Goal: Task Accomplishment & Management: Manage account settings

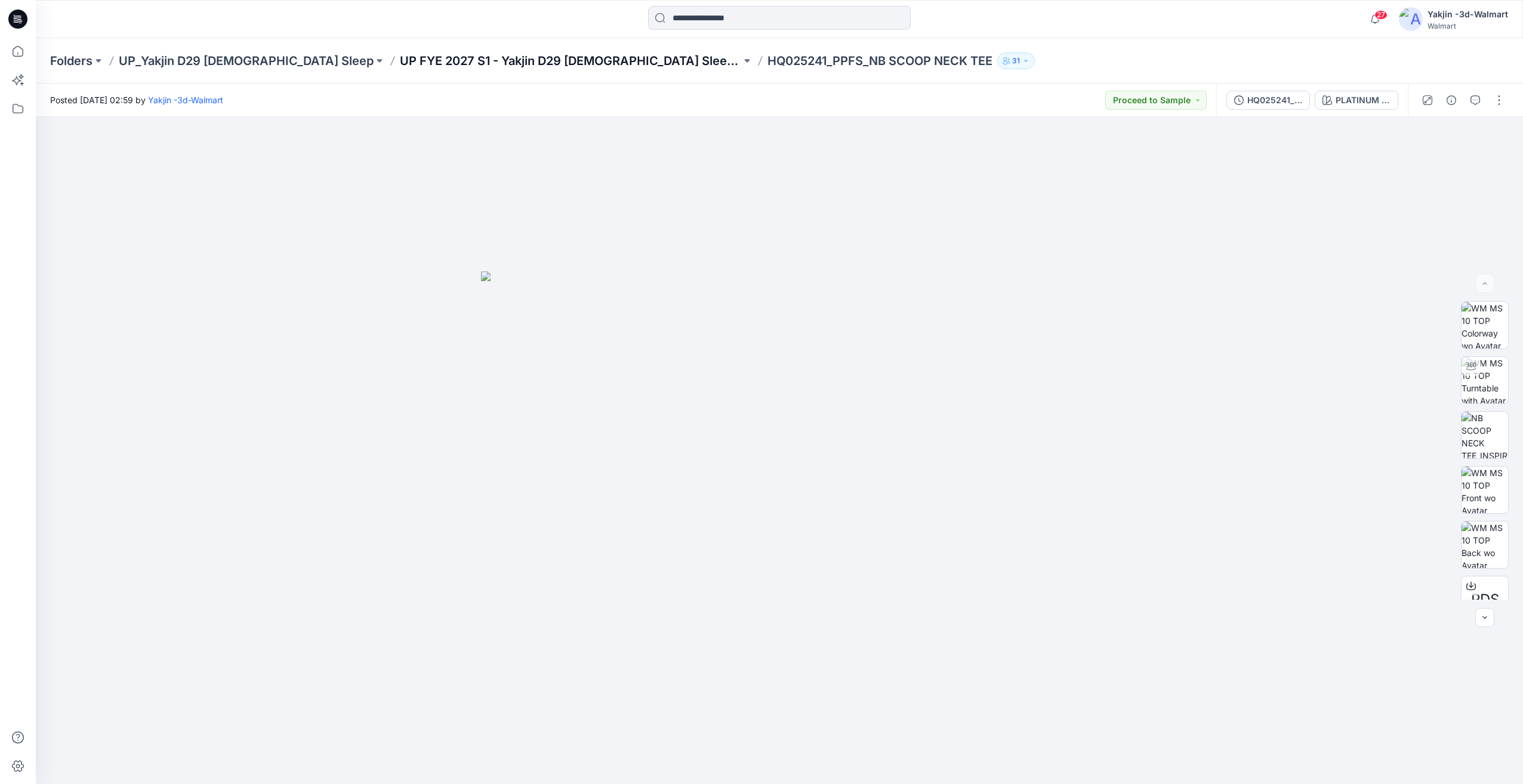
click at [411, 63] on p "UP FYE 2027 S1 - Yakjin D29 Ladies Sleepwear" at bounding box center [571, 61] width 342 height 17
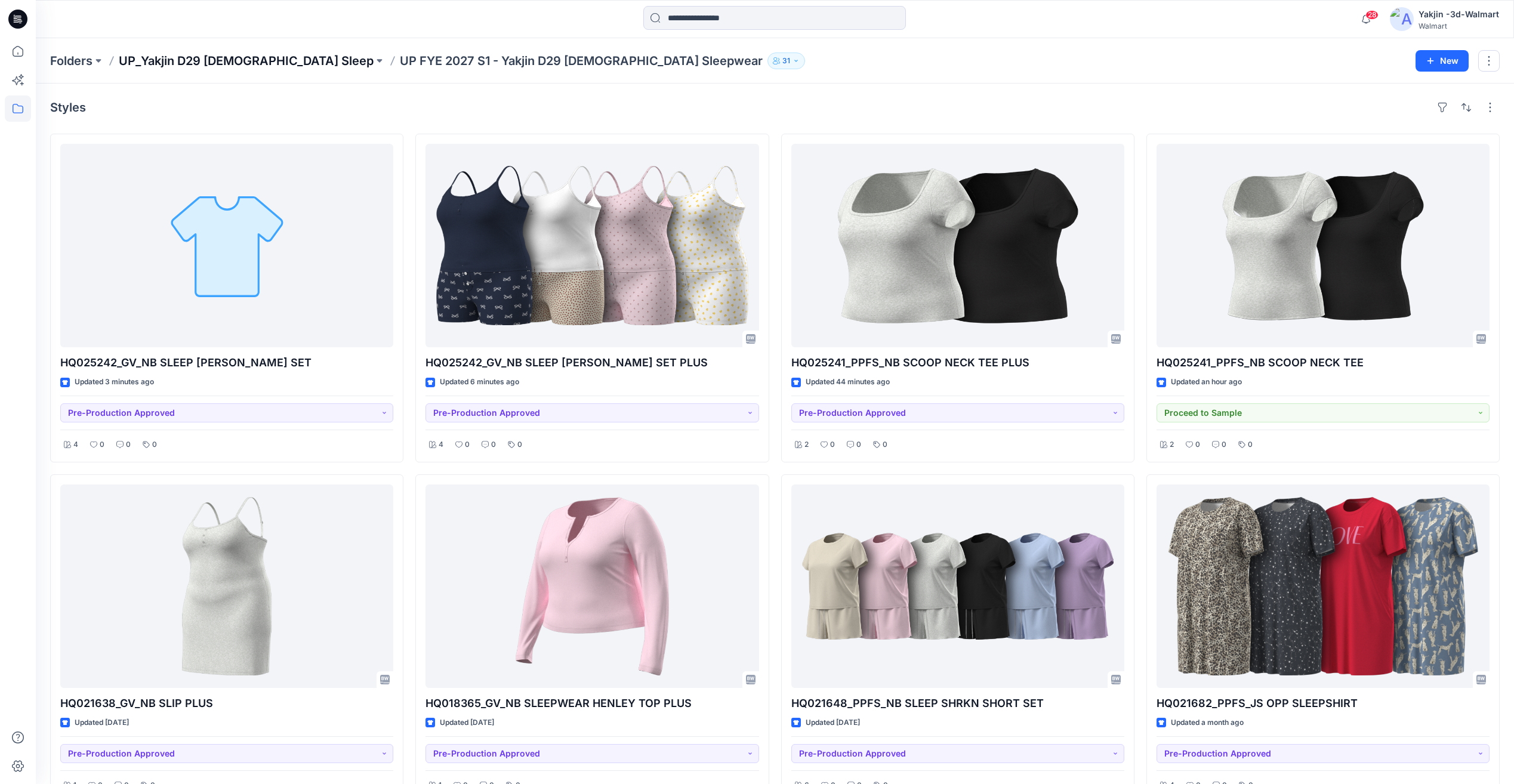
click at [246, 64] on p "UP_Yakjin D29 [DEMOGRAPHIC_DATA] Sleep" at bounding box center [247, 61] width 255 height 17
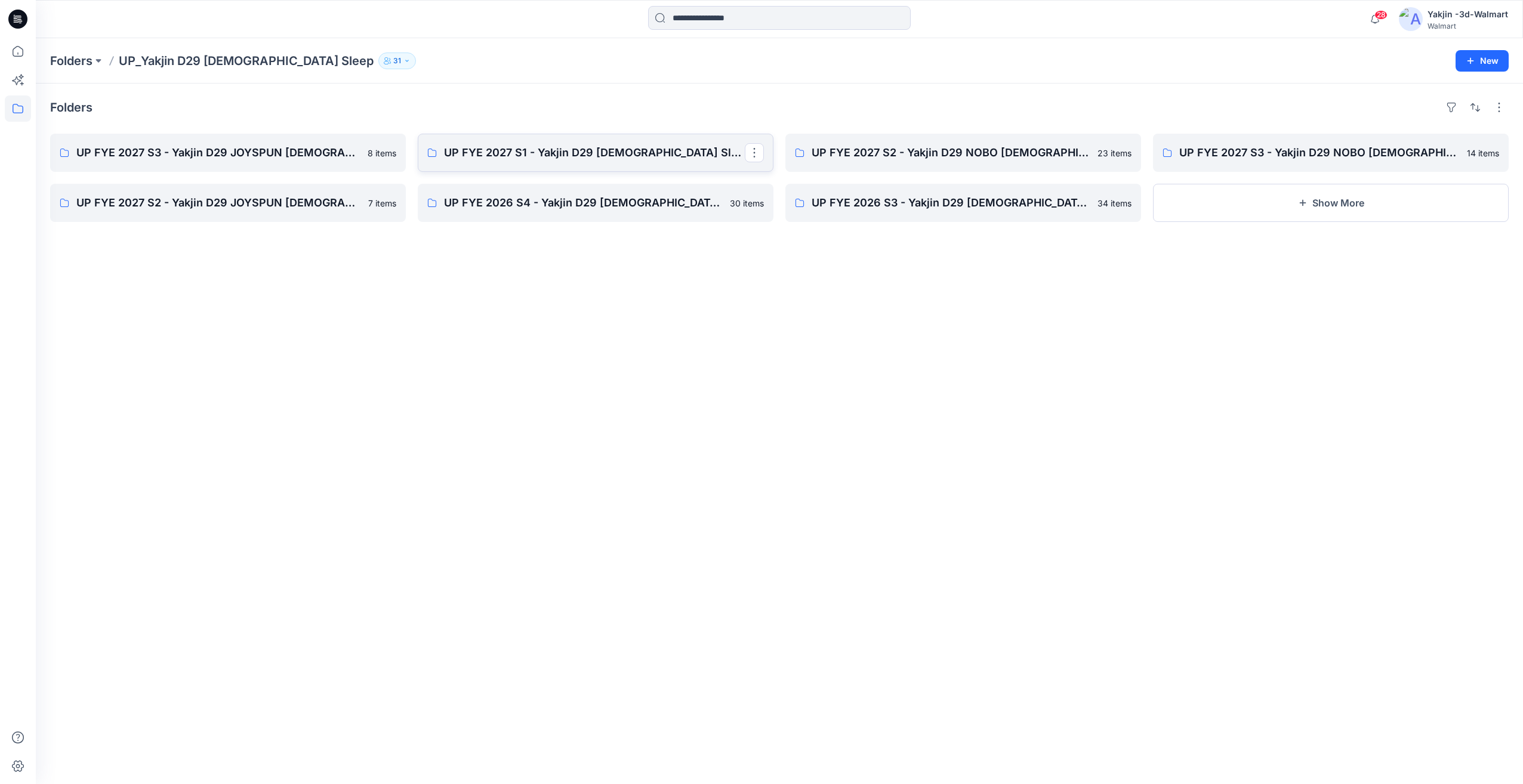
click at [620, 144] on p "UP FYE 2027 S1 - Yakjin D29 [DEMOGRAPHIC_DATA] Sleepwear" at bounding box center [594, 153] width 301 height 17
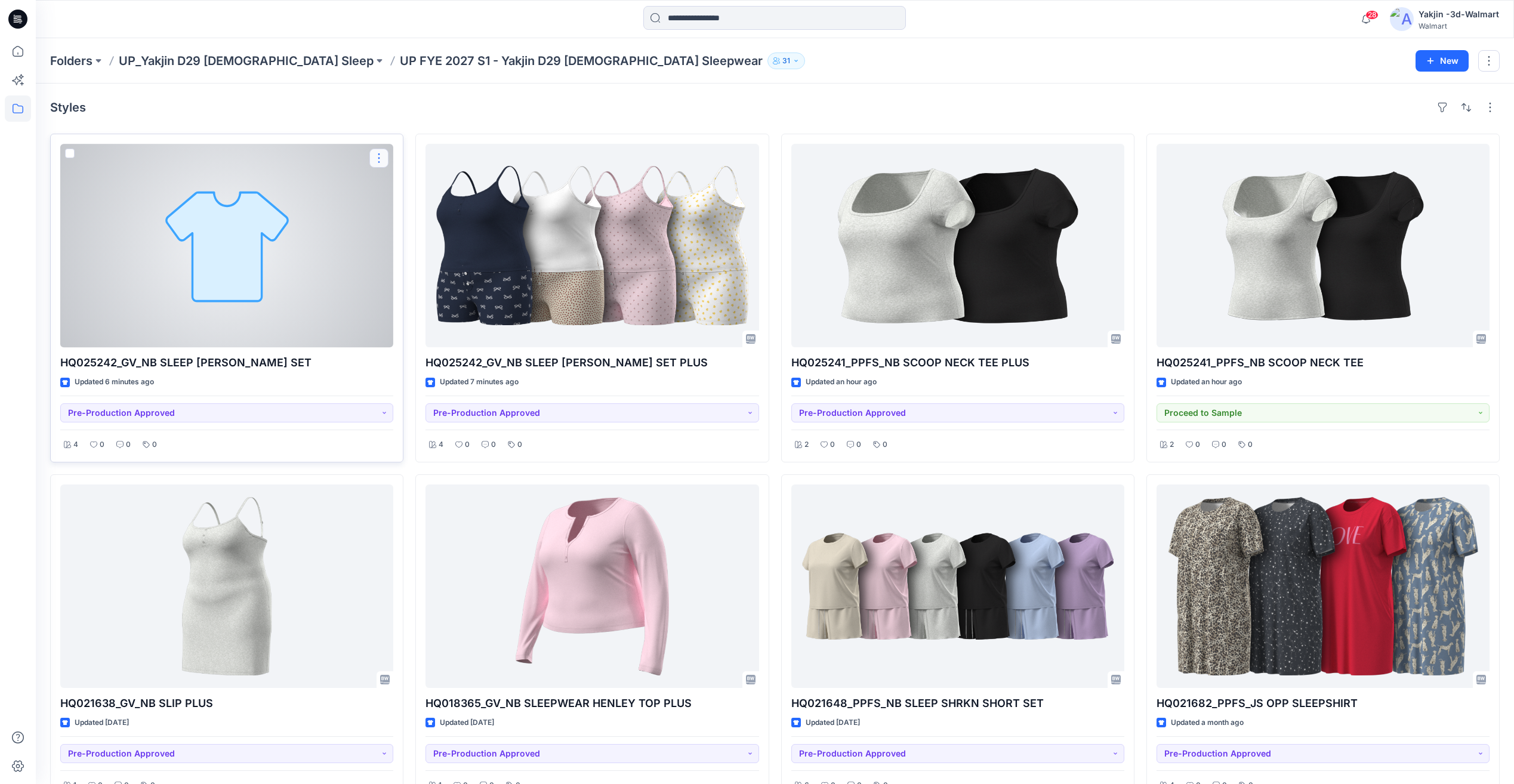
click at [382, 157] on button "button" at bounding box center [379, 158] width 19 height 19
click at [230, 281] on div at bounding box center [226, 245] width 333 height 204
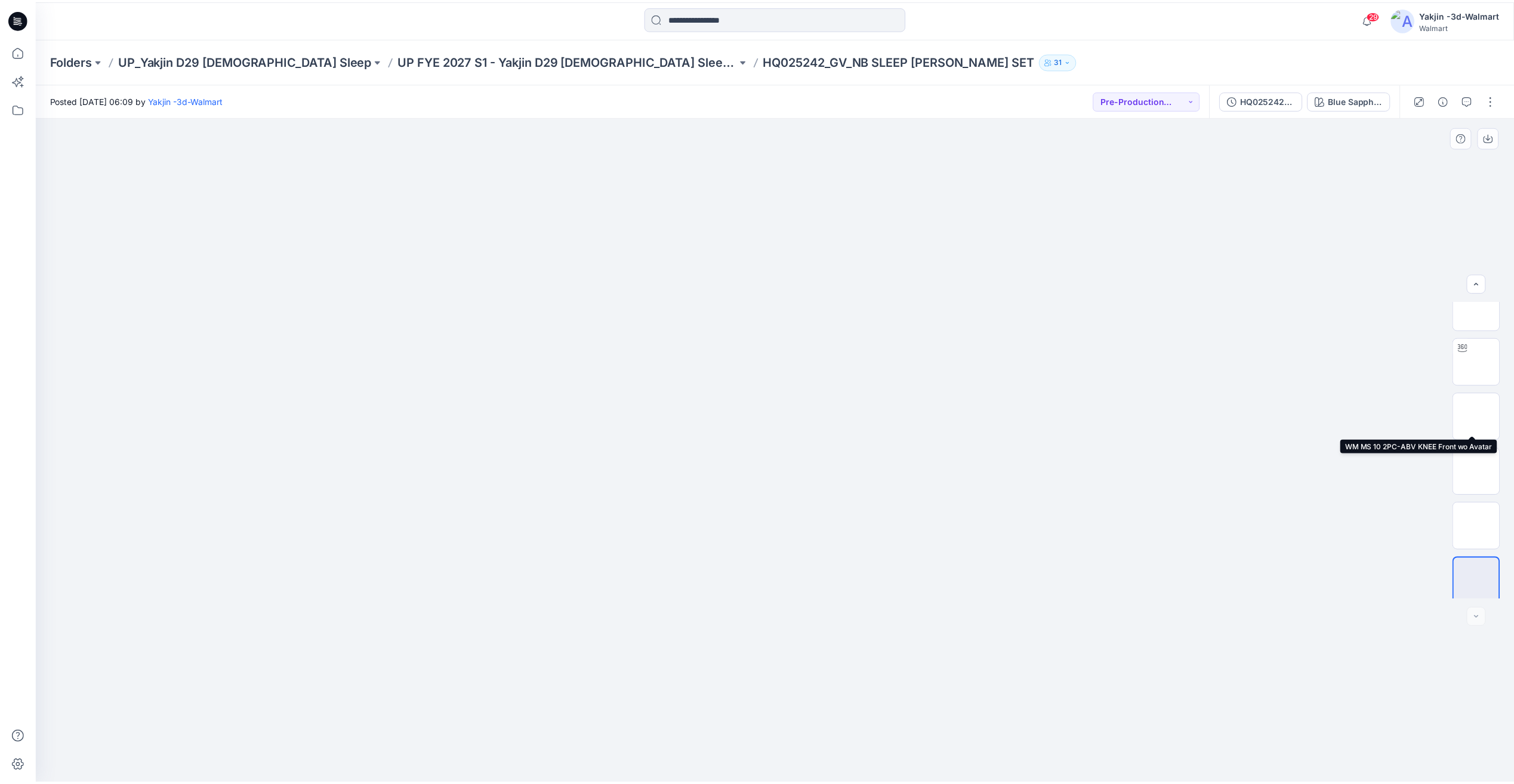
scroll to position [24, 0]
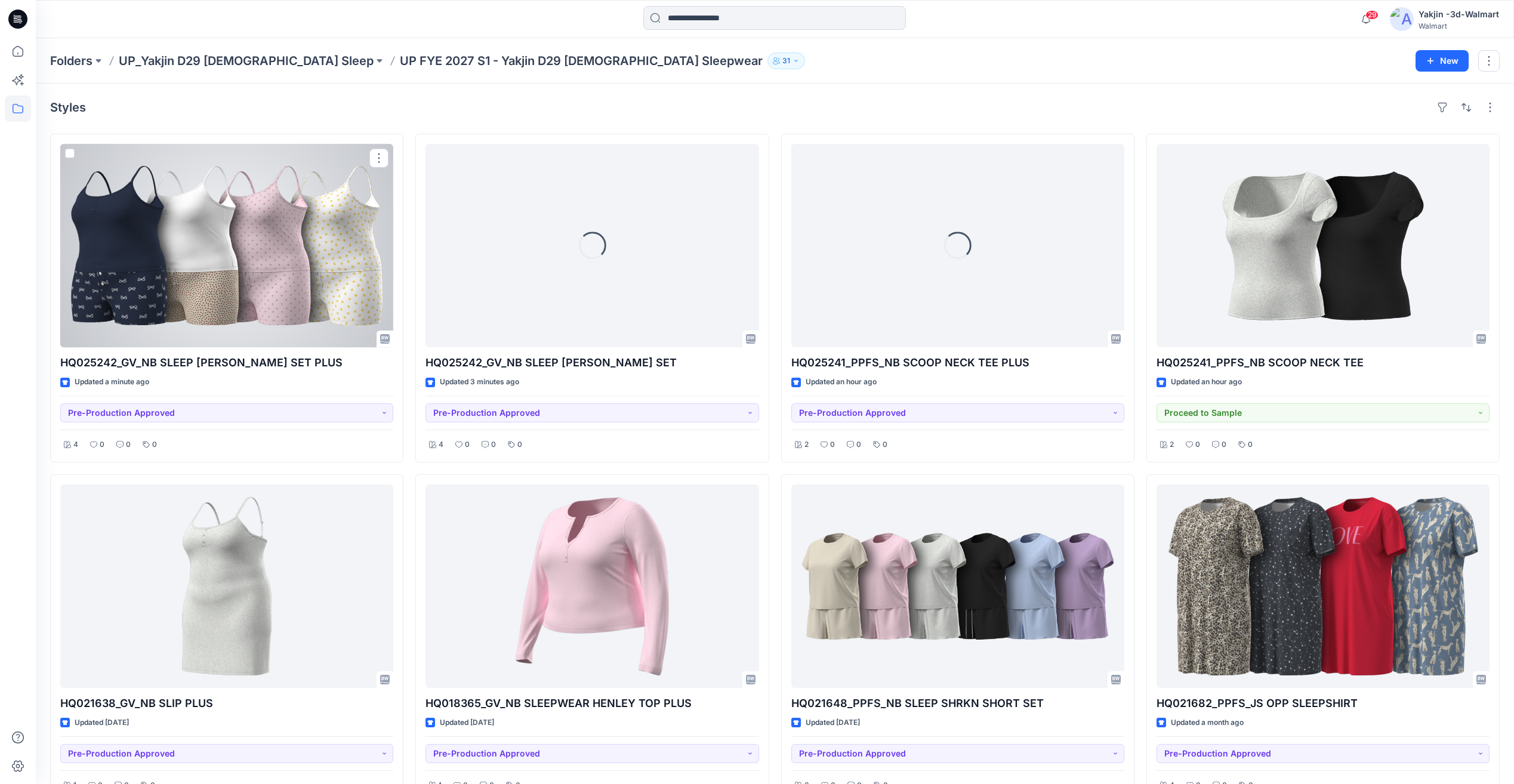
click at [250, 257] on div at bounding box center [226, 245] width 333 height 204
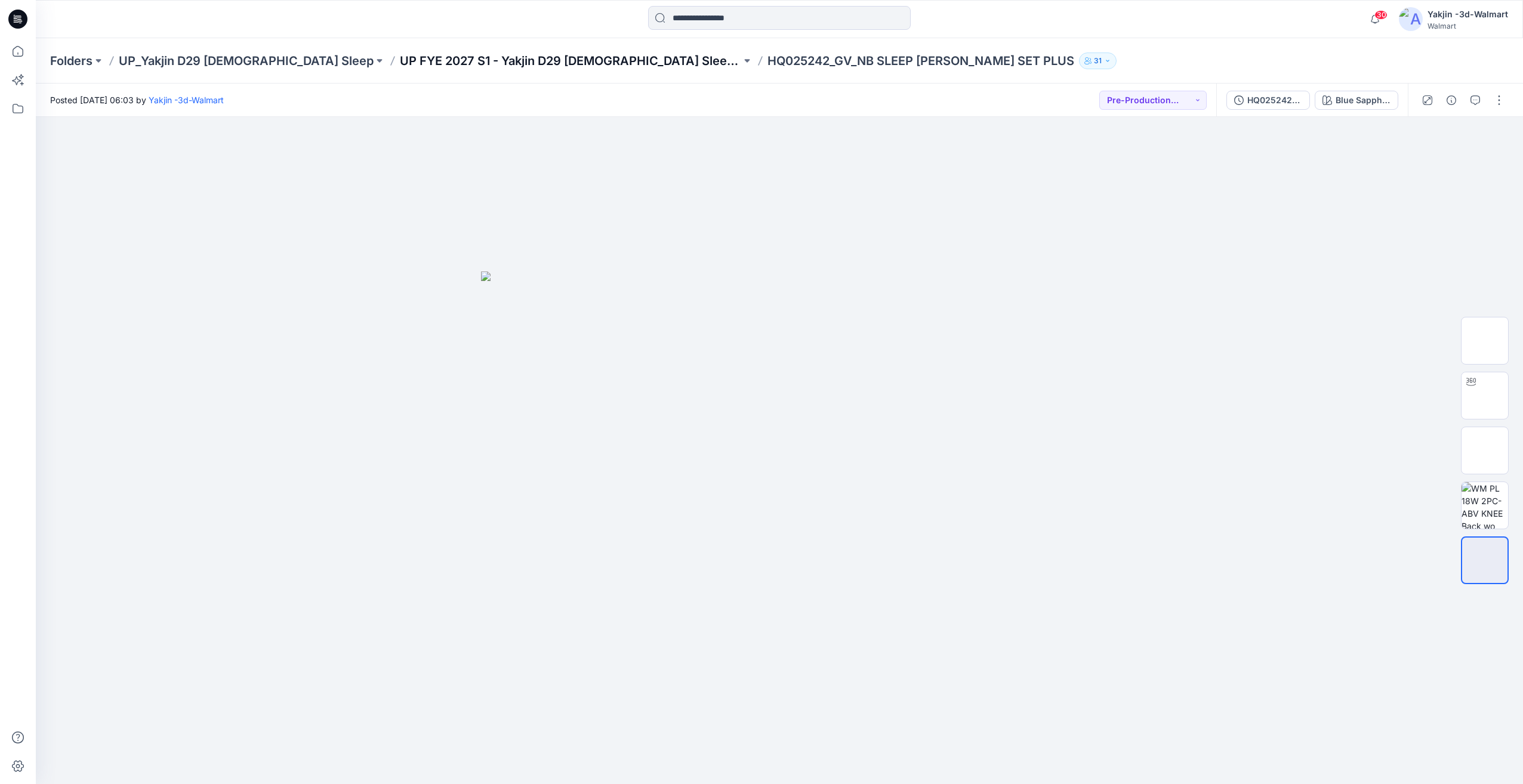
click at [400, 60] on p "UP FYE 2027 S1 - Yakjin D29 [DEMOGRAPHIC_DATA] Sleepwear" at bounding box center [571, 61] width 342 height 17
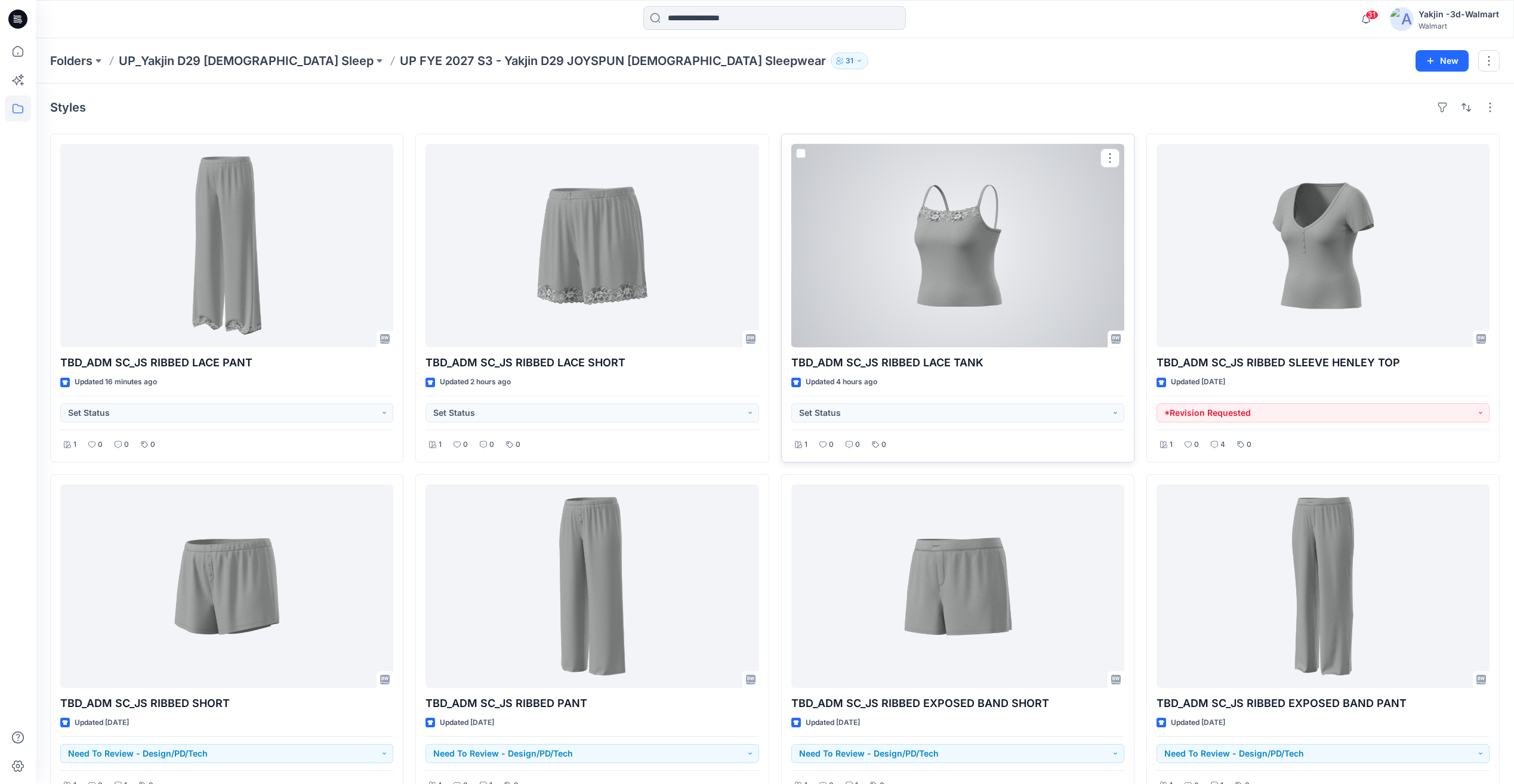
drag, startPoint x: 978, startPoint y: 258, endPoint x: 972, endPoint y: 257, distance: 6.1
click at [978, 258] on div at bounding box center [958, 245] width 333 height 204
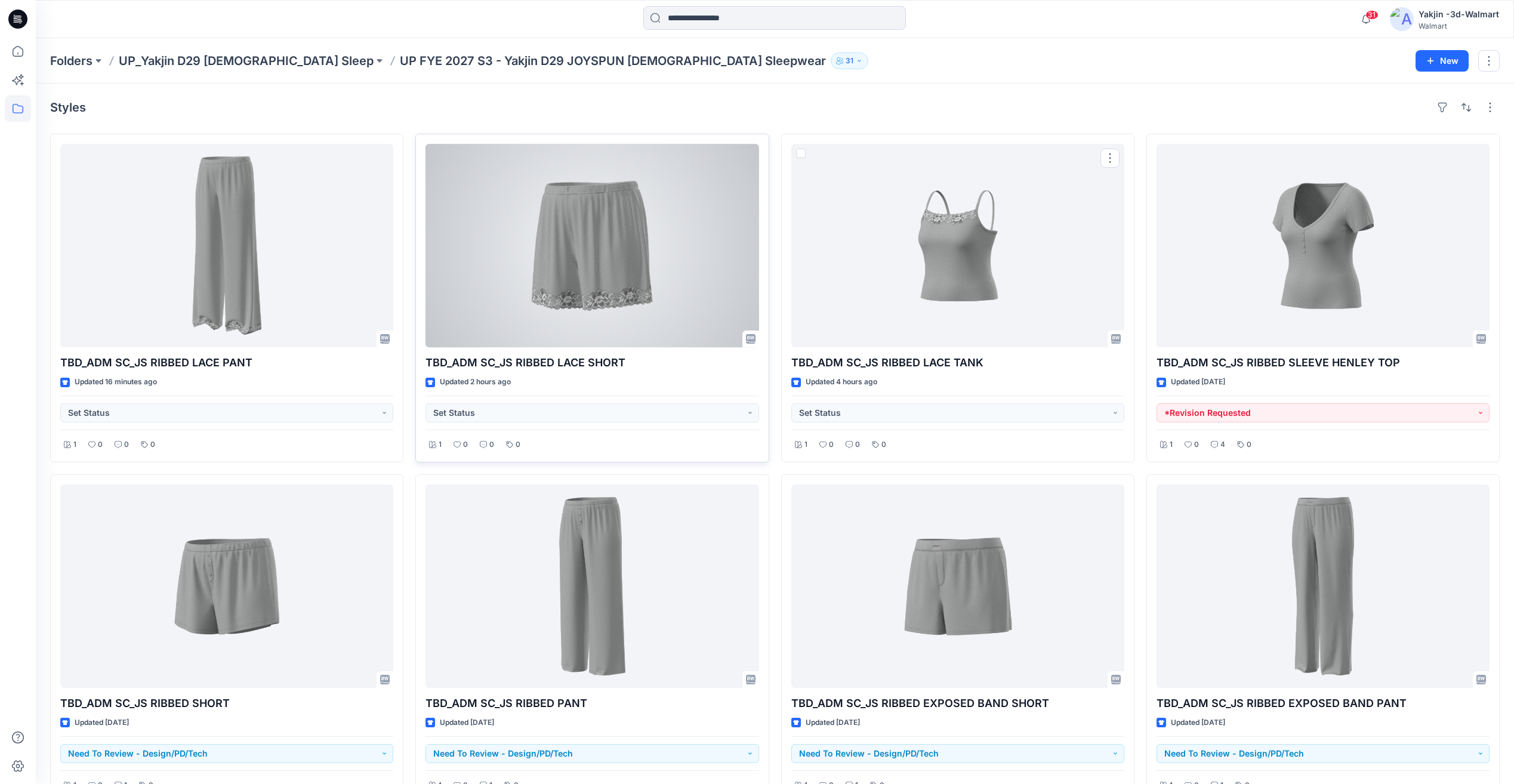
click at [652, 257] on div at bounding box center [592, 245] width 333 height 204
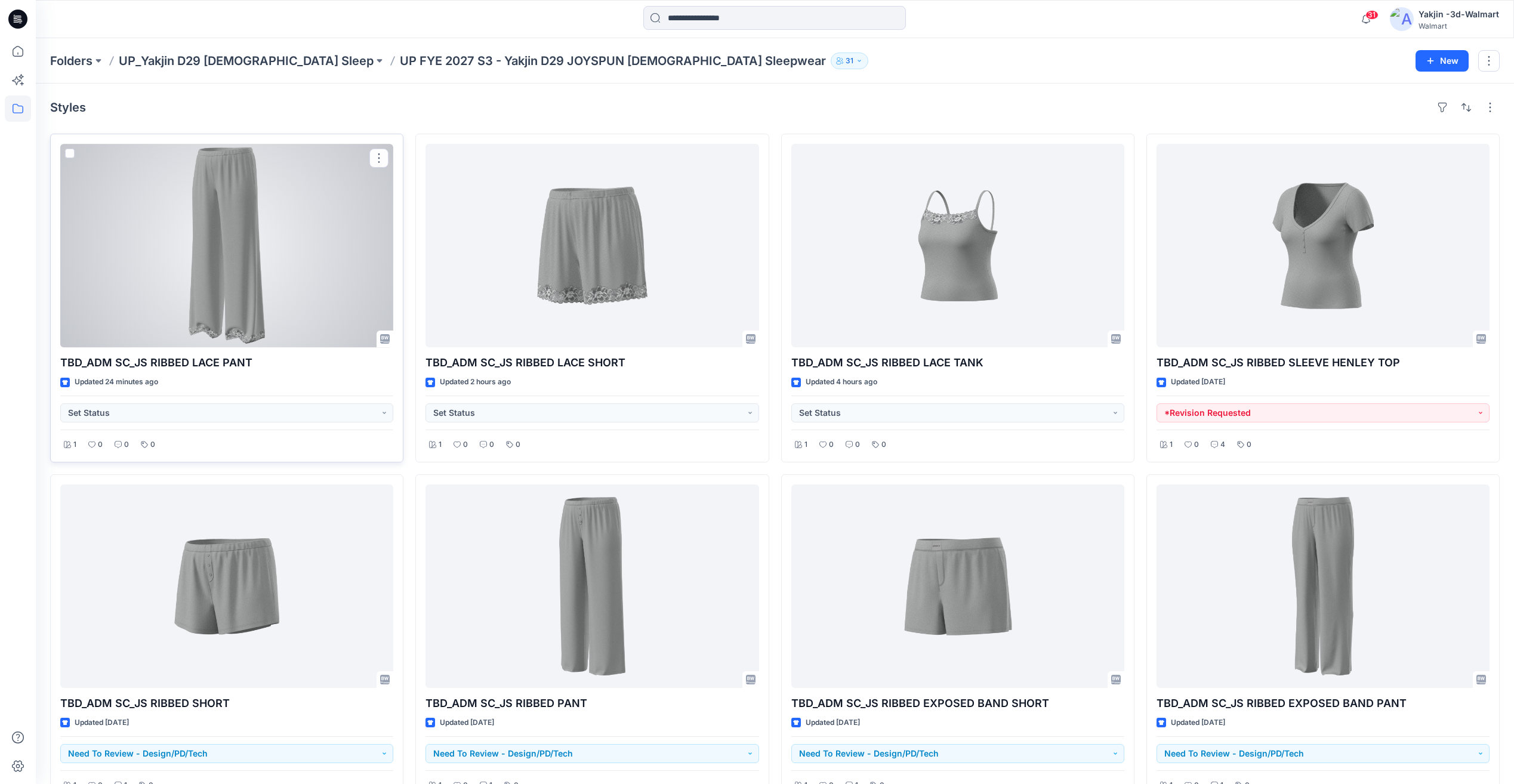
click at [253, 272] on div at bounding box center [226, 245] width 333 height 204
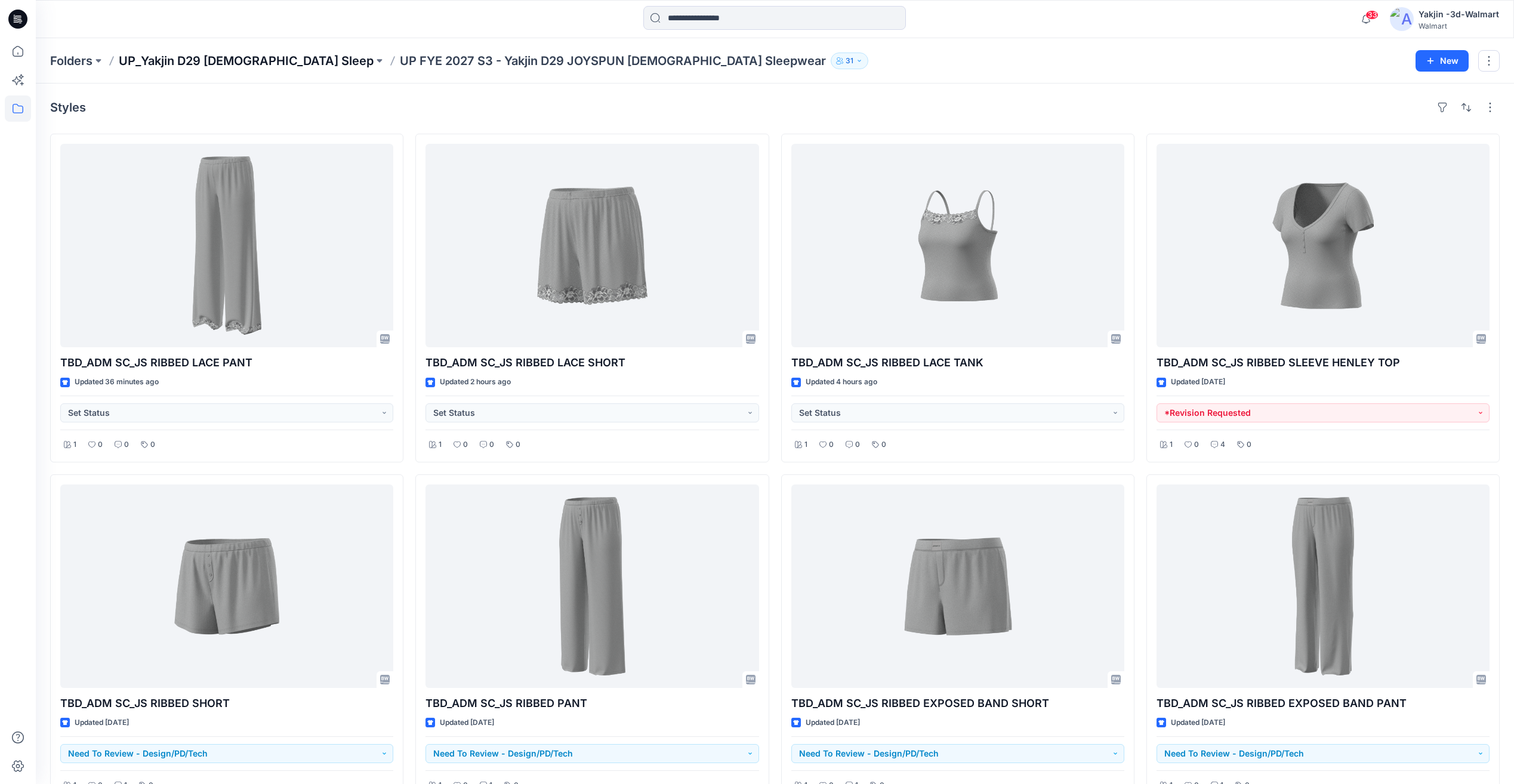
click at [242, 59] on p "UP_Yakjin D29 [DEMOGRAPHIC_DATA] Sleep" at bounding box center [247, 61] width 255 height 17
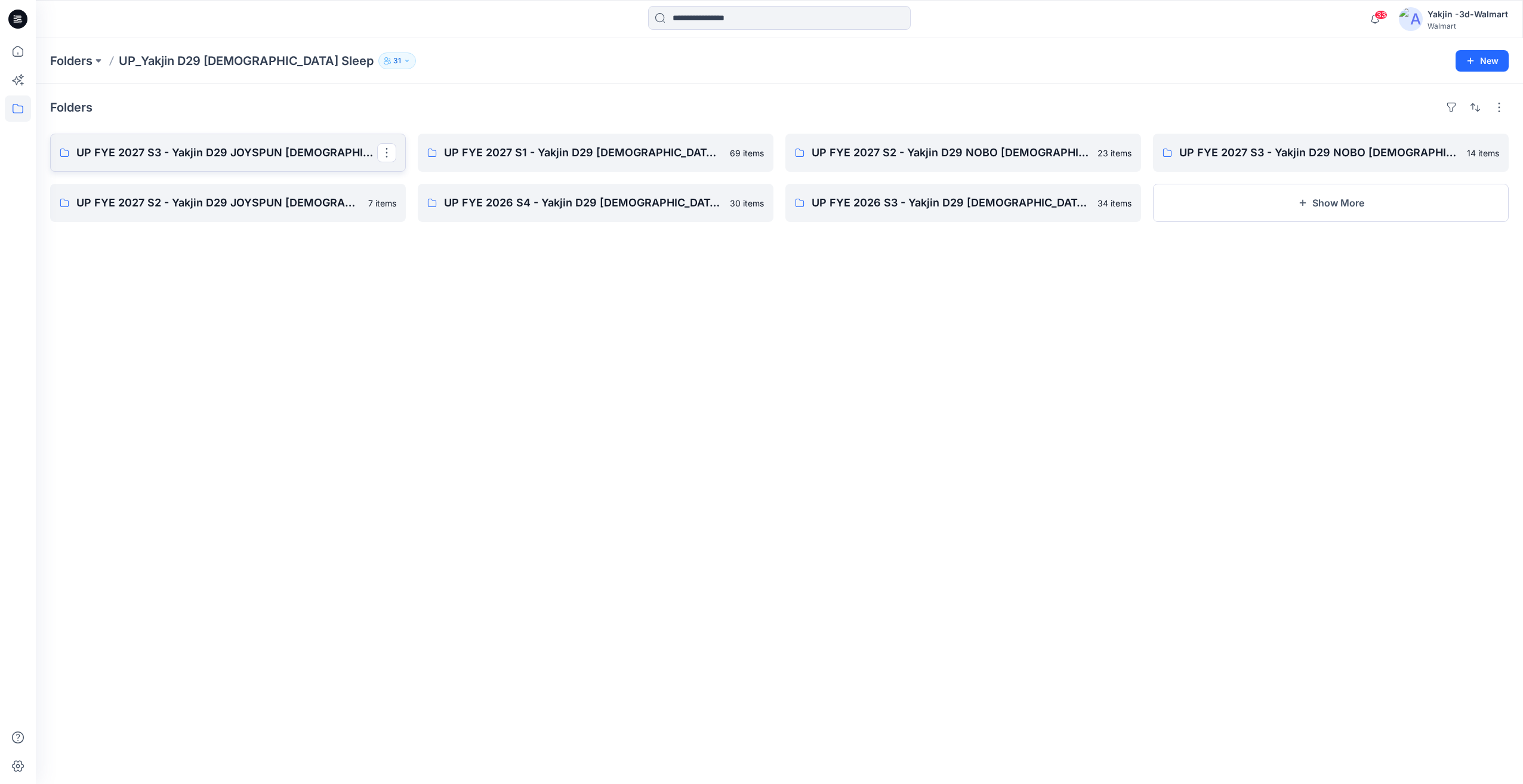
click at [316, 161] on link "UP FYE 2027 S3 - Yakjin D29 JOYSPUN Ladies Sleepwear" at bounding box center [228, 153] width 356 height 38
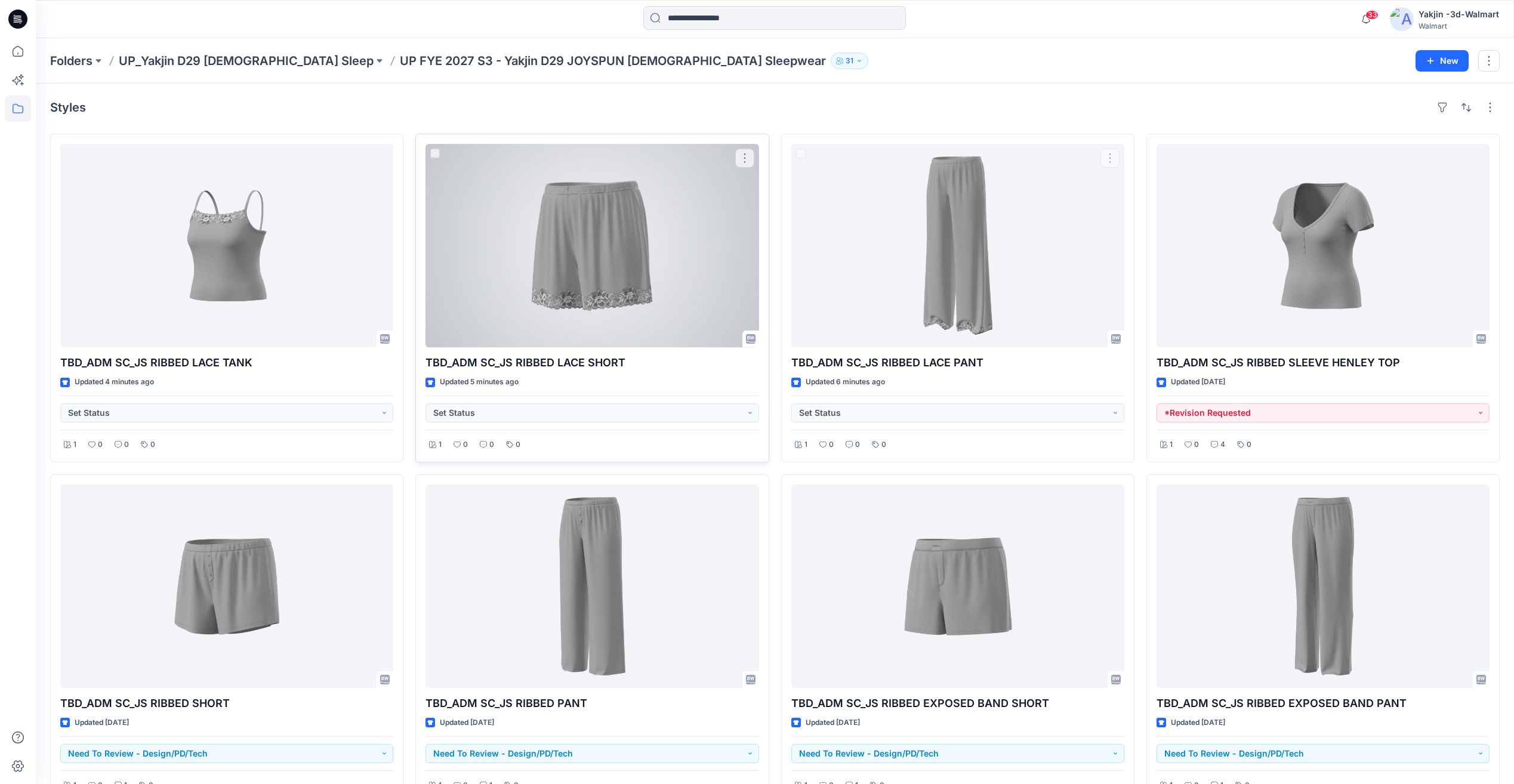
click at [630, 303] on div at bounding box center [592, 245] width 333 height 204
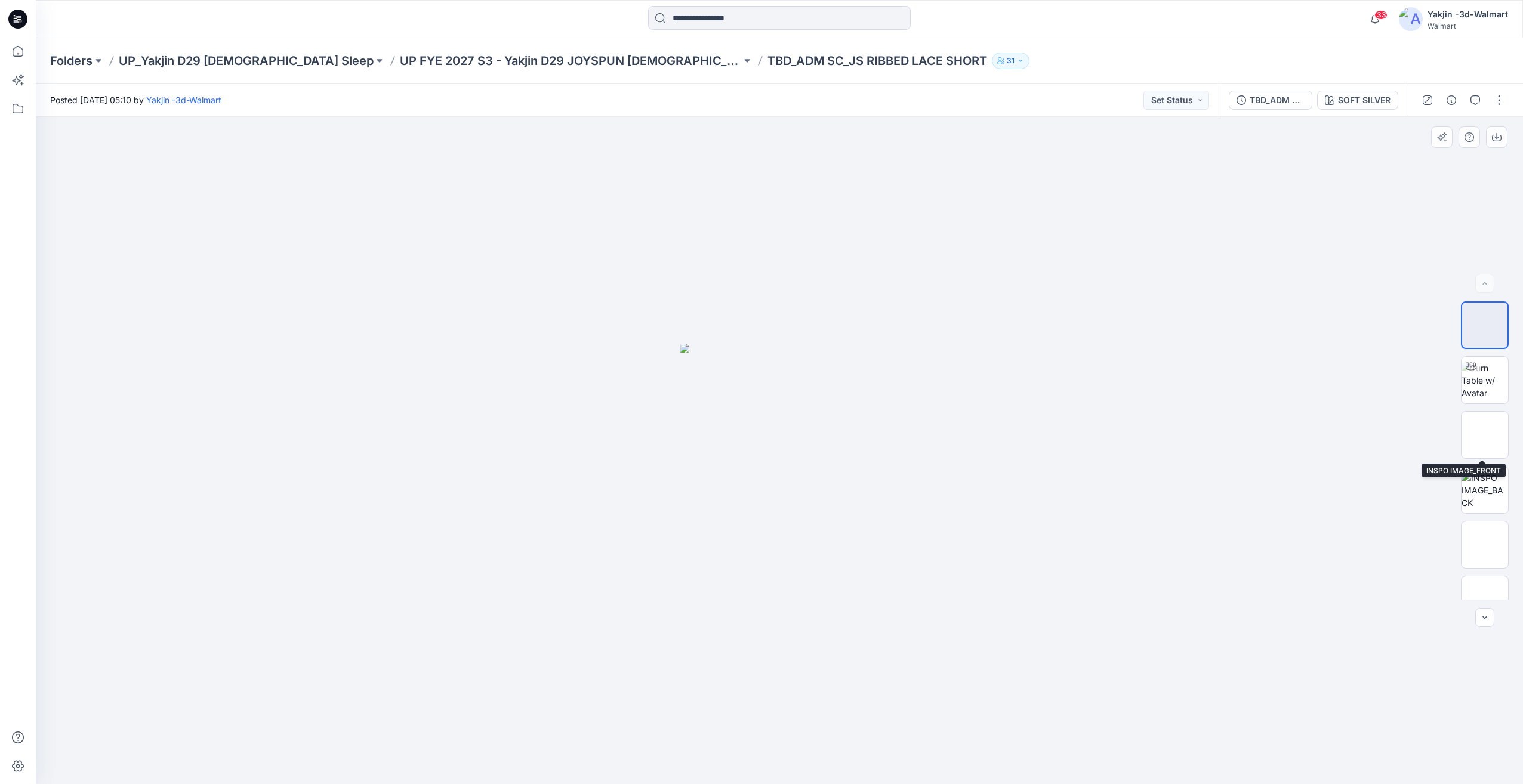
click at [1488, 408] on div "0 %" at bounding box center [1485, 450] width 48 height 298
click at [1491, 398] on img at bounding box center [1485, 380] width 47 height 38
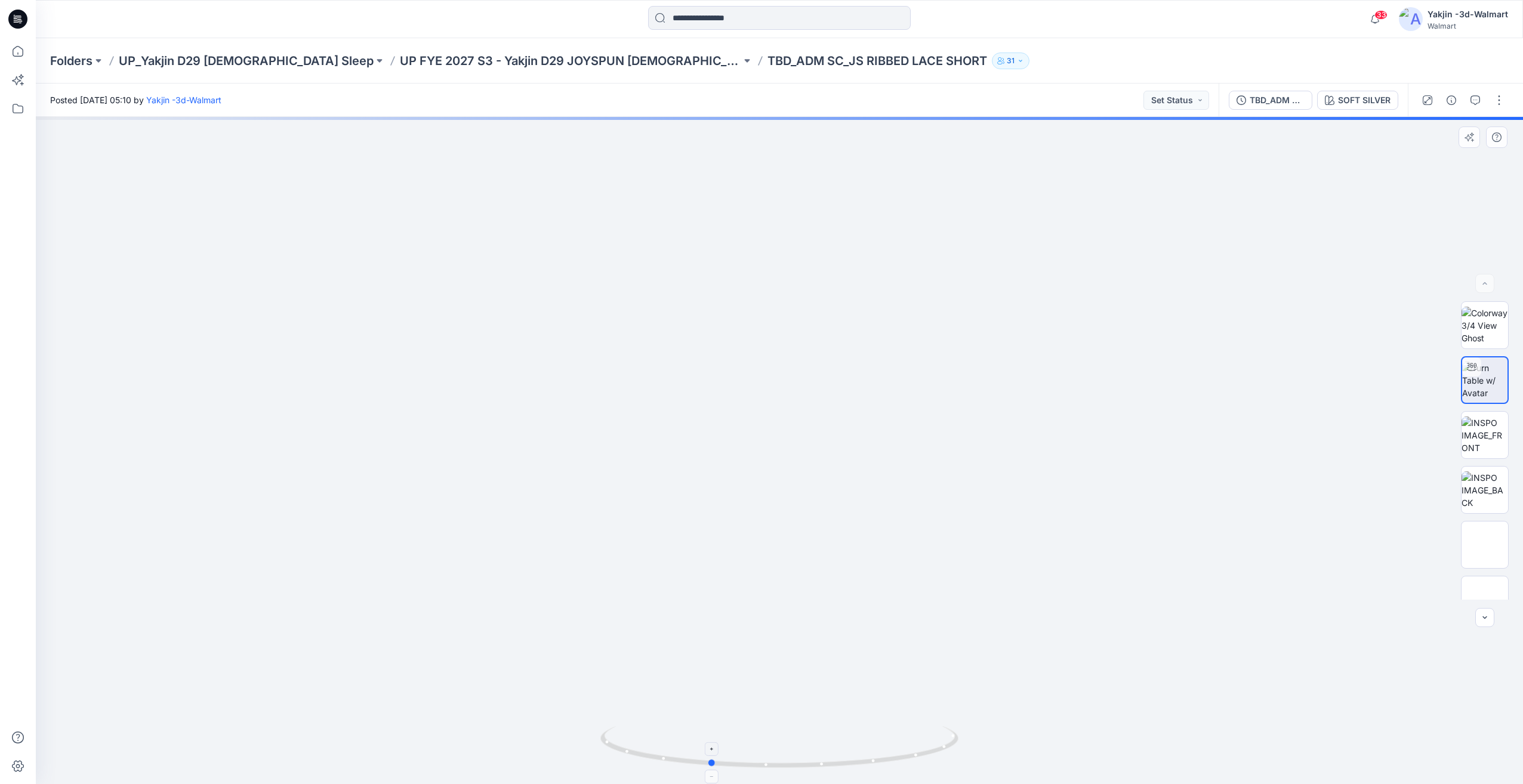
drag, startPoint x: 861, startPoint y: 746, endPoint x: 791, endPoint y: 745, distance: 70.0
click at [791, 745] on icon at bounding box center [781, 748] width 361 height 45
drag, startPoint x: 782, startPoint y: 735, endPoint x: 937, endPoint y: 759, distance: 156.8
click at [937, 759] on icon at bounding box center [781, 748] width 361 height 45
drag, startPoint x: 837, startPoint y: 733, endPoint x: 692, endPoint y: 728, distance: 145.1
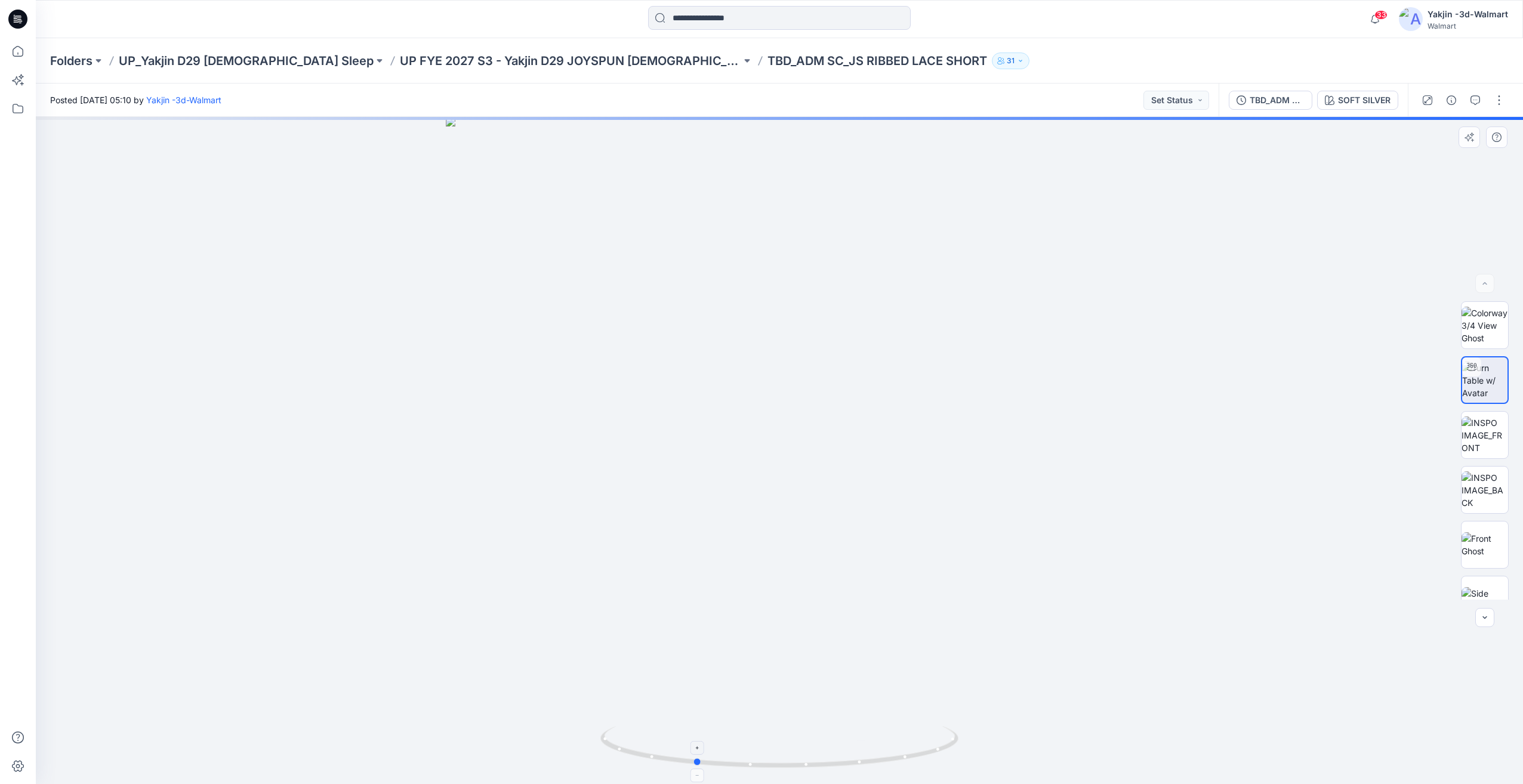
click at [691, 728] on icon at bounding box center [781, 748] width 361 height 45
drag, startPoint x: 722, startPoint y: 729, endPoint x: 925, endPoint y: 739, distance: 203.2
click at [925, 739] on icon at bounding box center [781, 748] width 361 height 45
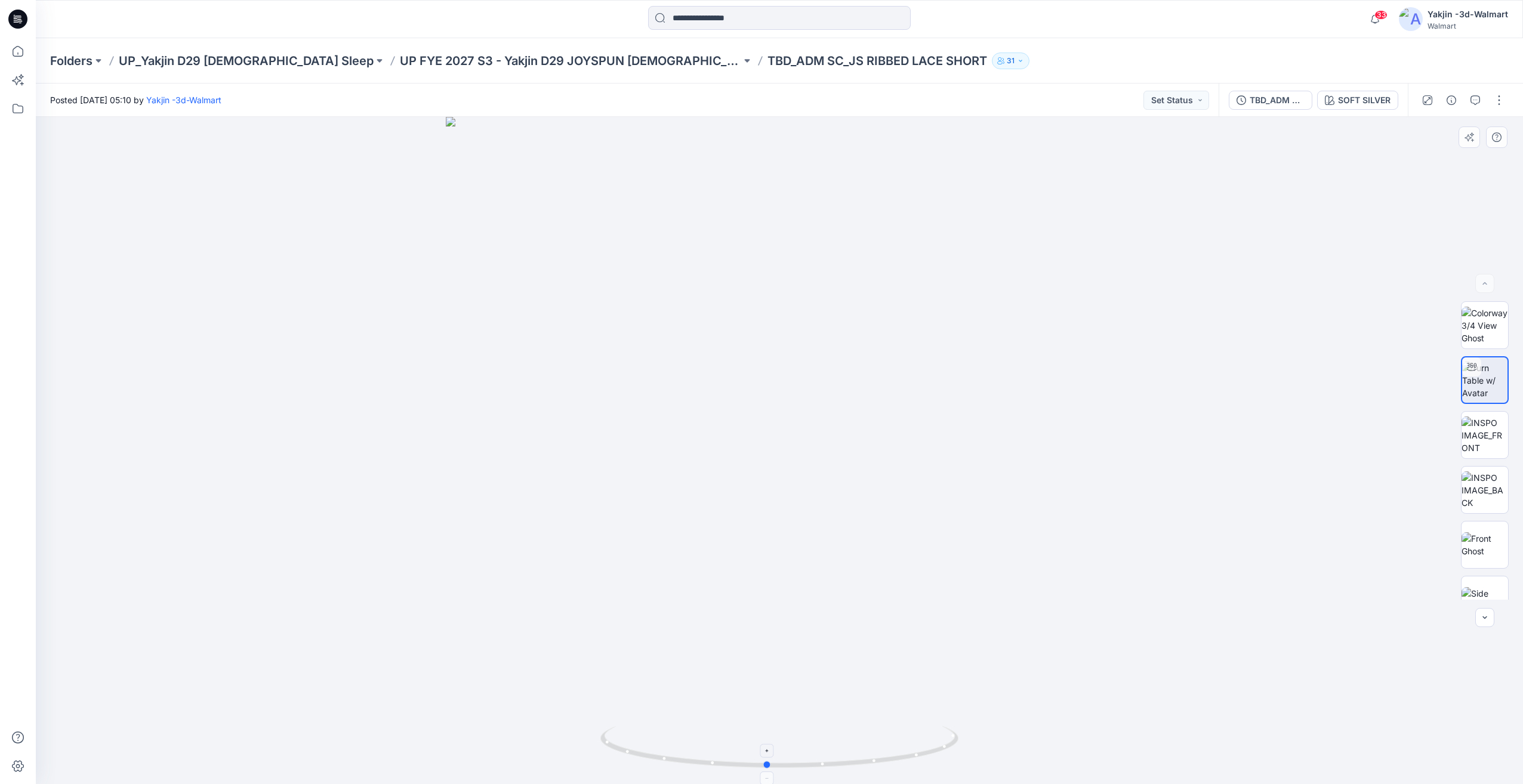
drag, startPoint x: 889, startPoint y: 710, endPoint x: 760, endPoint y: 727, distance: 130.1
click at [760, 727] on div at bounding box center [779, 450] width 1487 height 667
drag, startPoint x: 866, startPoint y: 683, endPoint x: 868, endPoint y: 555, distance: 128.0
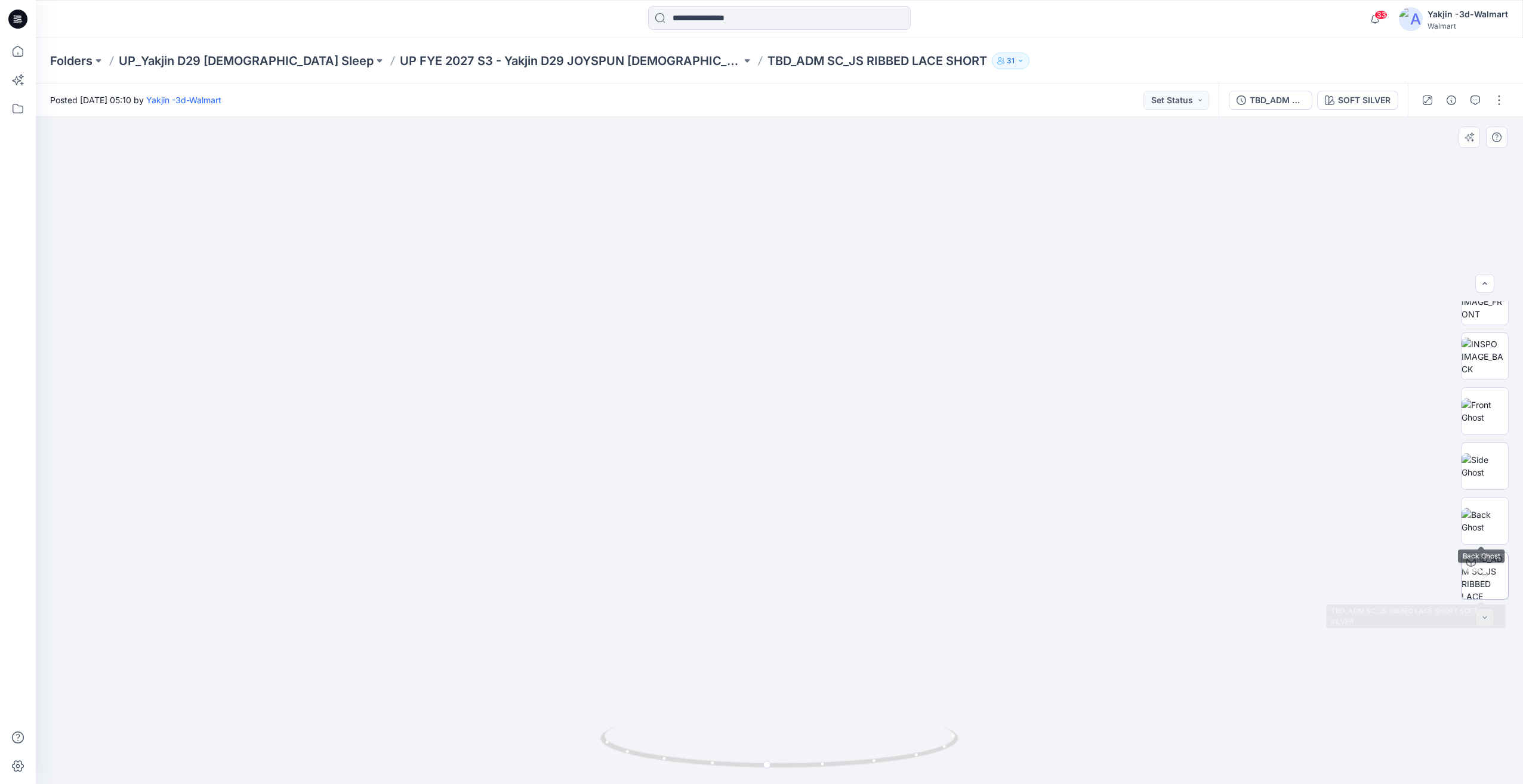
click at [1489, 566] on img at bounding box center [1485, 576] width 47 height 47
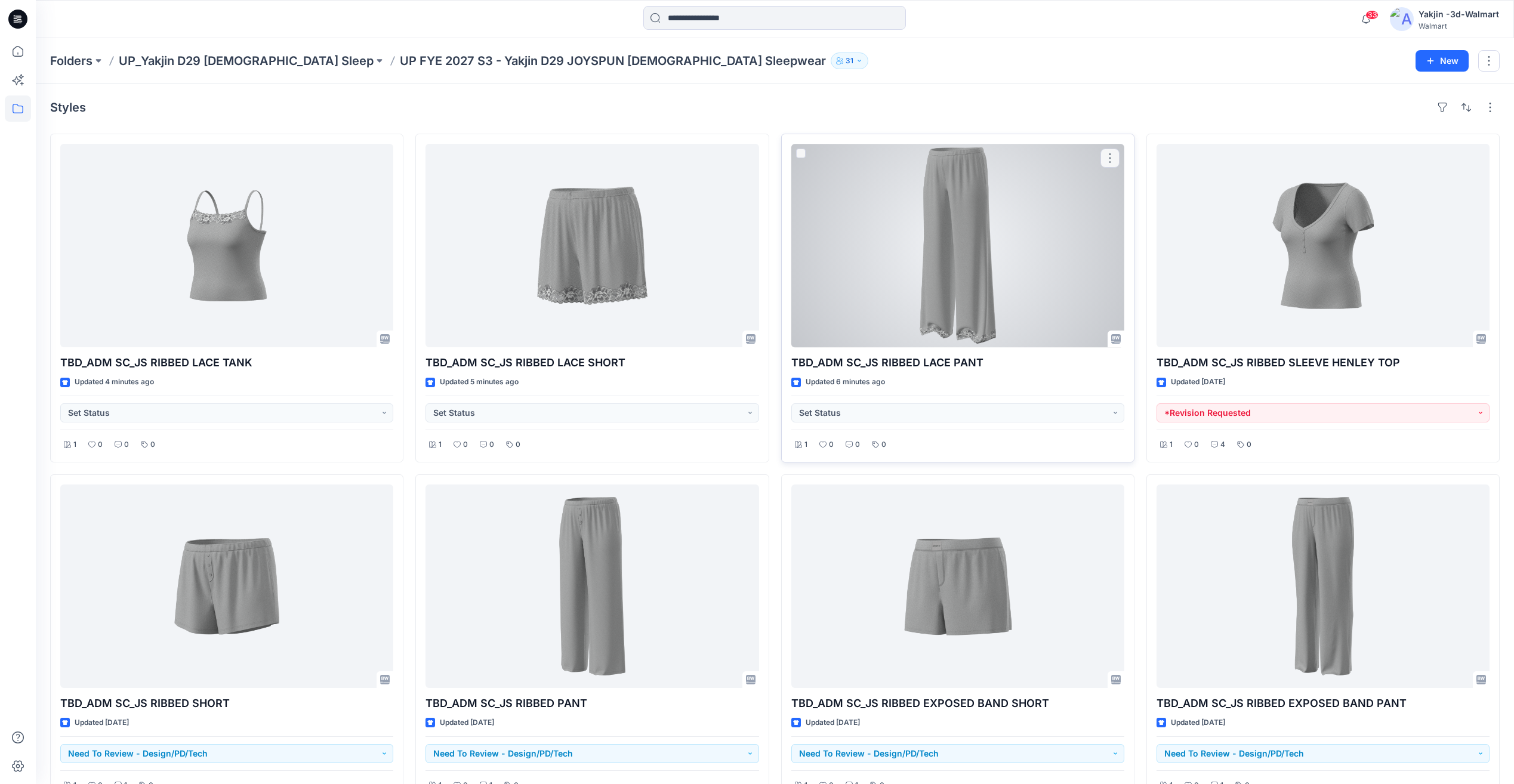
click at [1035, 296] on div at bounding box center [958, 245] width 333 height 204
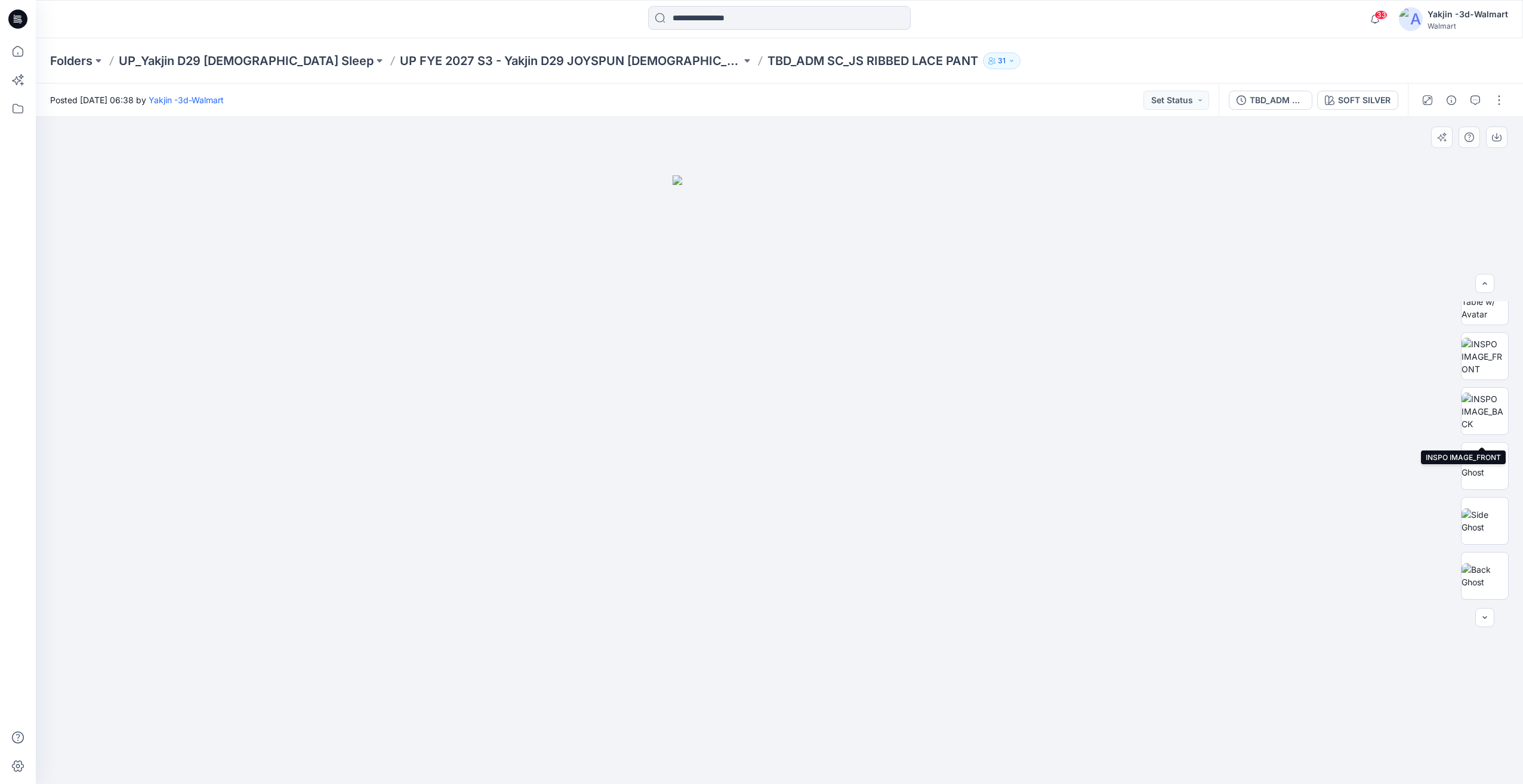
scroll to position [134, 0]
click at [1489, 566] on circle at bounding box center [1485, 576] width 24 height 24
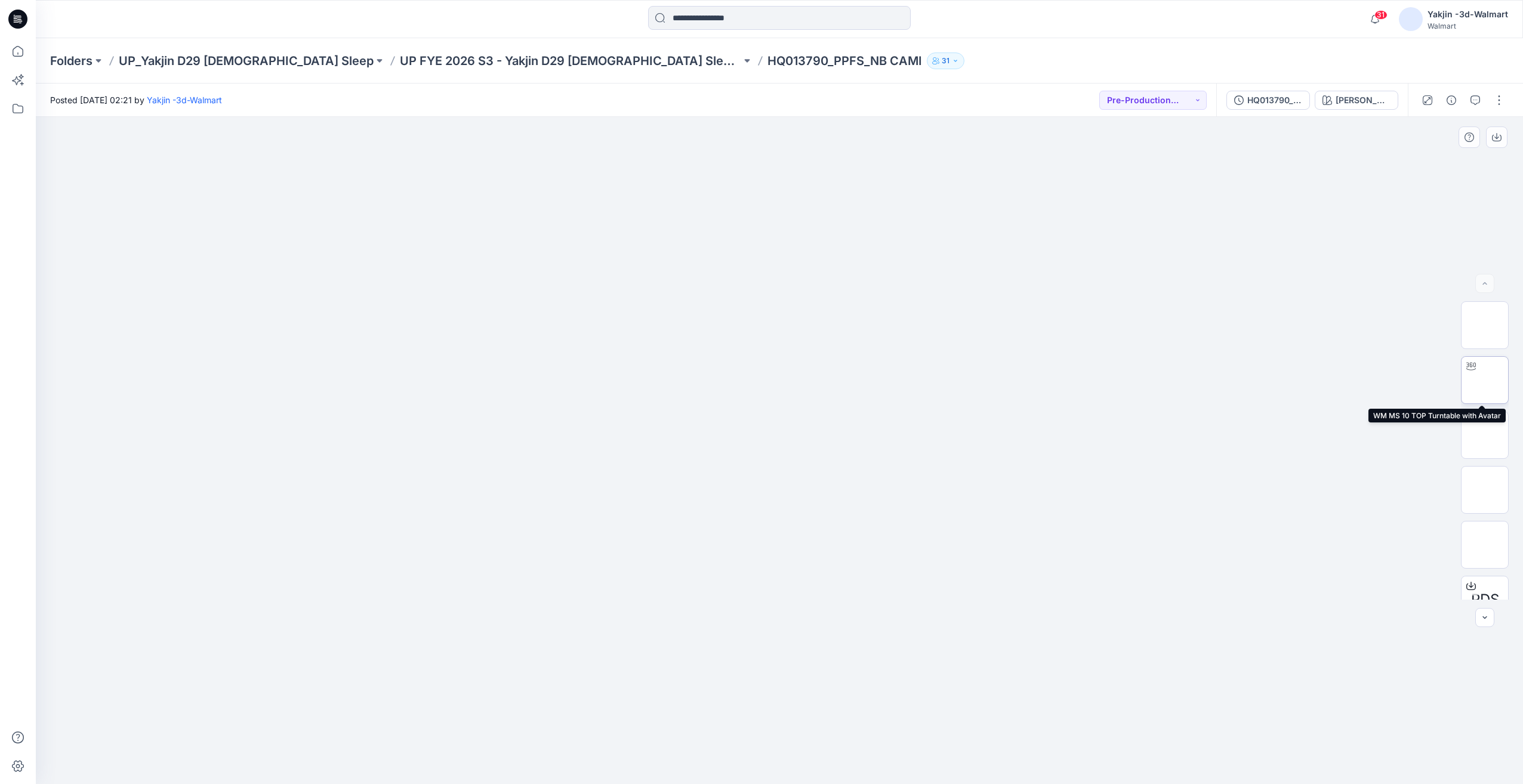
click at [1485, 380] on img at bounding box center [1485, 380] width 0 height 0
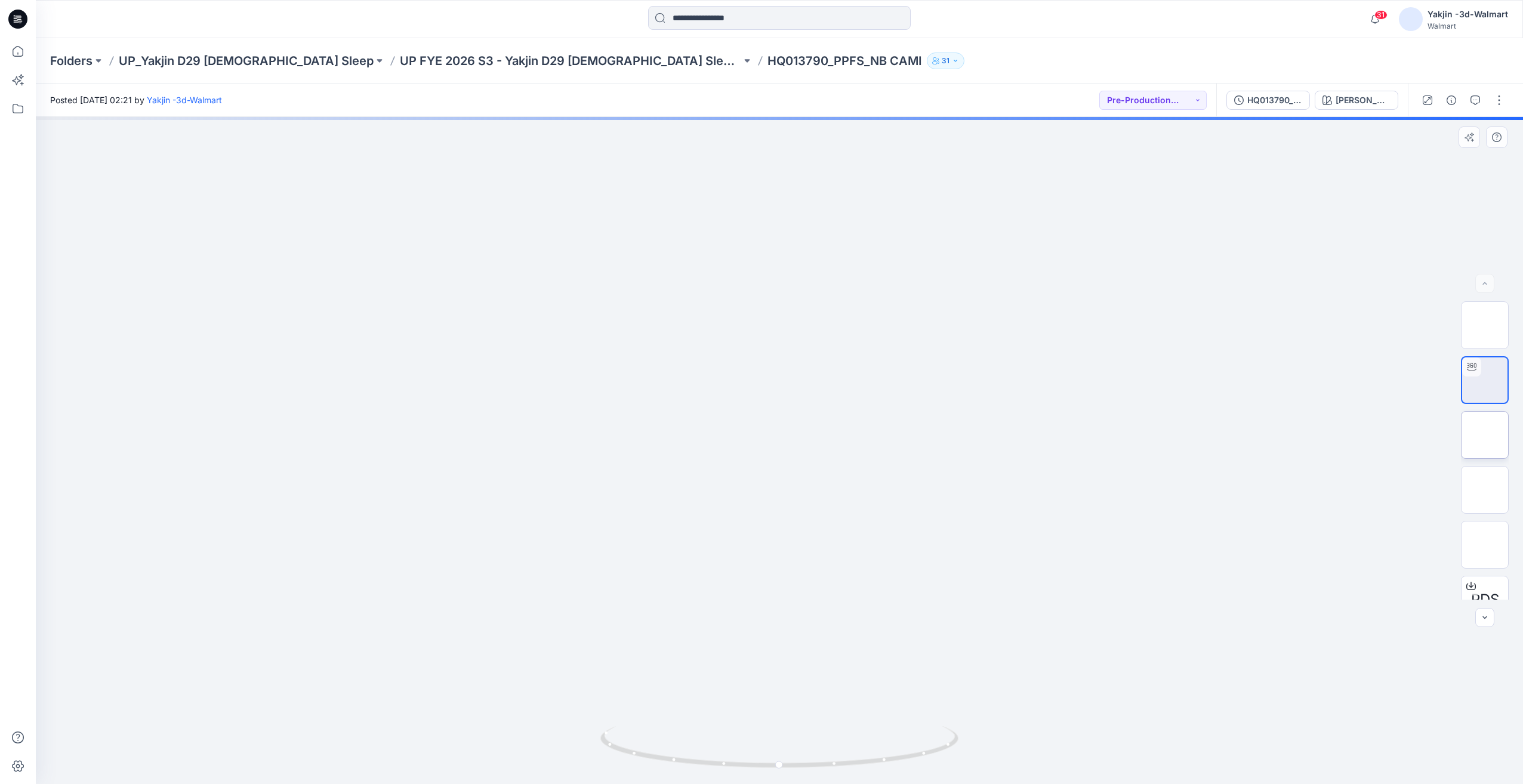
click at [1485, 435] on img at bounding box center [1485, 435] width 0 height 0
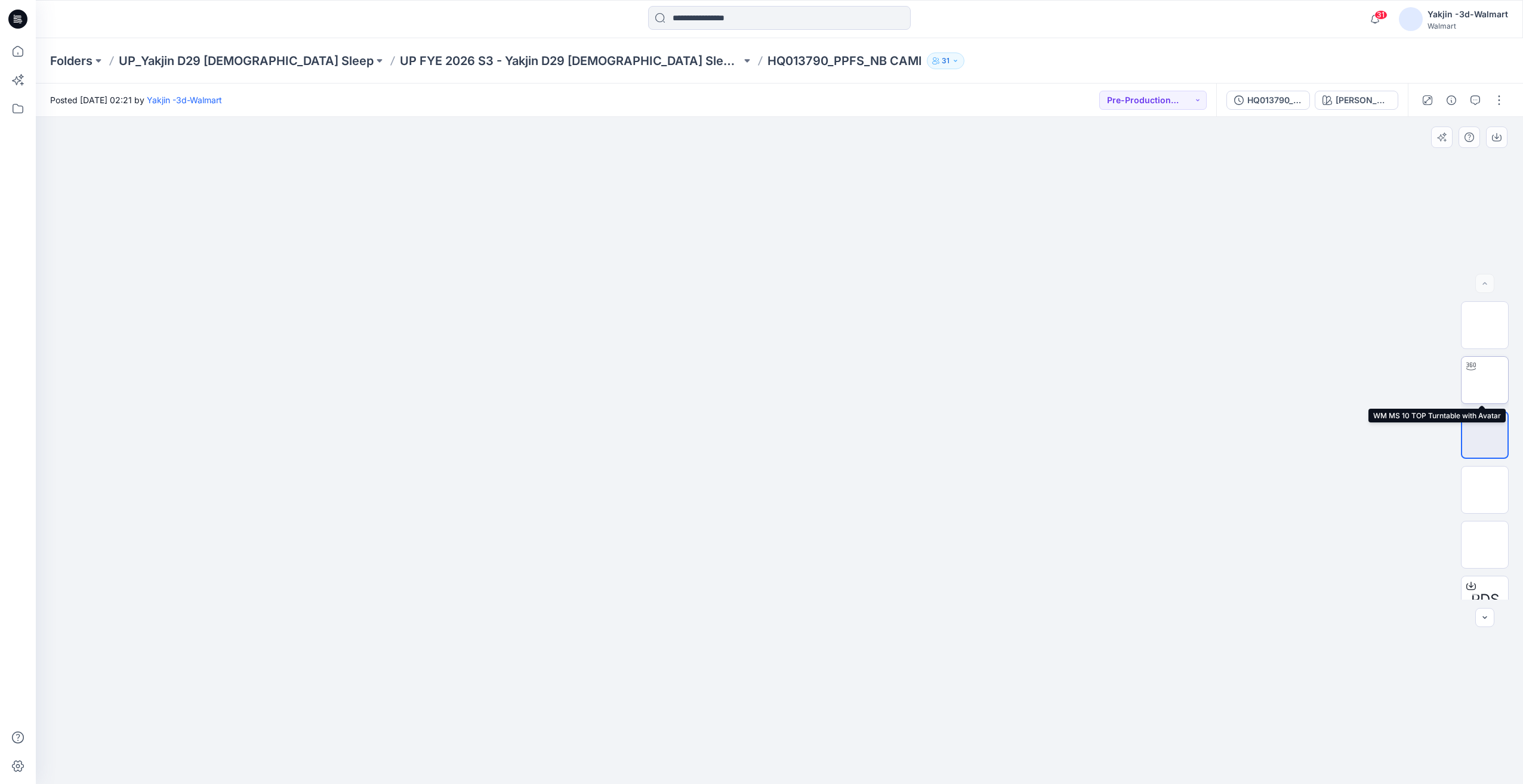
click at [1485, 380] on img at bounding box center [1485, 380] width 0 height 0
click at [1485, 435] on img at bounding box center [1485, 435] width 0 height 0
click at [1484, 394] on img at bounding box center [1485, 380] width 47 height 47
drag, startPoint x: 940, startPoint y: 714, endPoint x: 1080, endPoint y: 712, distance: 140.0
click at [1080, 712] on div at bounding box center [779, 450] width 1487 height 667
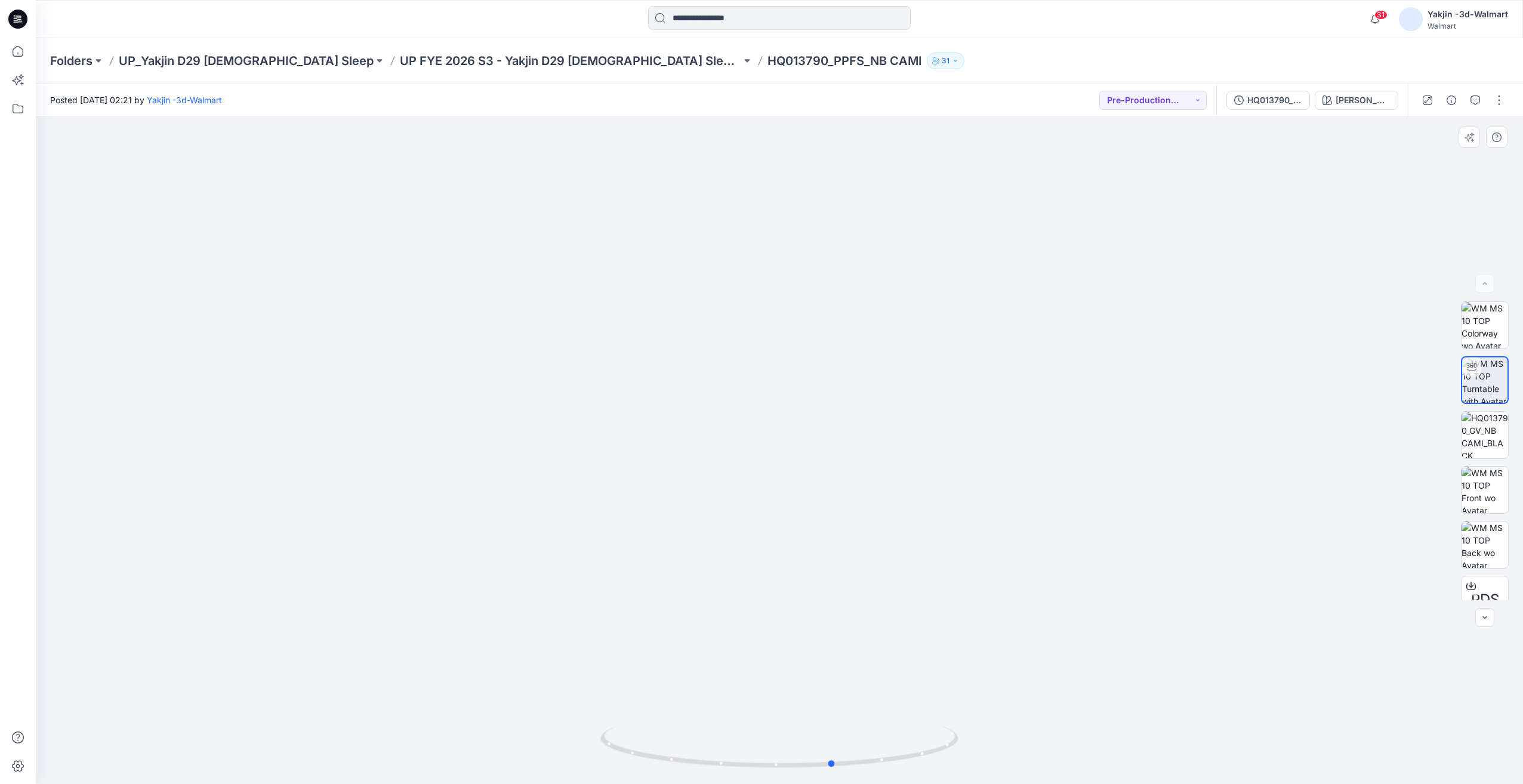
drag, startPoint x: 844, startPoint y: 698, endPoint x: 767, endPoint y: 709, distance: 77.8
click at [767, 709] on div at bounding box center [779, 450] width 1487 height 667
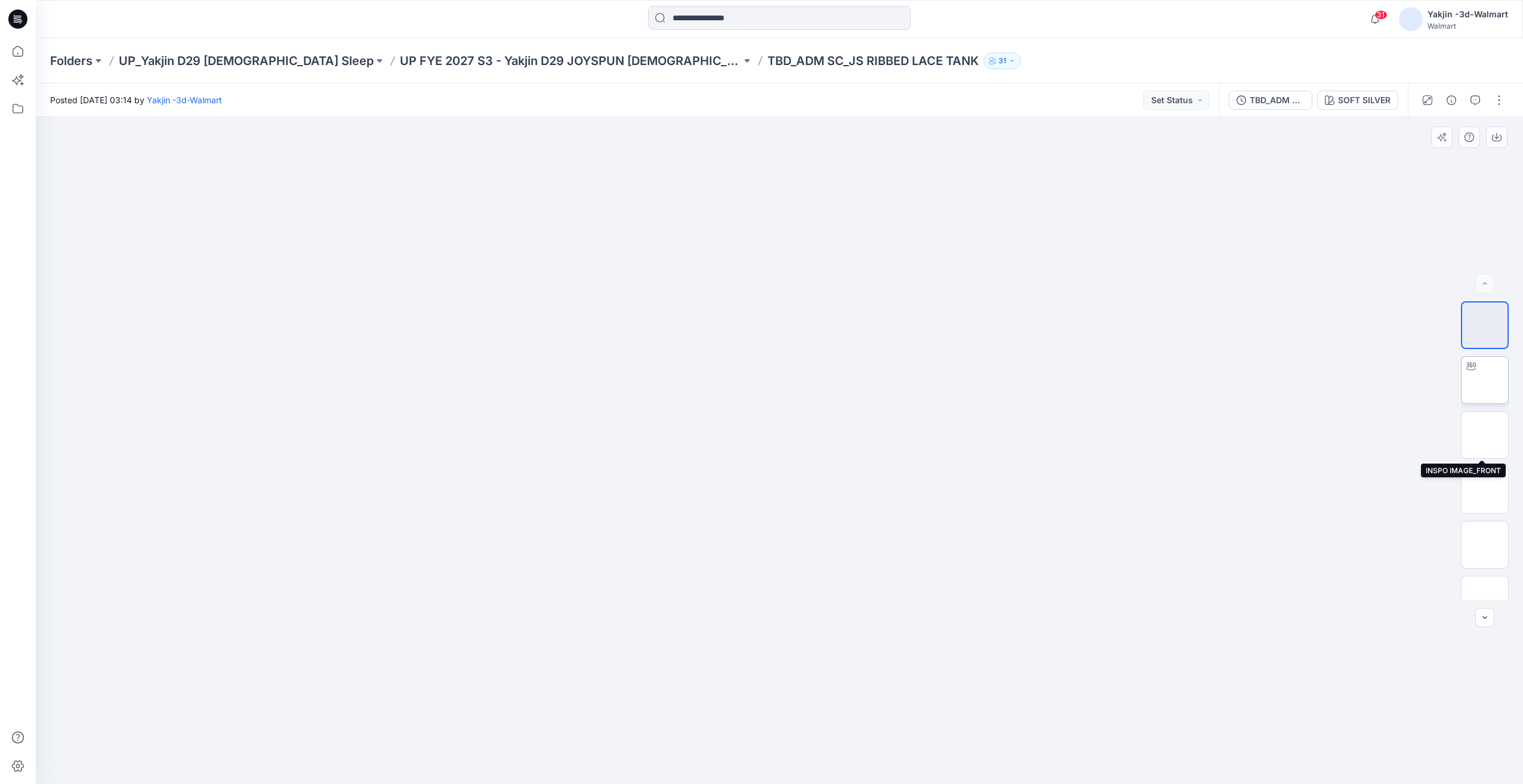
click at [1485, 380] on img at bounding box center [1485, 380] width 0 height 0
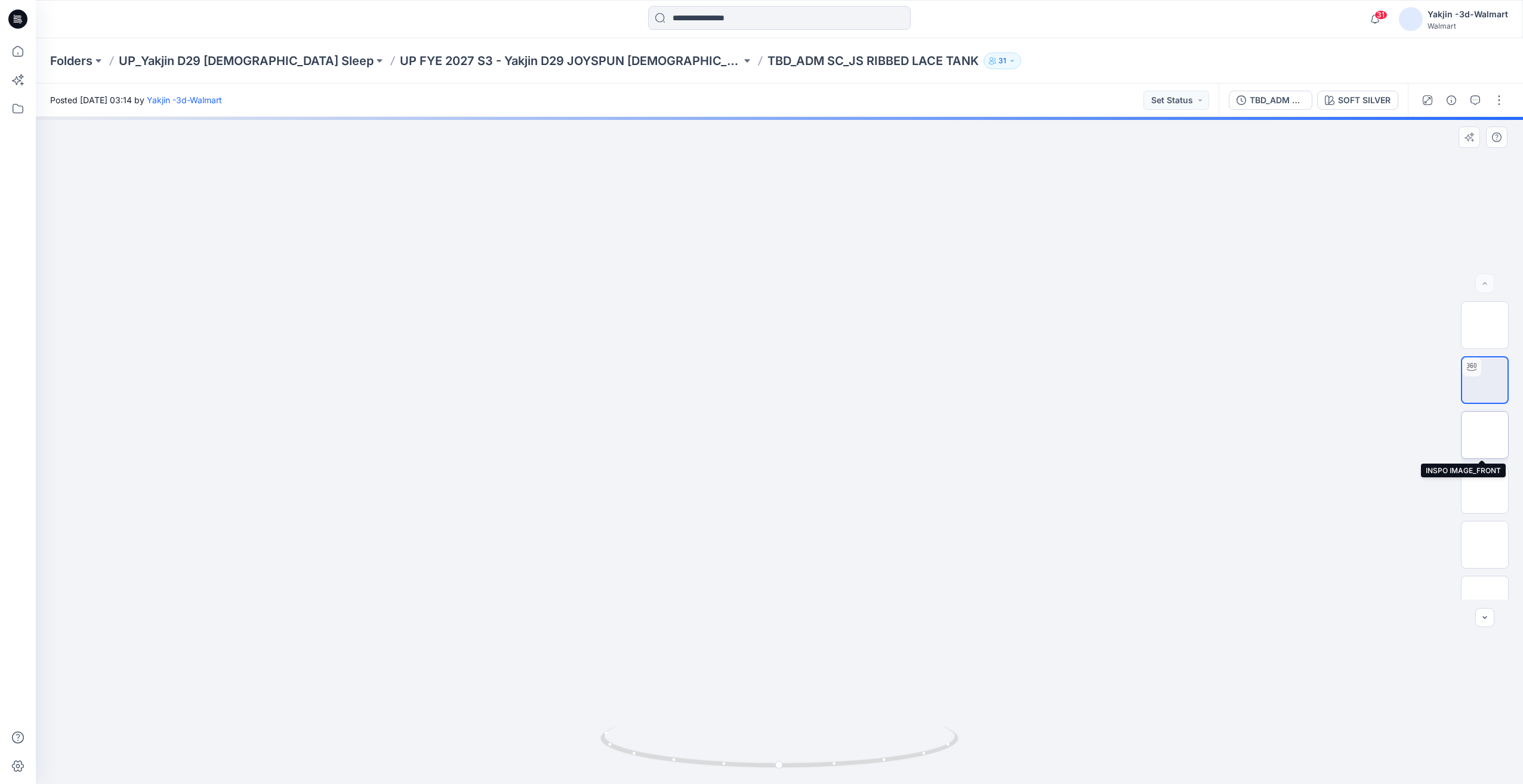
click at [1485, 435] on img at bounding box center [1485, 435] width 0 height 0
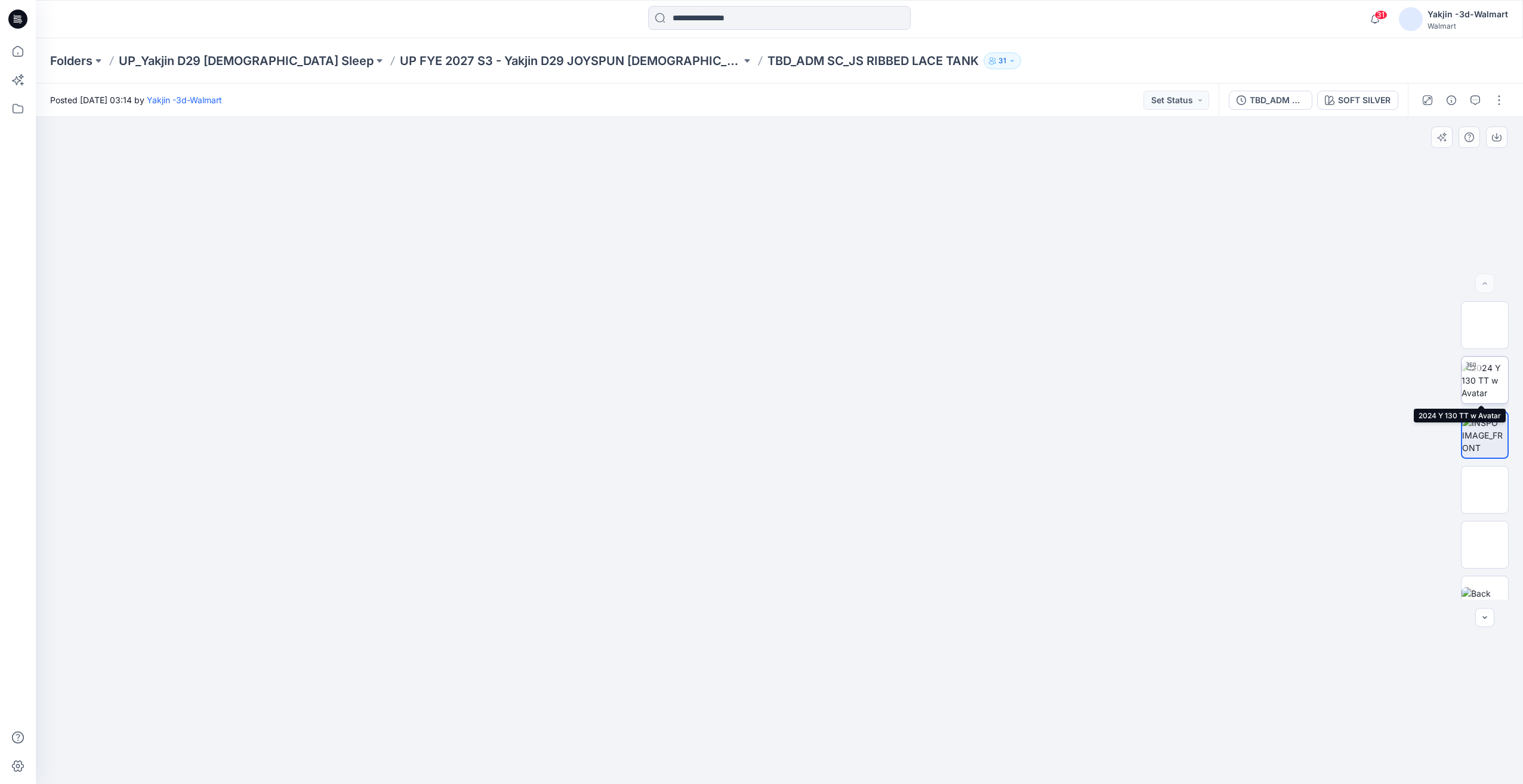
click at [1493, 390] on img at bounding box center [1485, 380] width 47 height 38
drag, startPoint x: 773, startPoint y: 739, endPoint x: 743, endPoint y: 745, distance: 30.6
click at [743, 745] on icon at bounding box center [781, 748] width 361 height 45
drag, startPoint x: 787, startPoint y: 763, endPoint x: 810, endPoint y: 763, distance: 23.0
click at [810, 763] on icon at bounding box center [781, 748] width 361 height 45
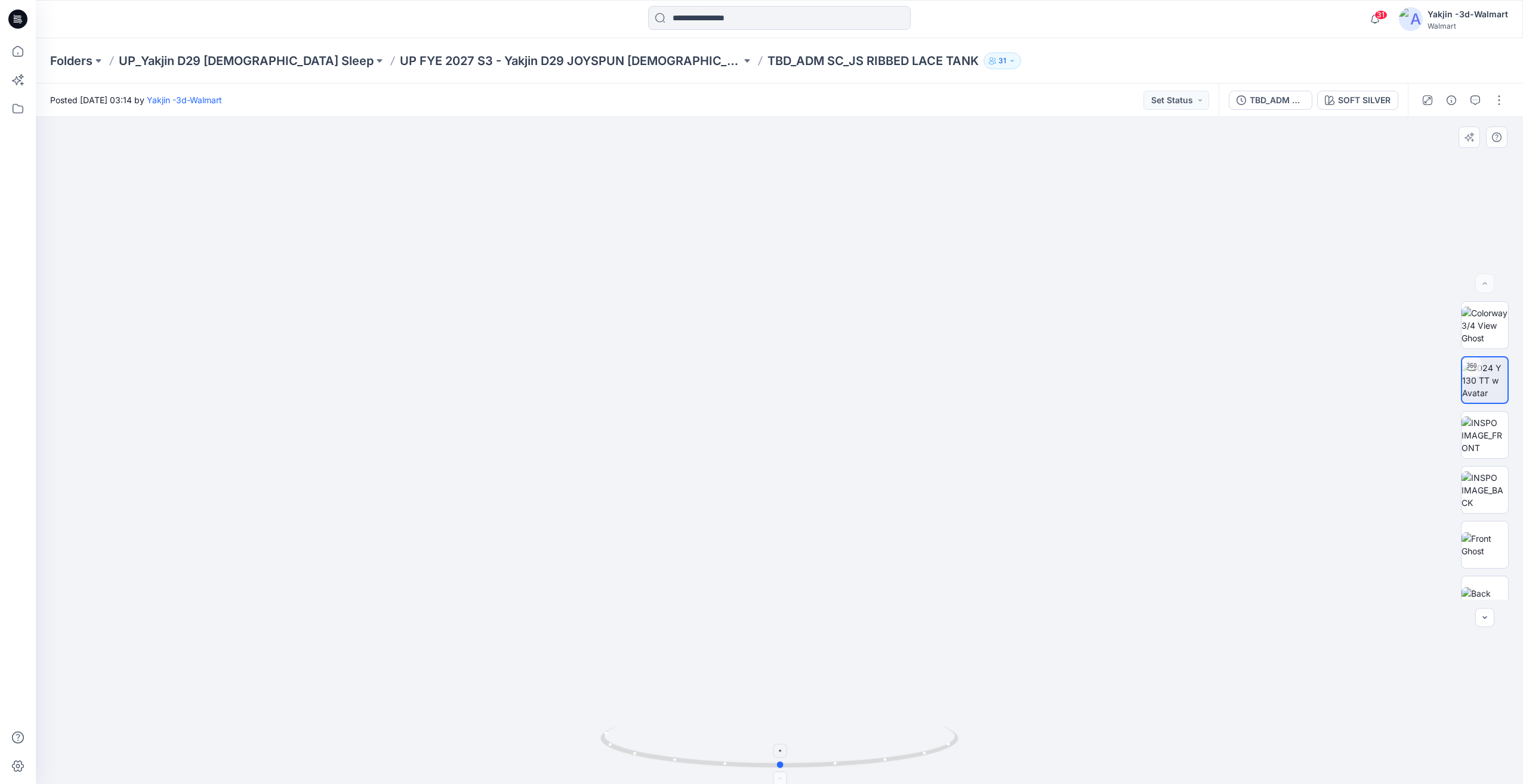
drag, startPoint x: 856, startPoint y: 743, endPoint x: 882, endPoint y: 743, distance: 26.0
click at [882, 743] on icon at bounding box center [781, 748] width 361 height 45
drag, startPoint x: 840, startPoint y: 747, endPoint x: 921, endPoint y: 743, distance: 81.1
click at [922, 743] on icon at bounding box center [781, 748] width 361 height 45
drag, startPoint x: 831, startPoint y: 741, endPoint x: 804, endPoint y: 741, distance: 27.0
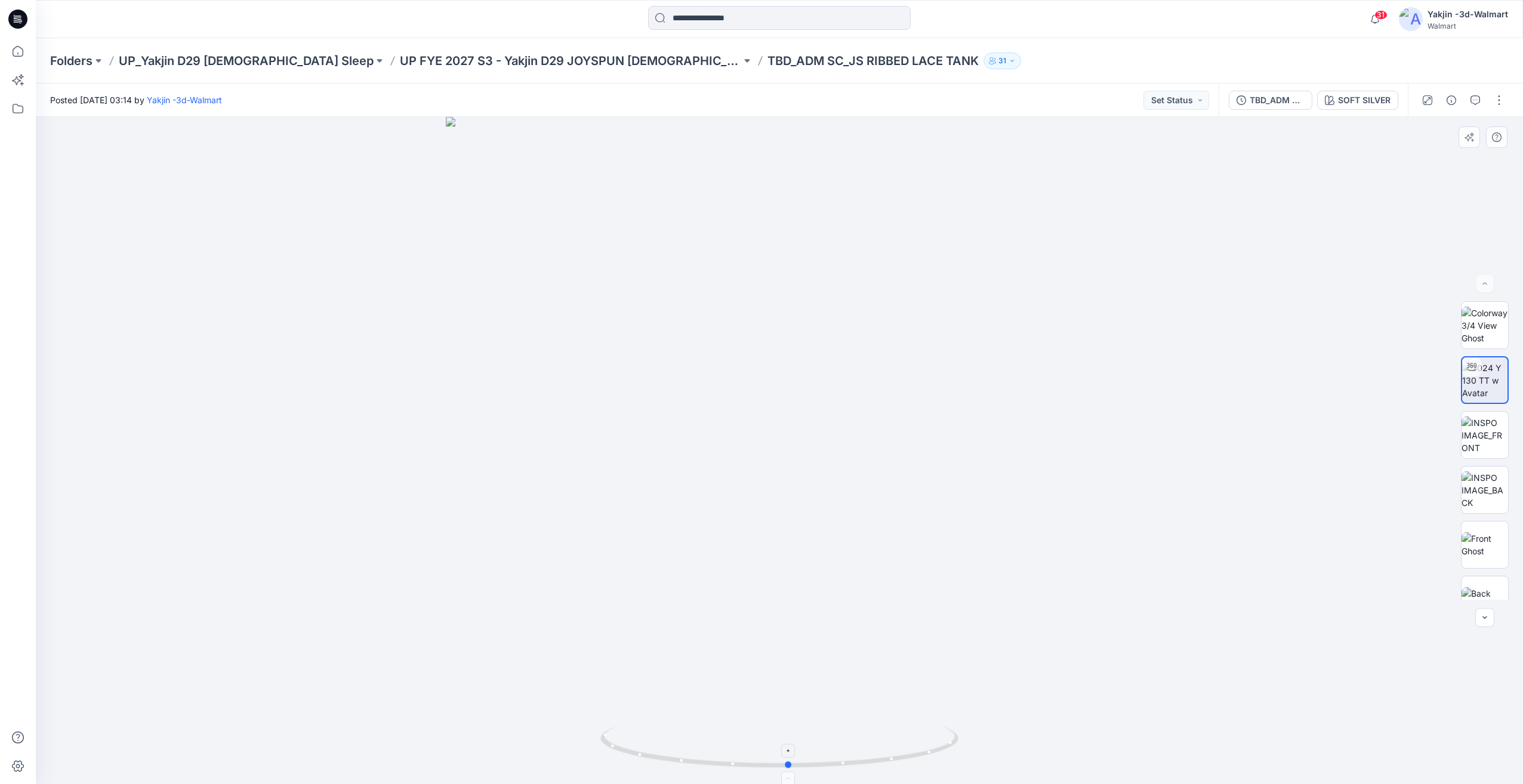
click at [804, 741] on icon at bounding box center [781, 748] width 361 height 45
click at [893, 739] on icon at bounding box center [781, 748] width 361 height 45
drag, startPoint x: 901, startPoint y: 739, endPoint x: 931, endPoint y: 739, distance: 30.0
click at [931, 739] on icon at bounding box center [781, 748] width 361 height 45
drag, startPoint x: 793, startPoint y: 749, endPoint x: 748, endPoint y: 751, distance: 45.0
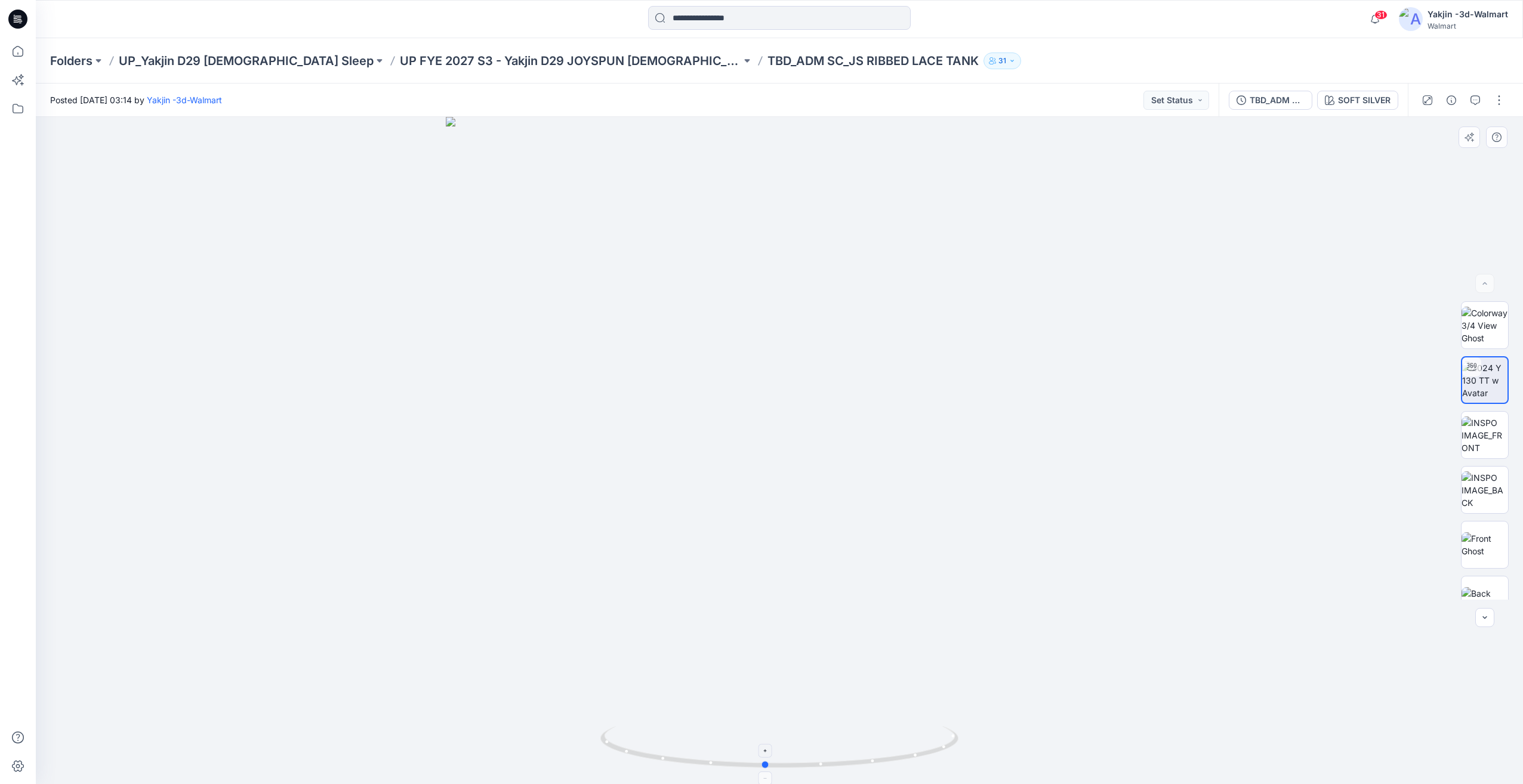
click at [748, 751] on icon at bounding box center [781, 748] width 361 height 45
drag, startPoint x: 785, startPoint y: 749, endPoint x: 826, endPoint y: 750, distance: 41.0
click at [826, 750] on icon at bounding box center [781, 748] width 361 height 45
drag, startPoint x: 882, startPoint y: 742, endPoint x: 767, endPoint y: 736, distance: 115.2
click at [767, 736] on icon at bounding box center [781, 748] width 361 height 45
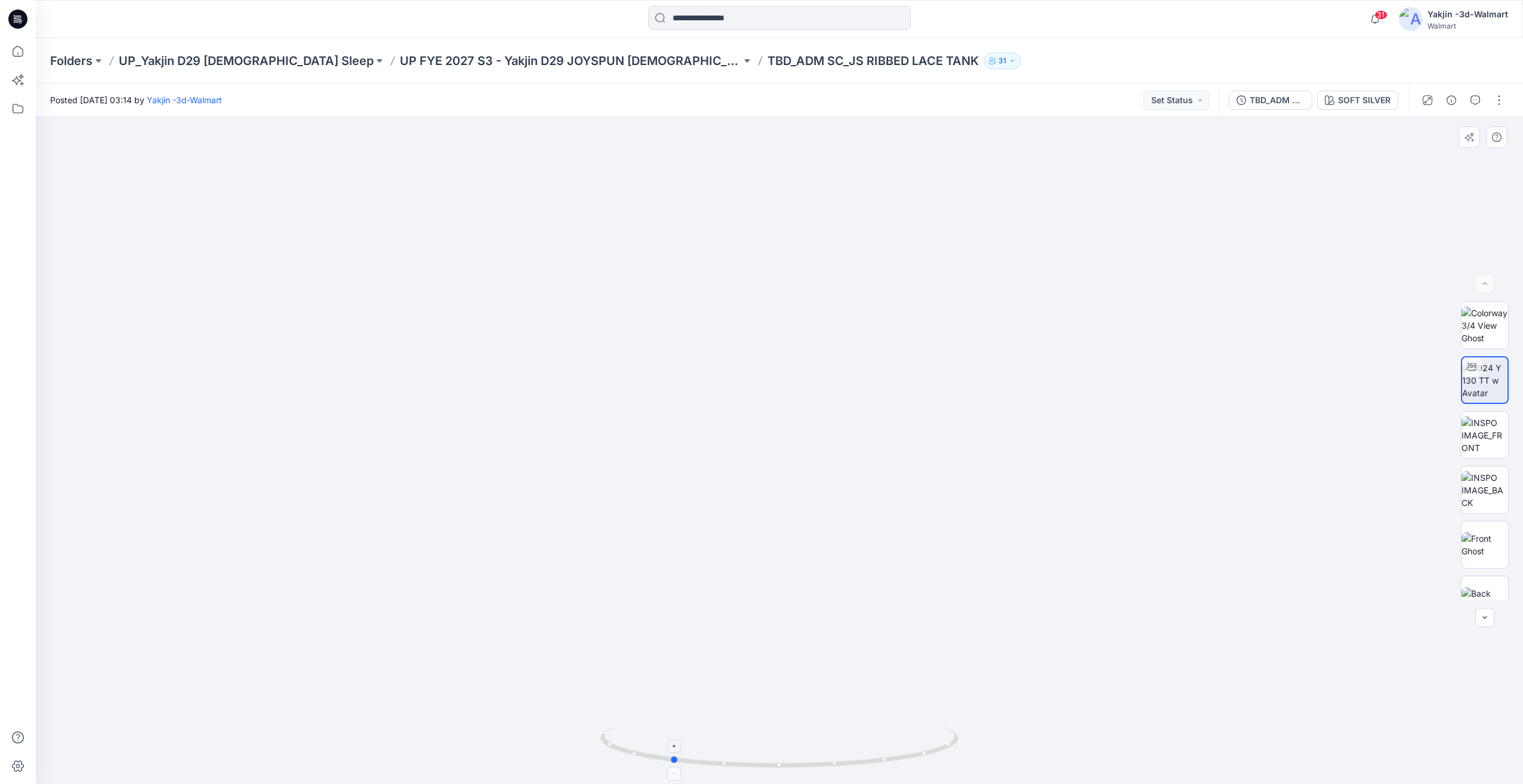
drag, startPoint x: 863, startPoint y: 728, endPoint x: 800, endPoint y: 728, distance: 63.0
click at [800, 728] on icon at bounding box center [781, 748] width 361 height 45
drag, startPoint x: 848, startPoint y: 730, endPoint x: 697, endPoint y: 730, distance: 151.0
click at [697, 730] on icon at bounding box center [781, 748] width 361 height 45
click at [1485, 380] on img at bounding box center [1485, 380] width 0 height 0
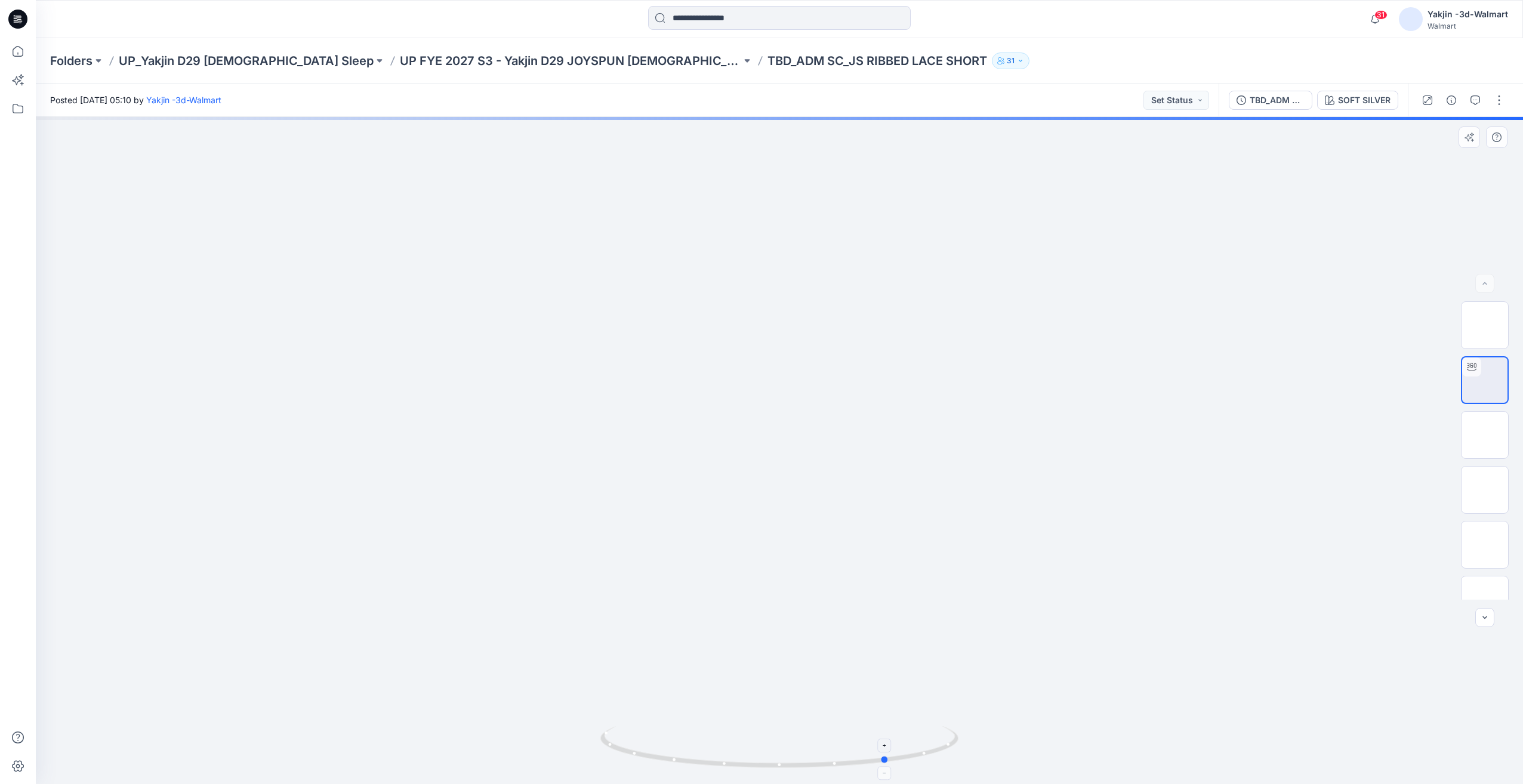
drag, startPoint x: 827, startPoint y: 756, endPoint x: 936, endPoint y: 750, distance: 109.2
click at [936, 750] on icon at bounding box center [781, 748] width 361 height 45
click at [797, 741] on icon at bounding box center [781, 748] width 361 height 45
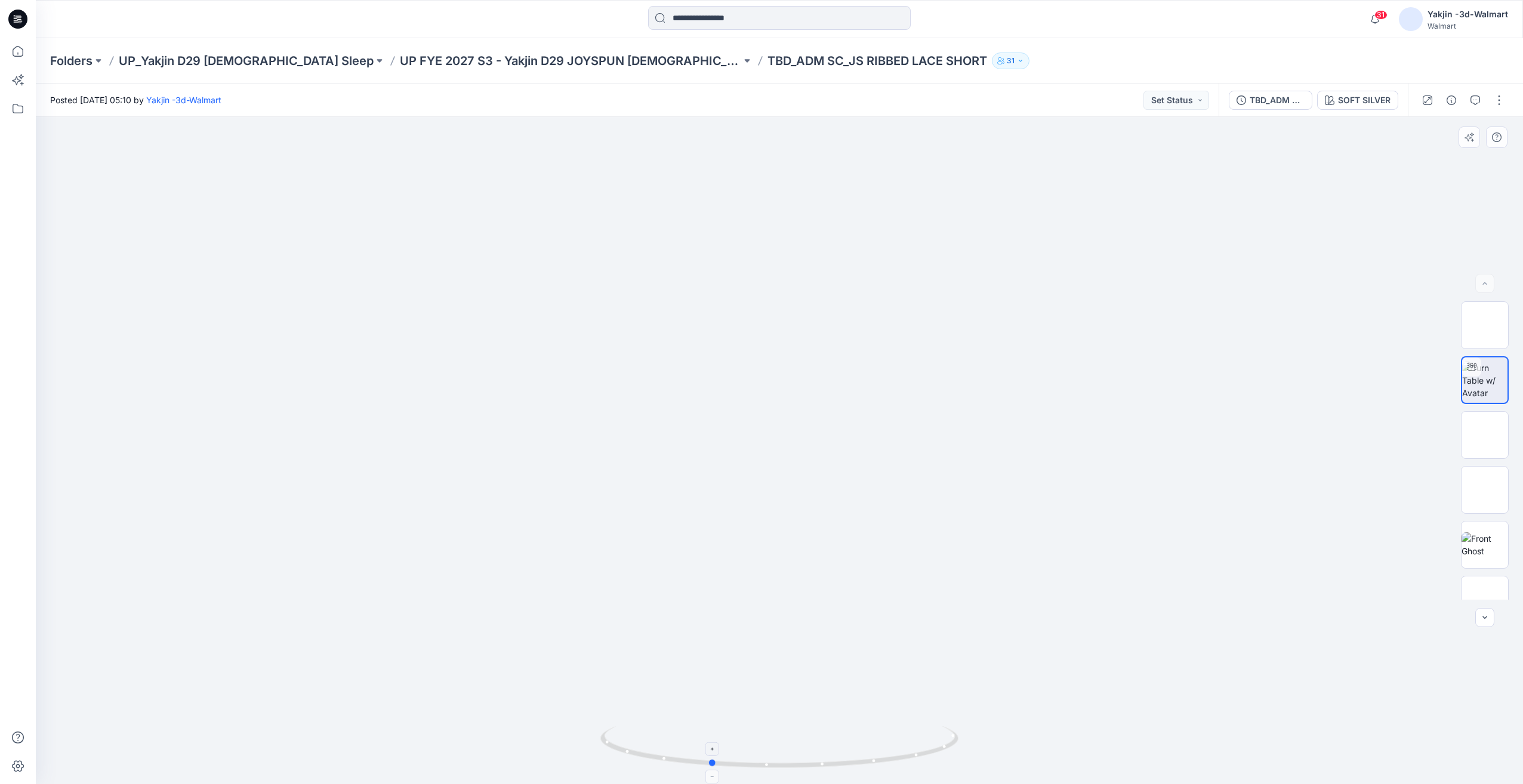
drag, startPoint x: 812, startPoint y: 742, endPoint x: 798, endPoint y: 742, distance: 14.0
click at [781, 744] on icon at bounding box center [781, 748] width 361 height 45
drag, startPoint x: 758, startPoint y: 735, endPoint x: 980, endPoint y: 730, distance: 222.1
click at [979, 730] on div at bounding box center [779, 450] width 1487 height 667
click at [949, 726] on div at bounding box center [779, 450] width 1487 height 667
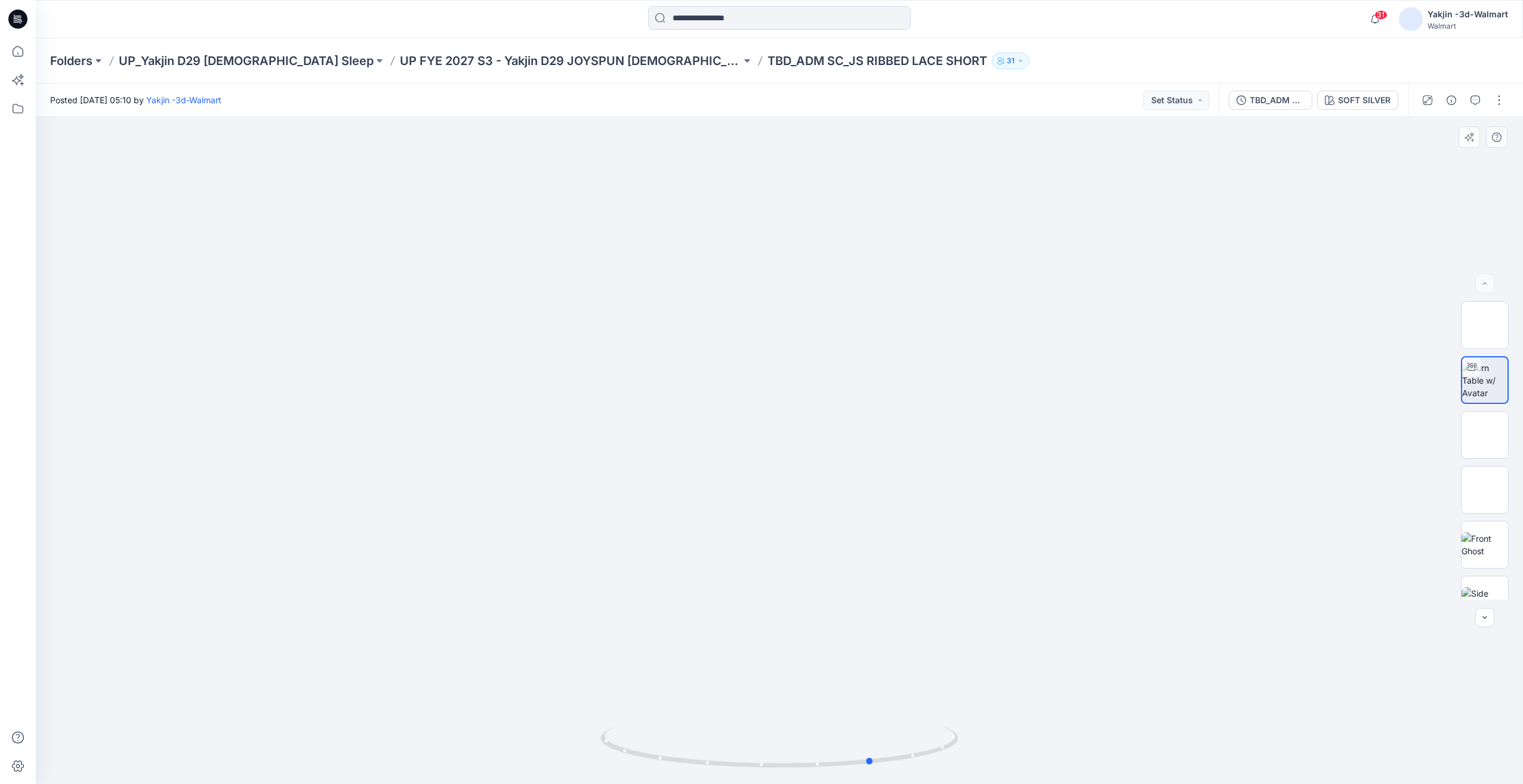
drag, startPoint x: 927, startPoint y: 728, endPoint x: 1392, endPoint y: 565, distance: 492.7
click at [926, 727] on icon at bounding box center [781, 748] width 361 height 45
click at [1471, 437] on img at bounding box center [1485, 435] width 47 height 38
click at [1485, 490] on img at bounding box center [1485, 490] width 0 height 0
click at [1495, 440] on img at bounding box center [1485, 435] width 47 height 38
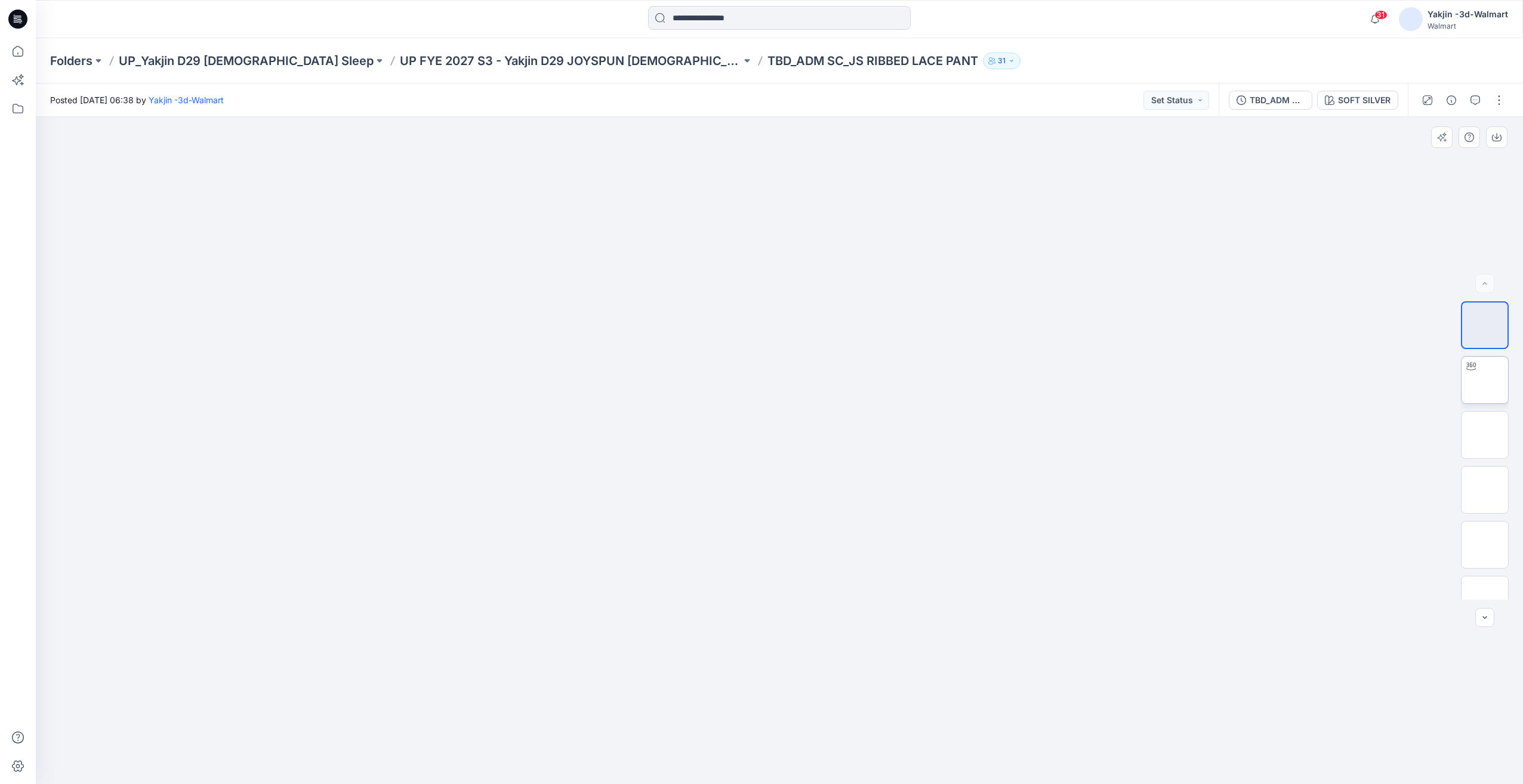
click at [1485, 380] on img at bounding box center [1485, 380] width 0 height 0
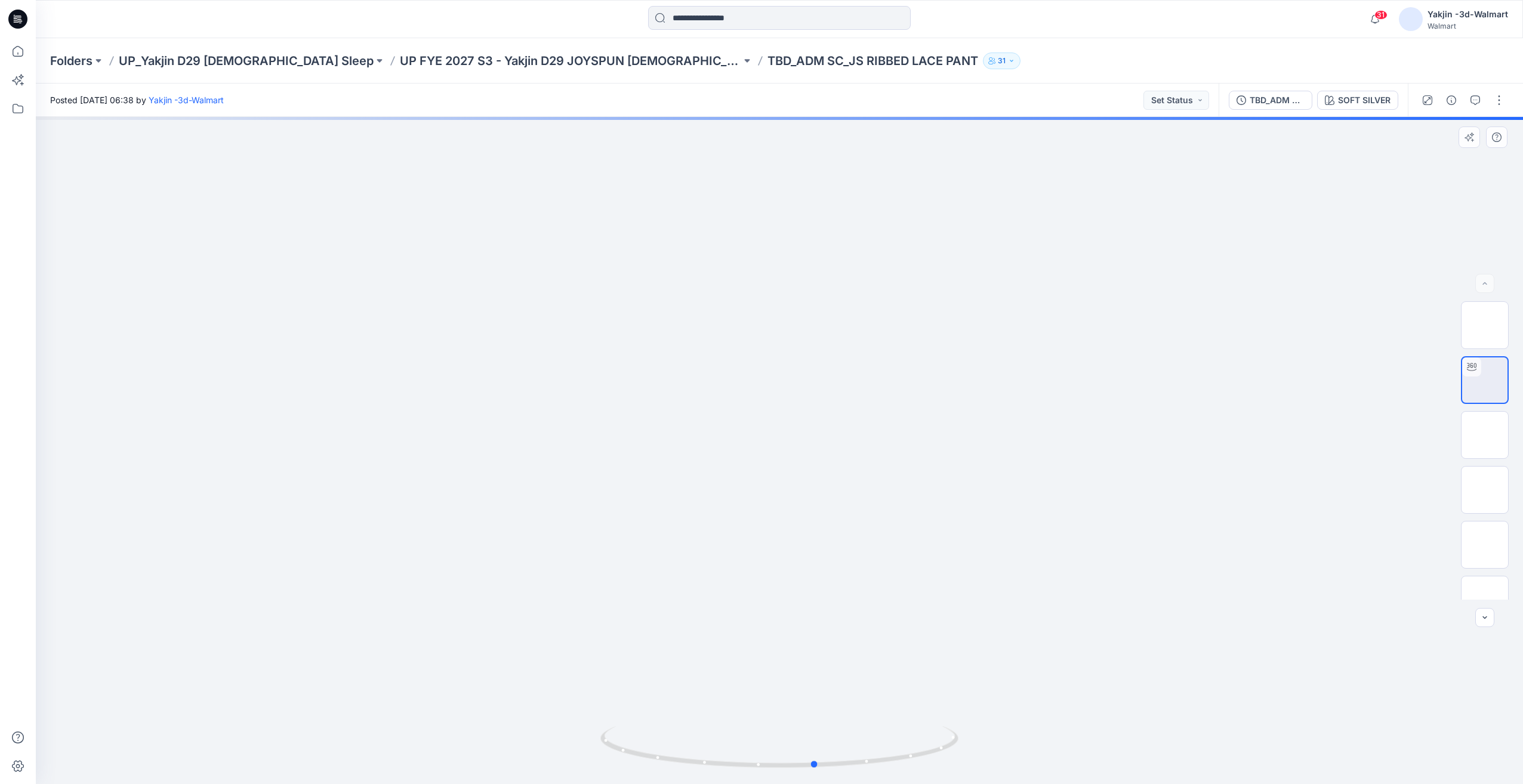
drag, startPoint x: 912, startPoint y: 724, endPoint x: 961, endPoint y: 712, distance: 50.4
click at [961, 712] on div at bounding box center [779, 450] width 1487 height 667
drag, startPoint x: 882, startPoint y: 710, endPoint x: 899, endPoint y: 354, distance: 356.4
drag, startPoint x: 1033, startPoint y: 600, endPoint x: 1093, endPoint y: 369, distance: 238.7
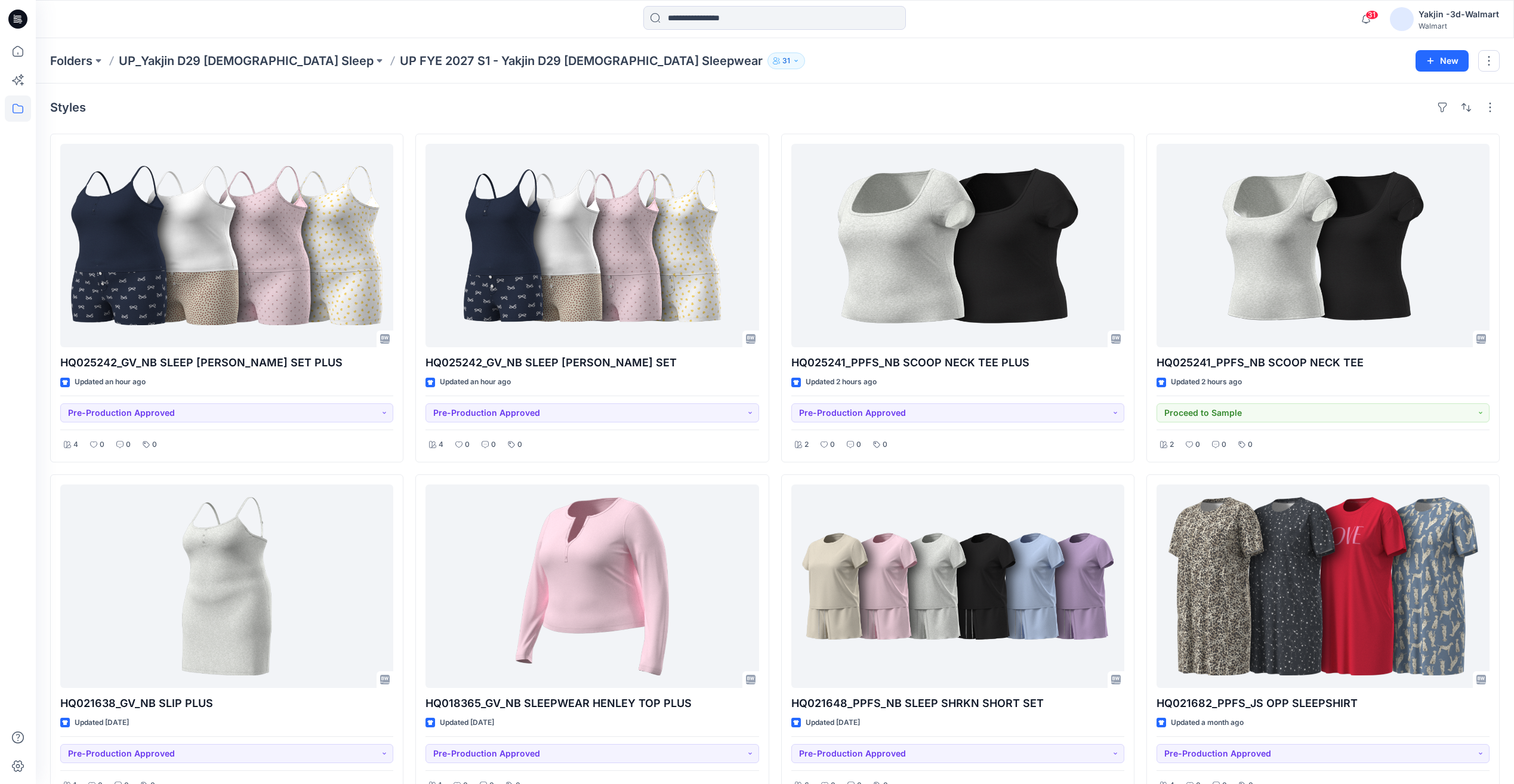
click at [218, 71] on div "Folders UP_Yakjin D29 [DEMOGRAPHIC_DATA] Sleep UP FYE 2027 S1 - Yakjin D29 [DEM…" at bounding box center [774, 61] width 1478 height 45
click at [278, 60] on p "UP_Yakjin D29 [DEMOGRAPHIC_DATA] Sleep" at bounding box center [247, 61] width 255 height 17
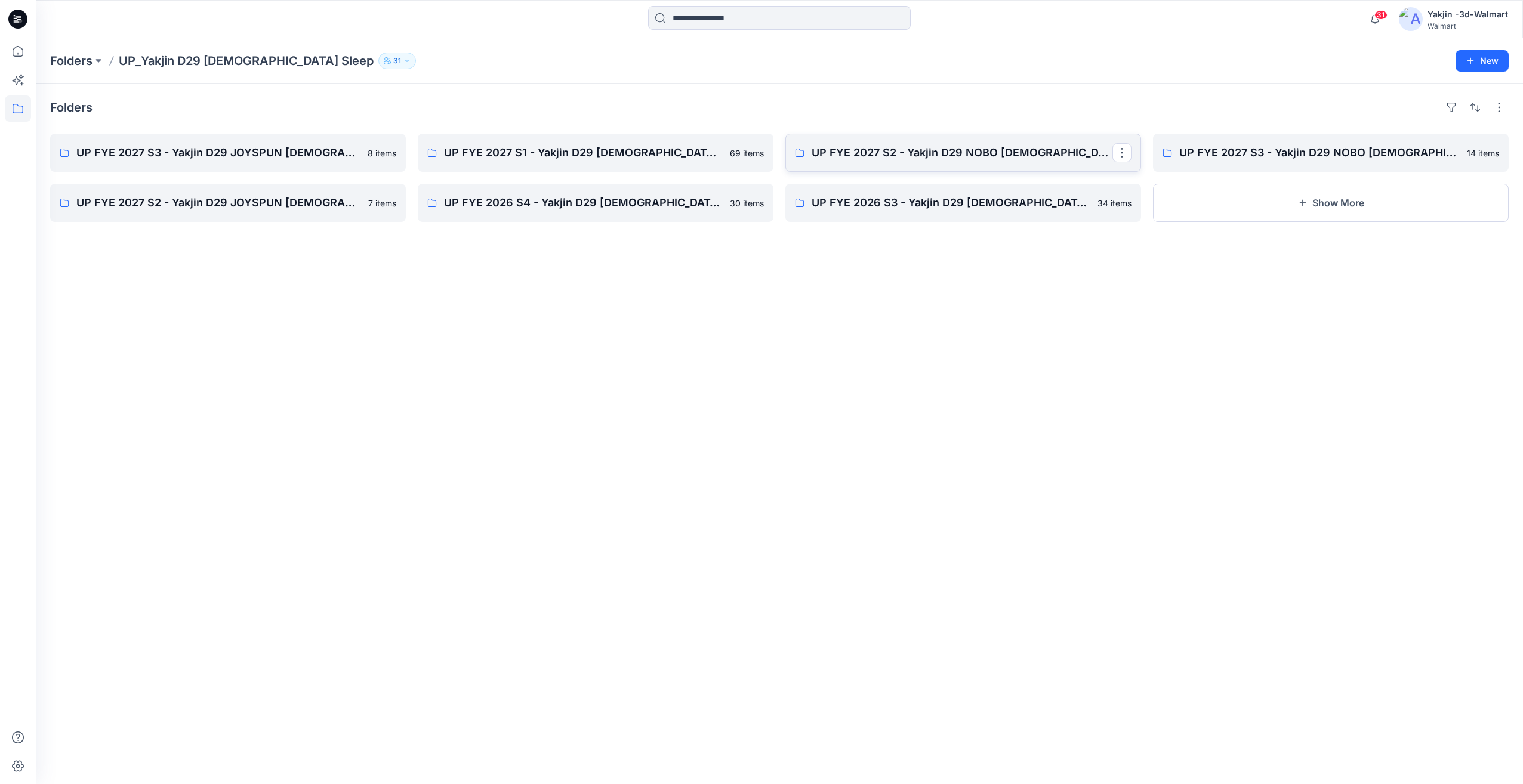
click at [931, 155] on p "UP FYE 2027 S2 - Yakjin D29 NOBO [DEMOGRAPHIC_DATA] Sleepwear" at bounding box center [962, 153] width 301 height 17
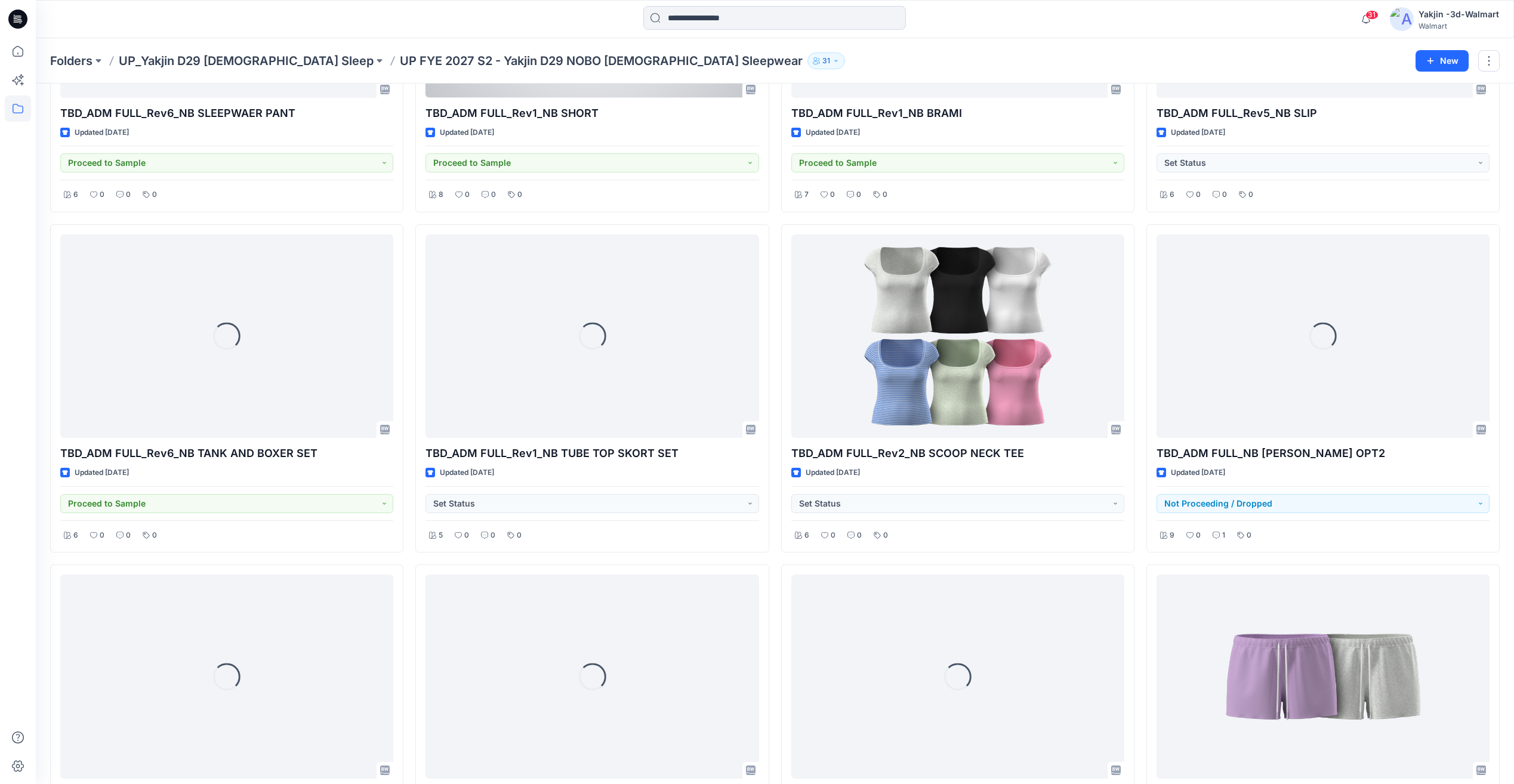
scroll to position [1013, 0]
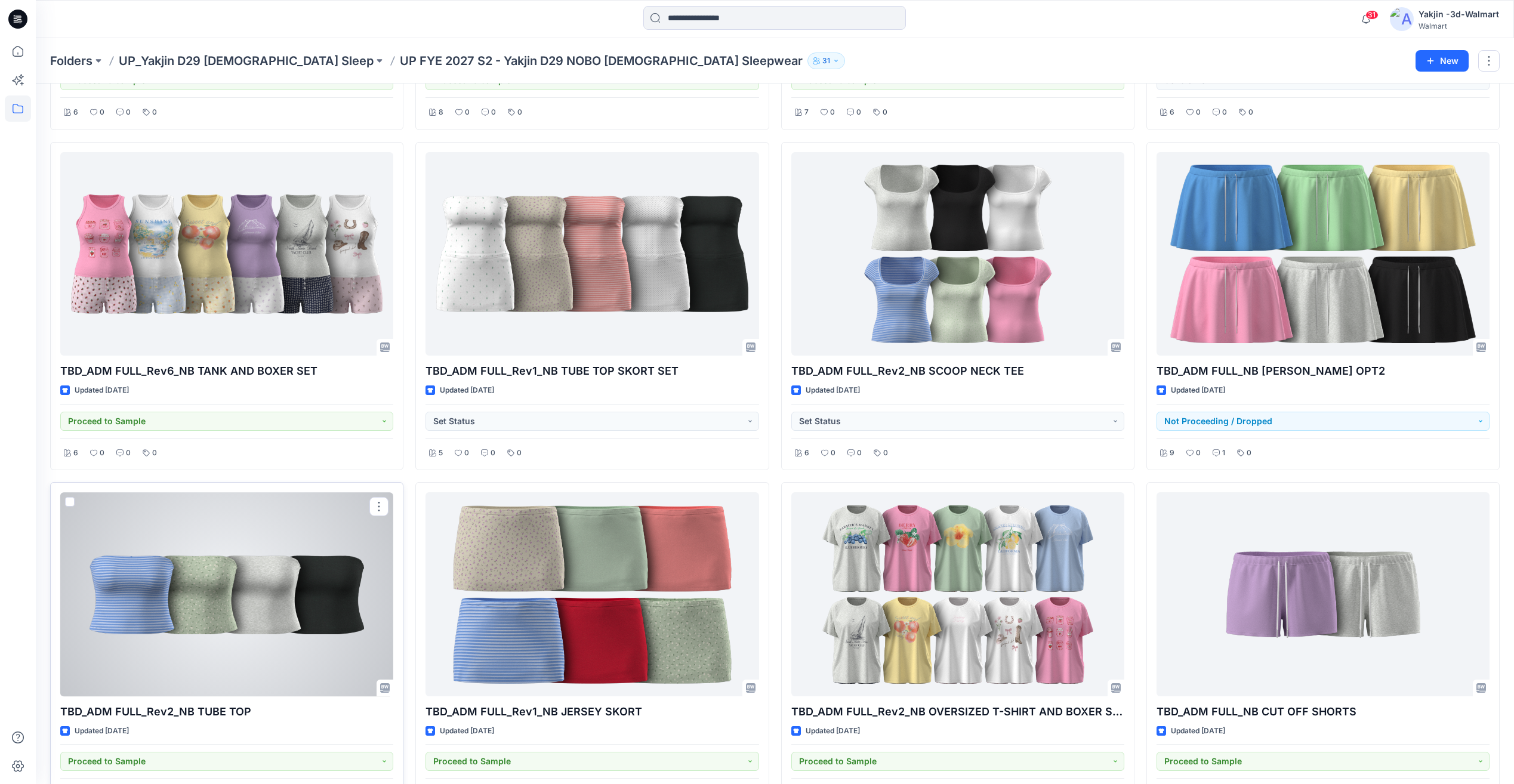
click at [309, 597] on div at bounding box center [226, 594] width 333 height 204
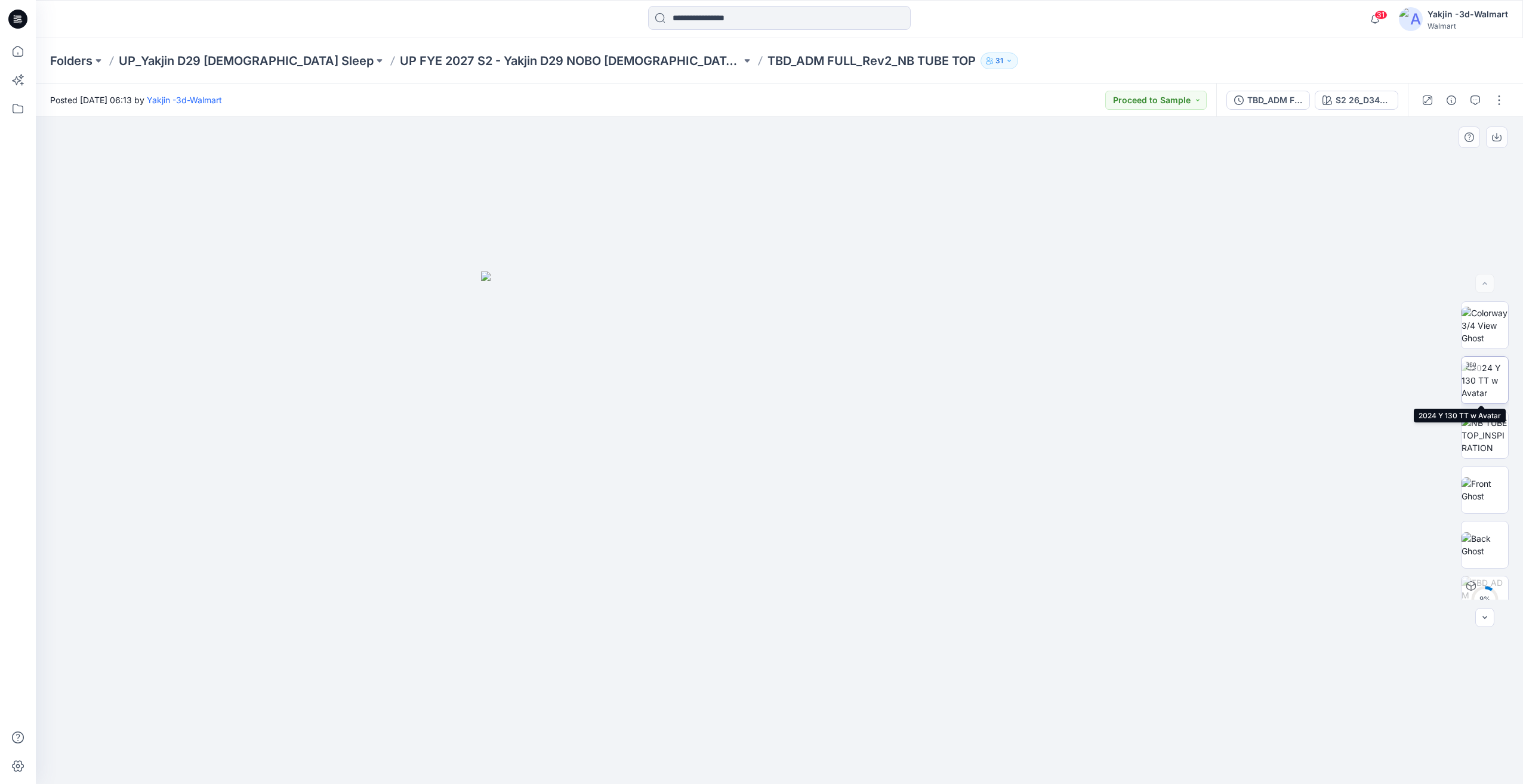
click at [1488, 391] on img at bounding box center [1485, 380] width 47 height 38
drag, startPoint x: 897, startPoint y: 722, endPoint x: 830, endPoint y: 732, distance: 67.7
click at [830, 732] on div at bounding box center [779, 450] width 1487 height 667
click at [244, 60] on p "UP_Yakjin D29 [DEMOGRAPHIC_DATA] Sleep" at bounding box center [247, 61] width 255 height 17
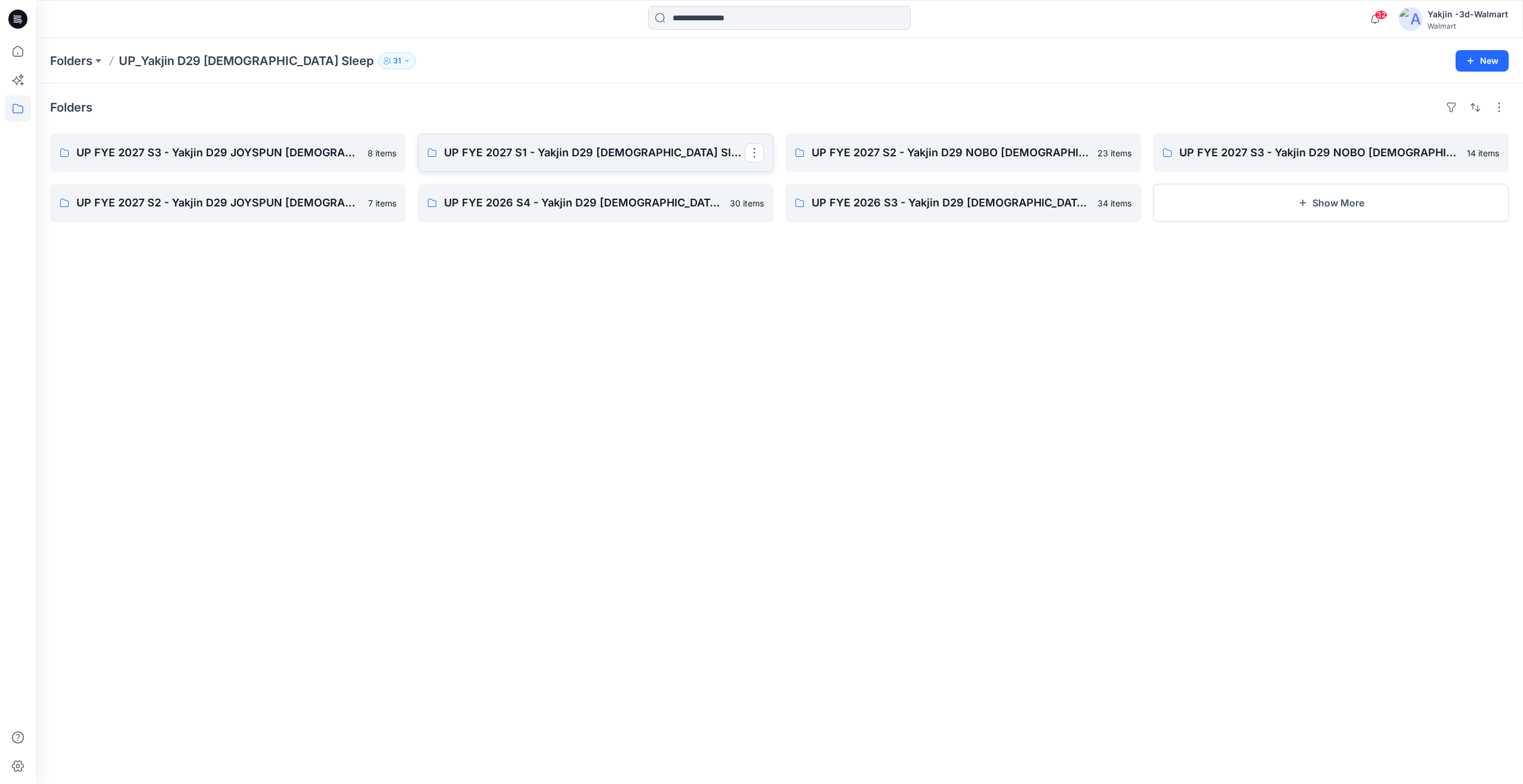
click at [556, 164] on link "UP FYE 2027 S1 - Yakjin D29 [DEMOGRAPHIC_DATA] Sleepwear" at bounding box center [596, 153] width 356 height 38
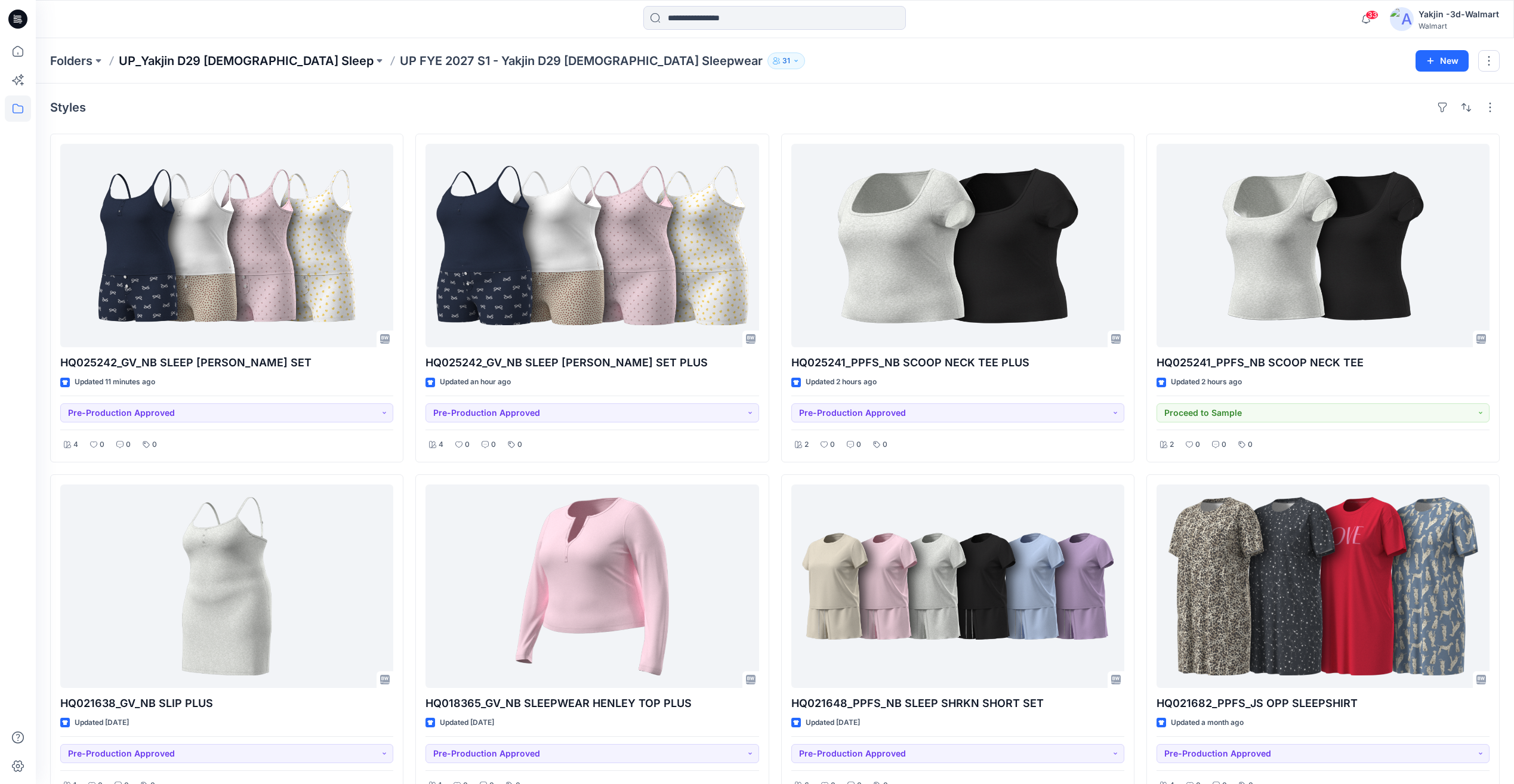
click at [261, 63] on p "UP_Yakjin D29 [DEMOGRAPHIC_DATA] Sleep" at bounding box center [247, 61] width 255 height 17
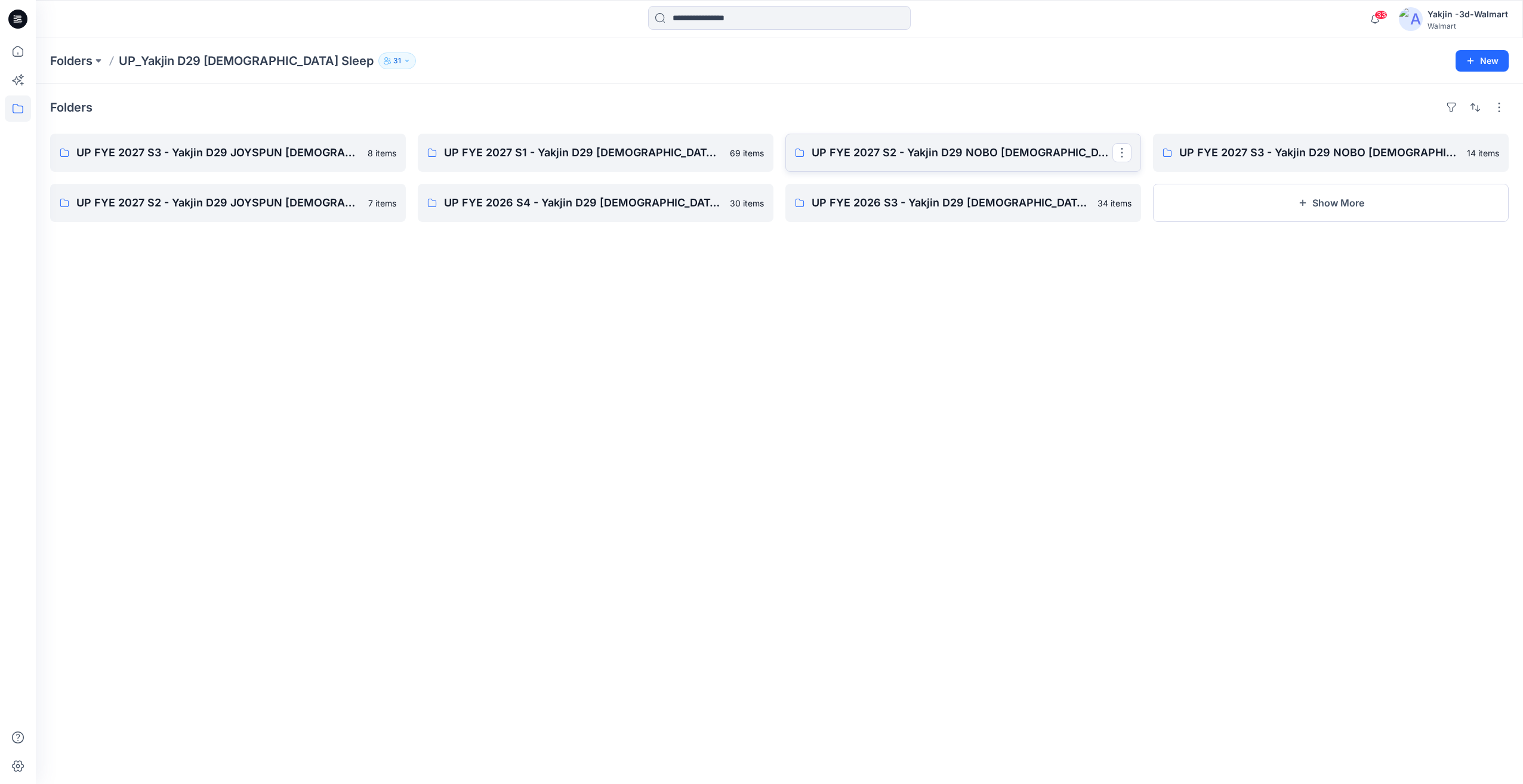
click at [917, 164] on link "UP FYE 2027 S2 - Yakjin D29 NOBO [DEMOGRAPHIC_DATA] Sleepwear" at bounding box center [963, 153] width 356 height 38
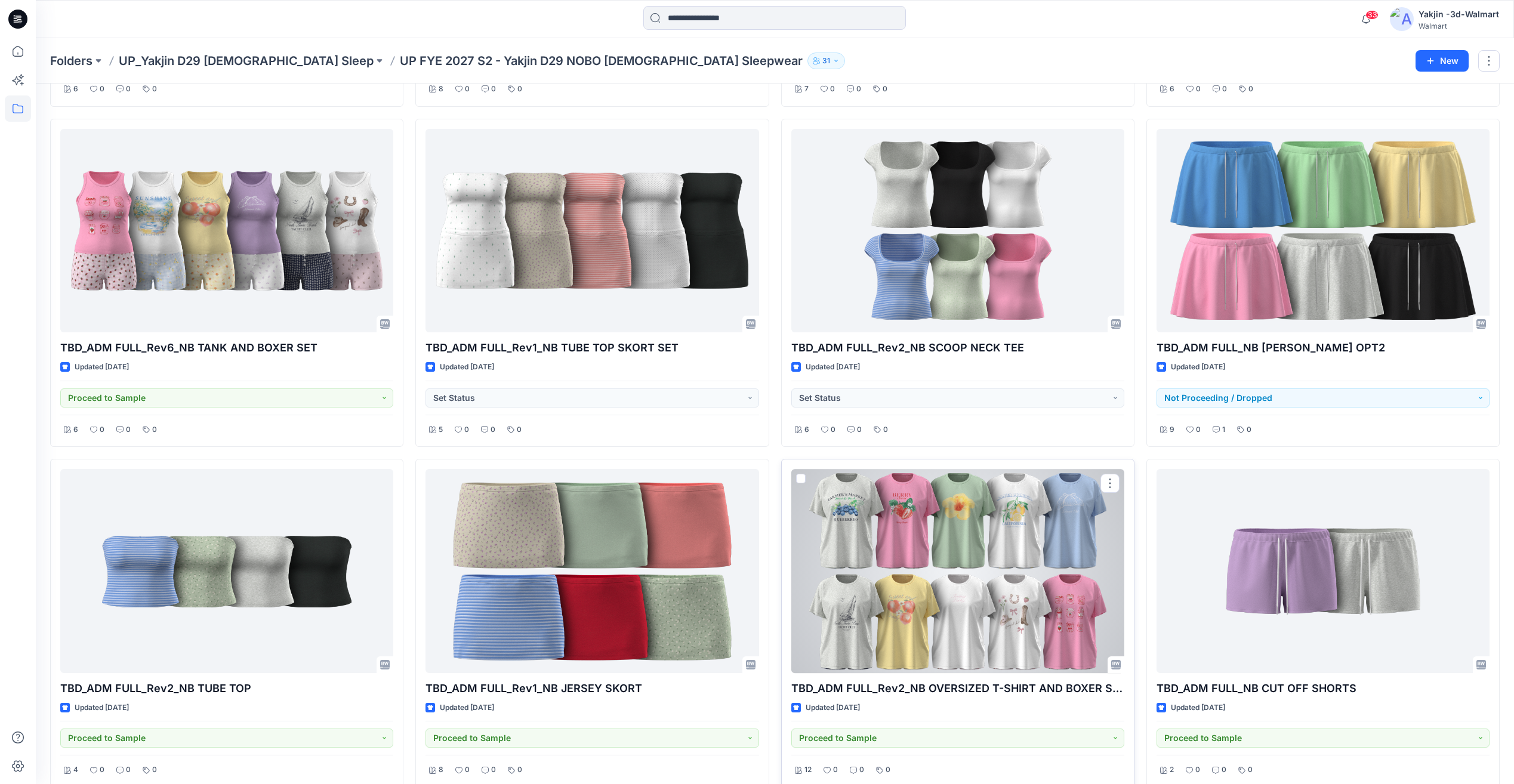
scroll to position [1212, 0]
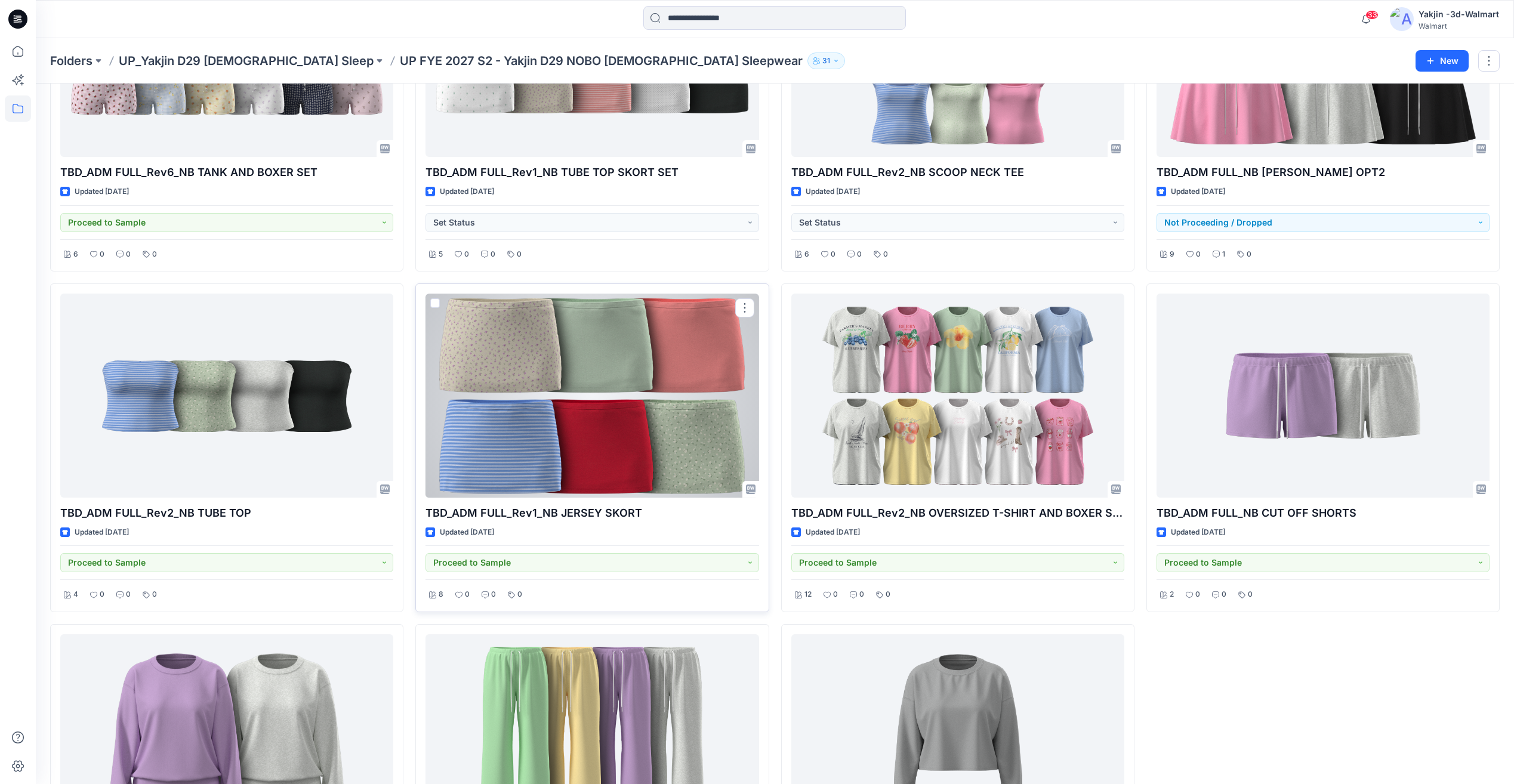
click at [655, 444] on div at bounding box center [592, 395] width 333 height 204
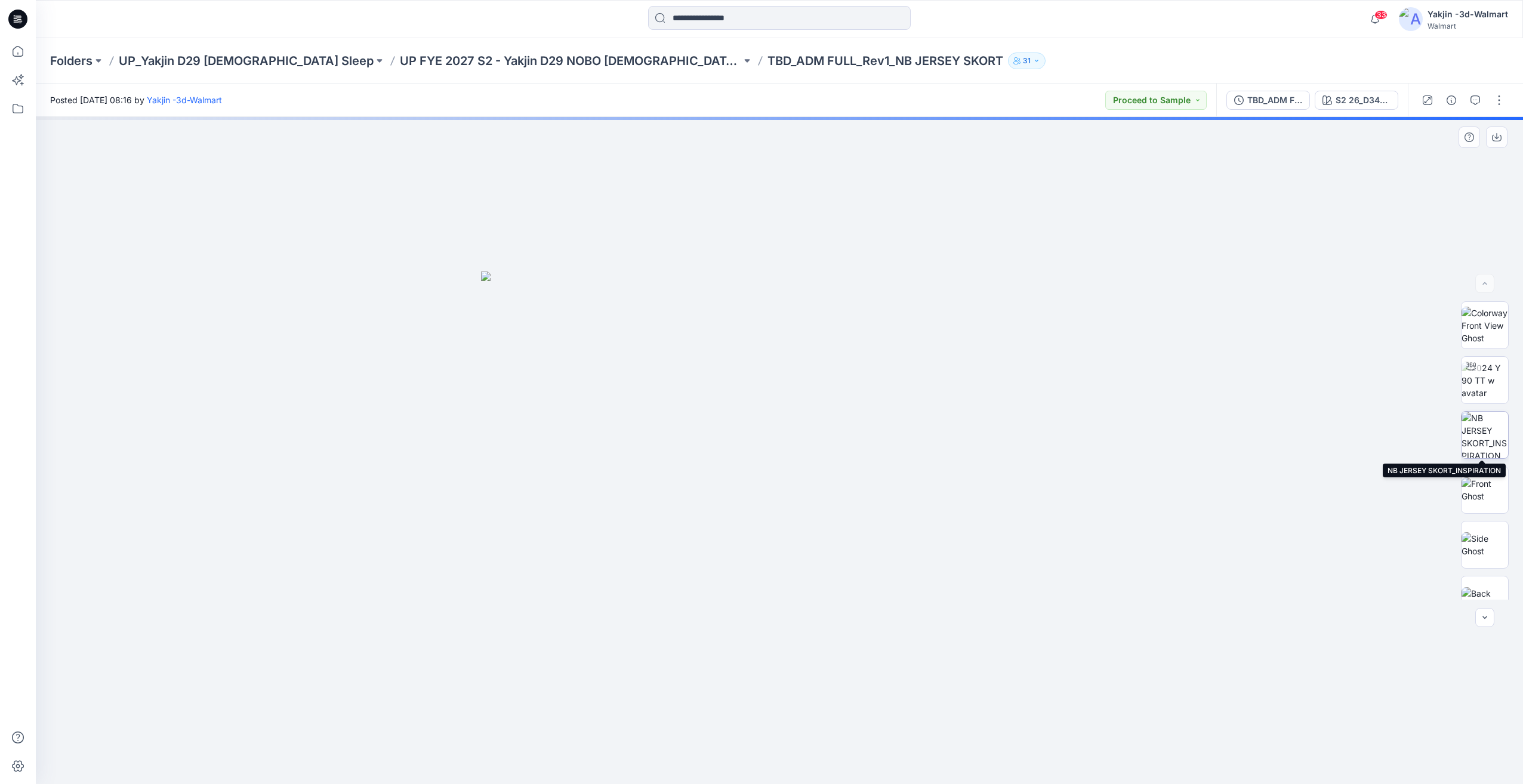
click at [1486, 435] on img at bounding box center [1485, 435] width 47 height 47
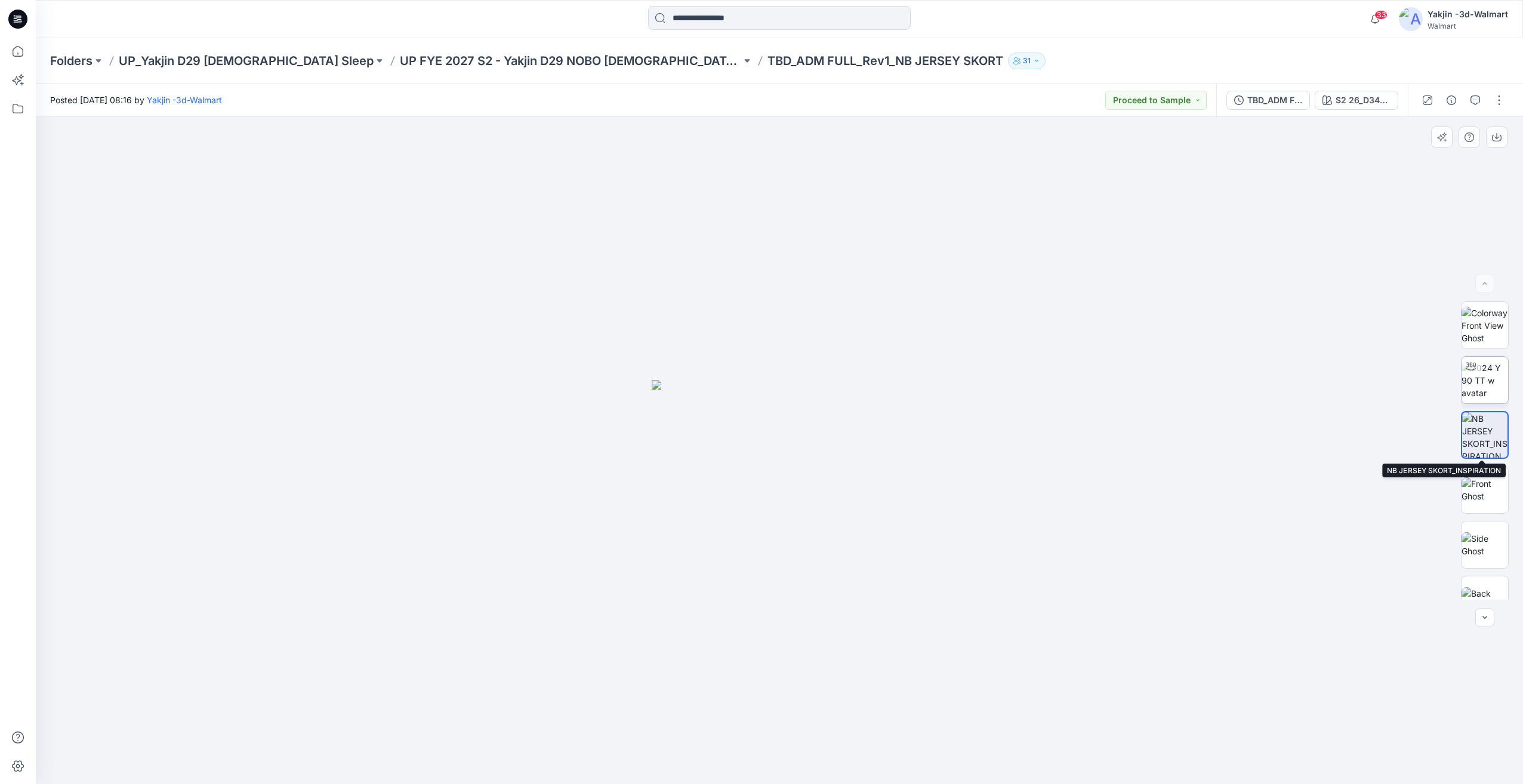
click at [1496, 397] on img at bounding box center [1485, 380] width 47 height 38
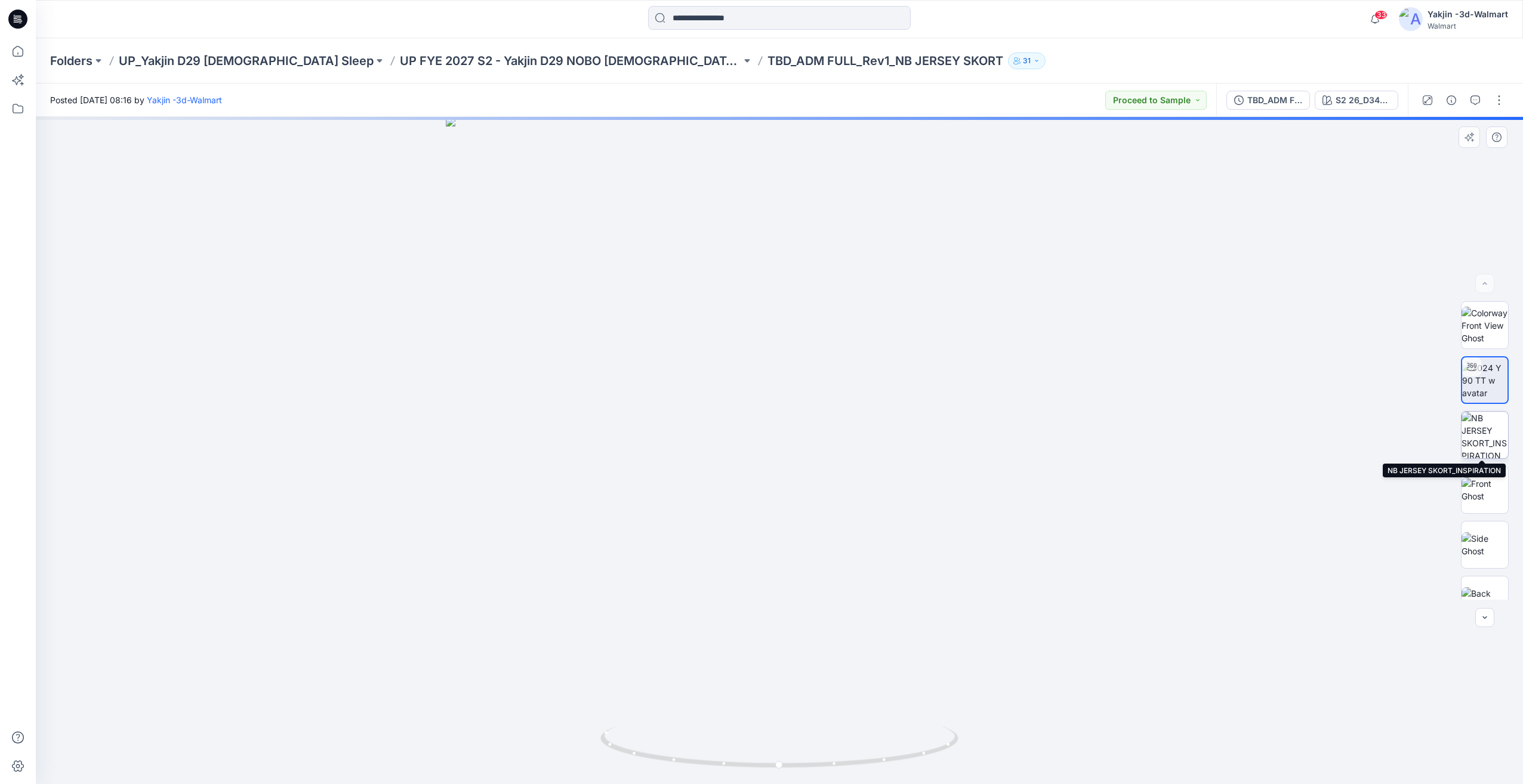
click at [1482, 434] on img at bounding box center [1485, 435] width 47 height 47
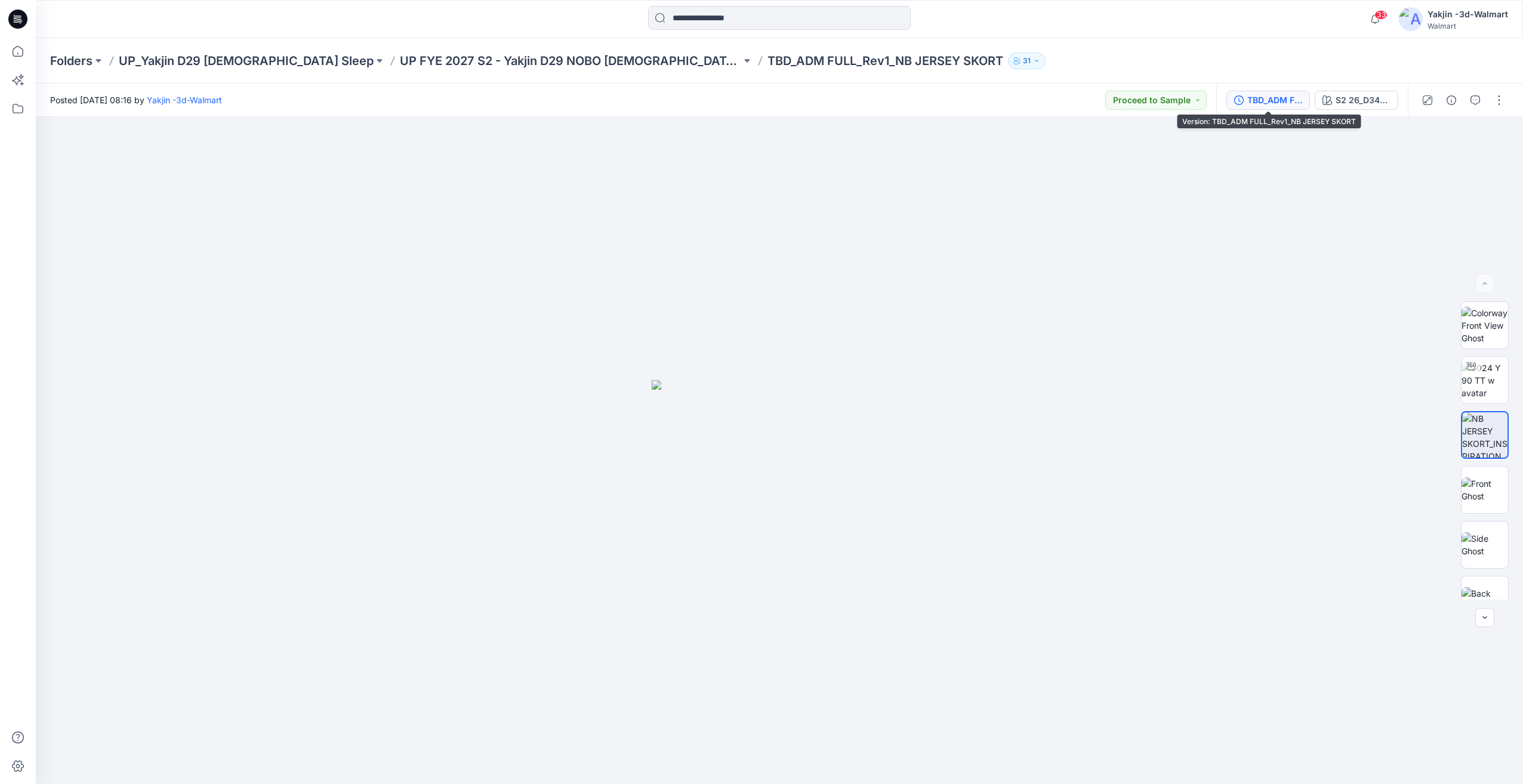
click at [1258, 98] on div "TBD_ADM FULL_Rev1_NB JERSEY SKORT" at bounding box center [1275, 100] width 55 height 13
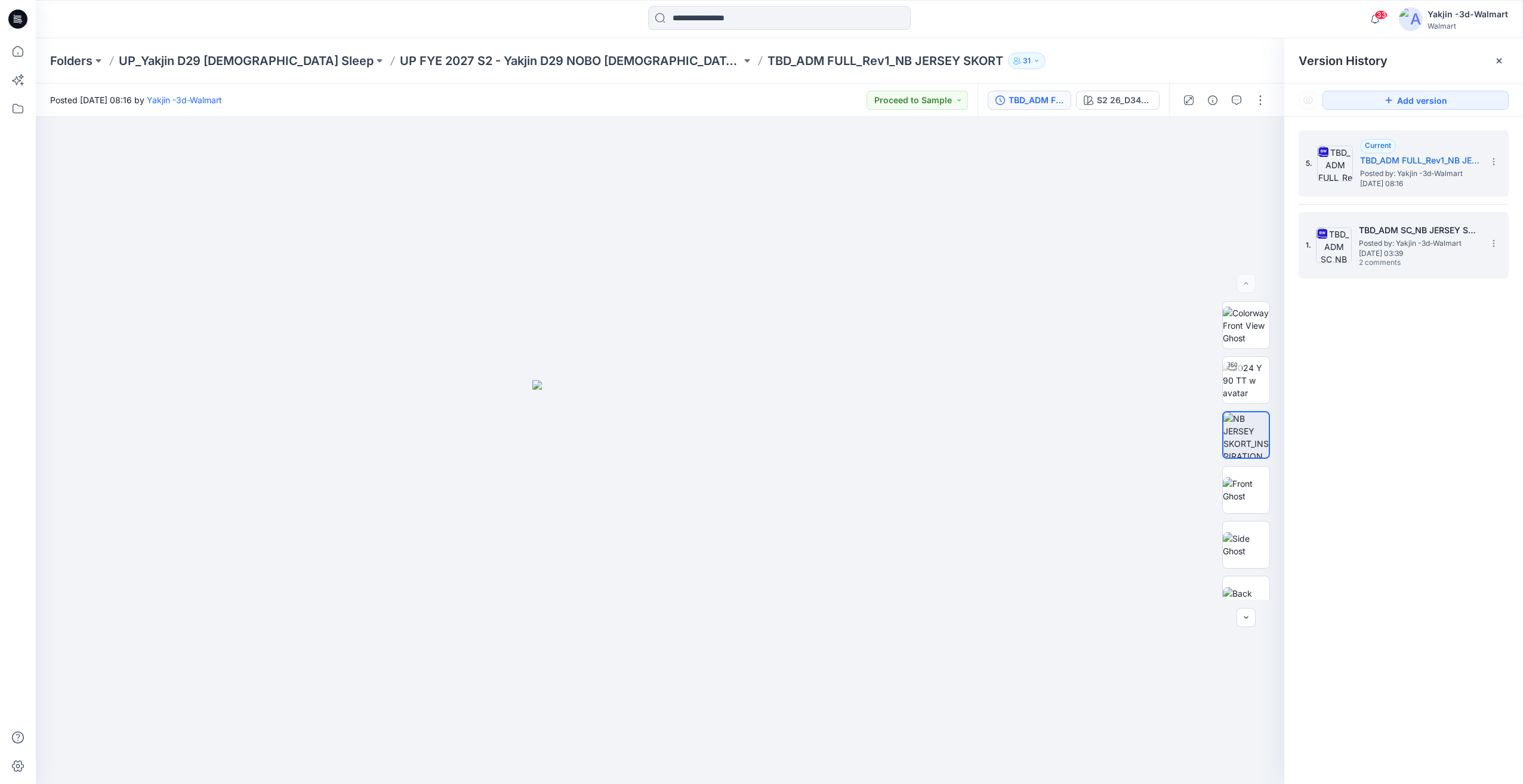
click at [1375, 232] on h5 "TBD_ADM SC_NB JERSEY SKORT" at bounding box center [1418, 230] width 119 height 14
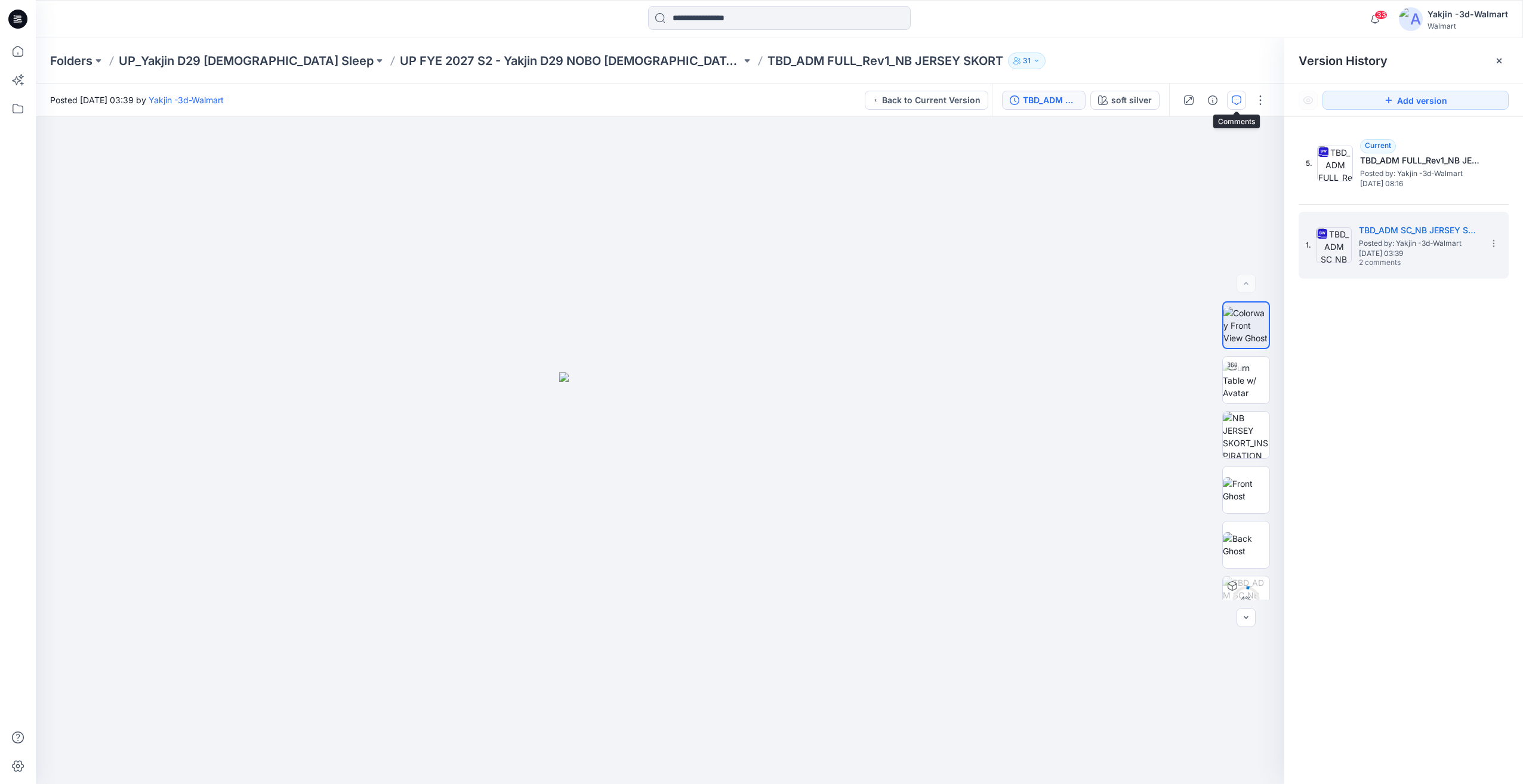
click at [1232, 96] on icon "button" at bounding box center [1236, 100] width 10 height 10
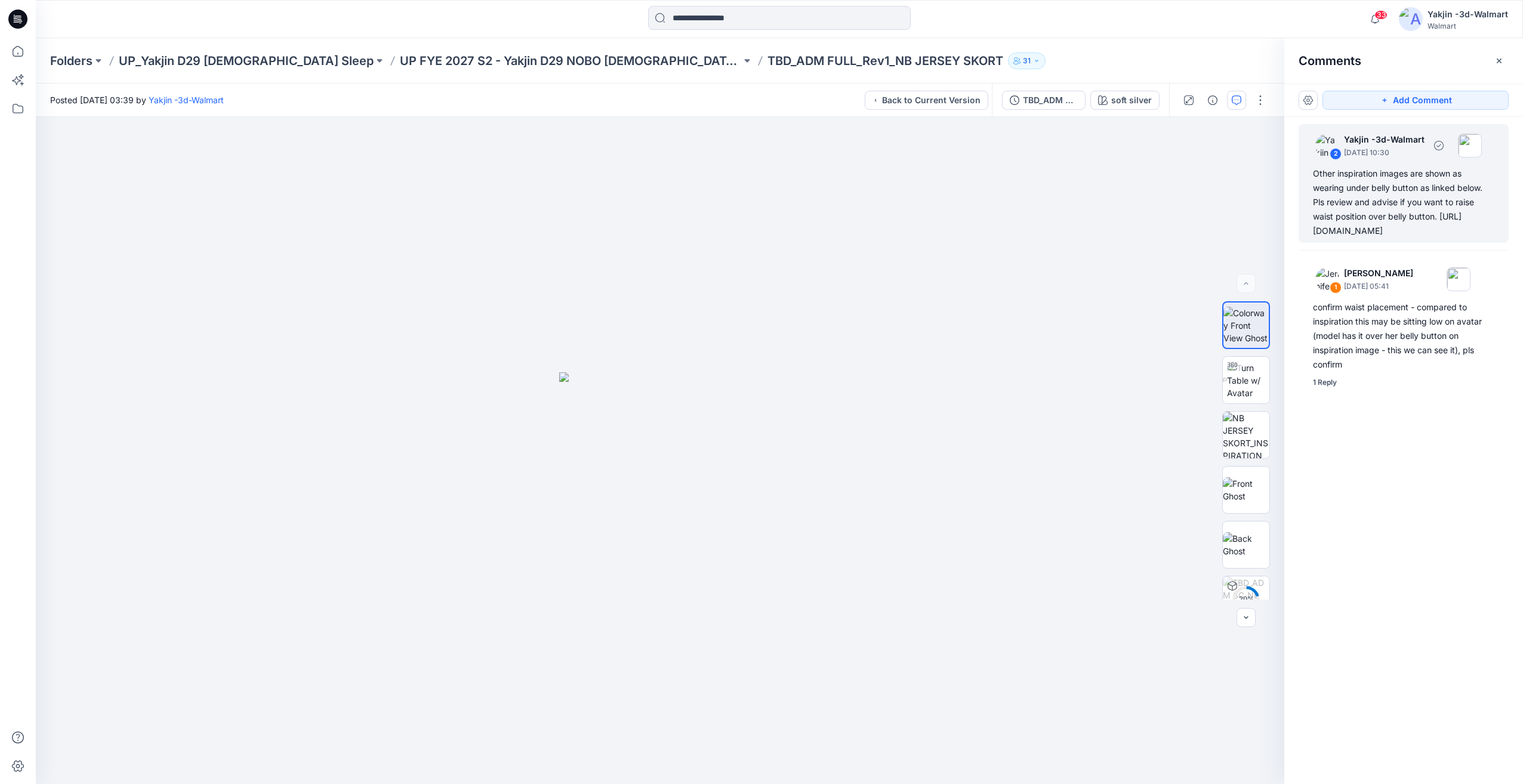
click at [1370, 238] on div "Other inspiration images are shown as wearing under belly button as linked belo…" at bounding box center [1403, 202] width 181 height 72
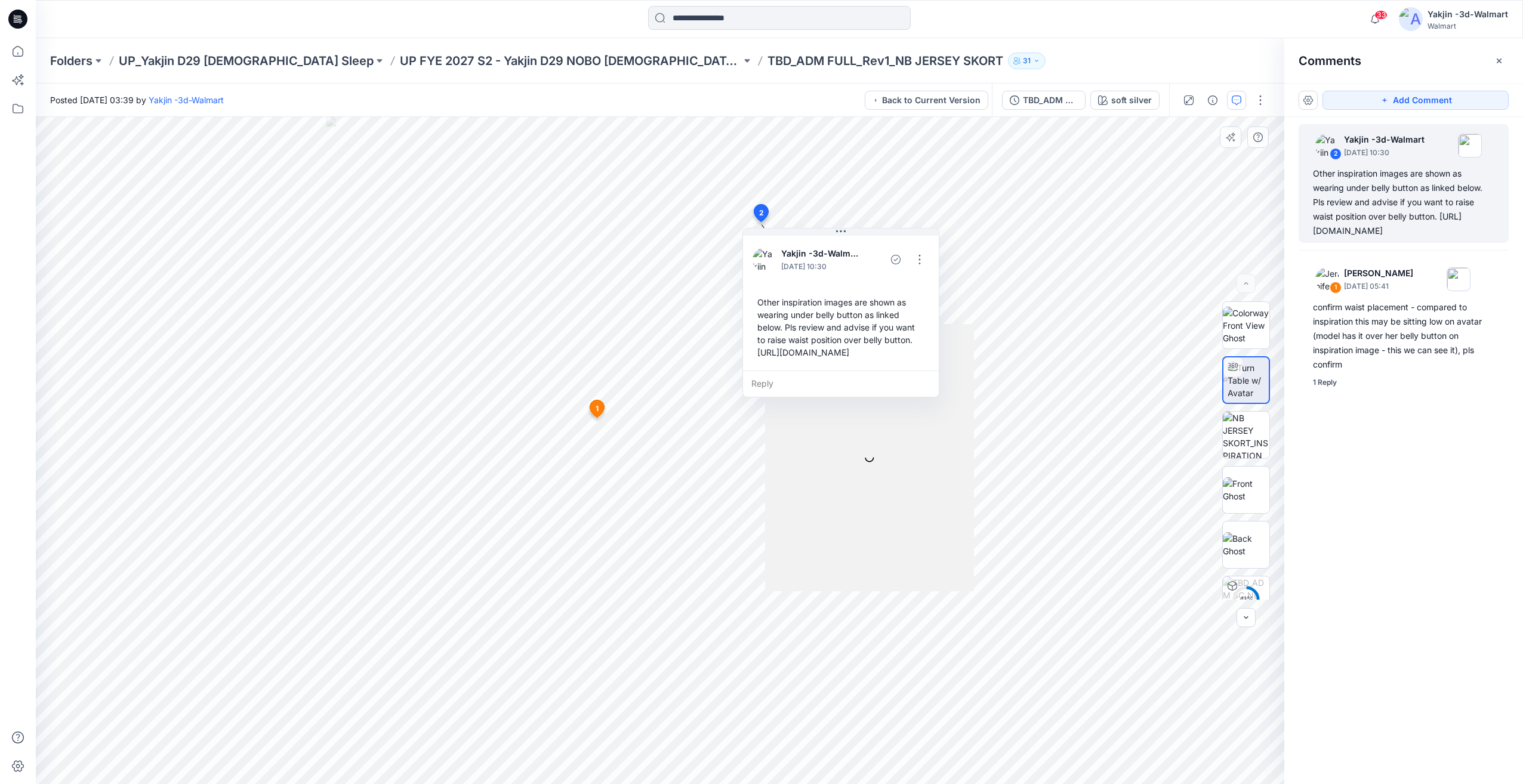
scroll to position [34, 0]
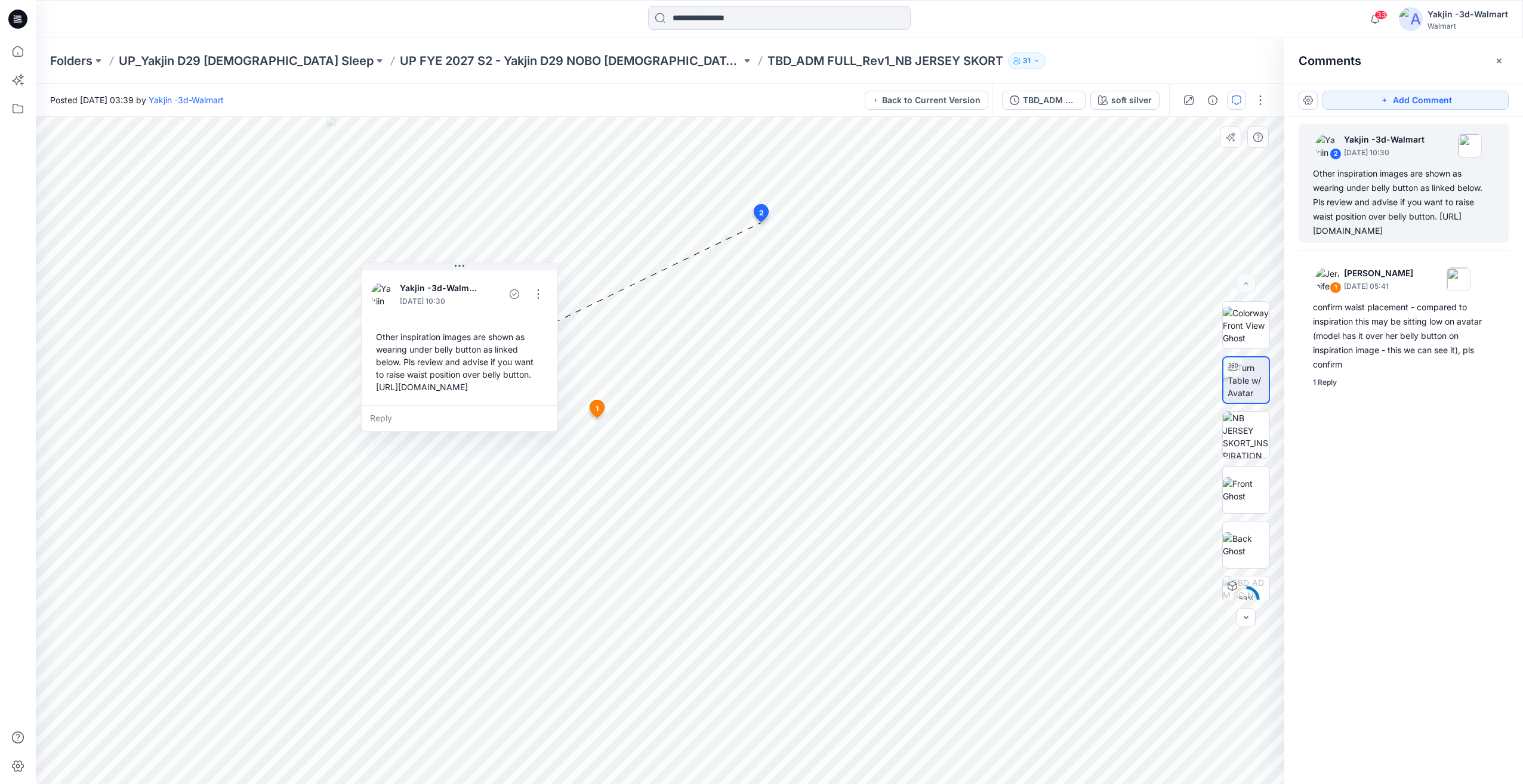
drag, startPoint x: 873, startPoint y: 232, endPoint x: 491, endPoint y: 272, distance: 384.1
click at [491, 267] on button at bounding box center [459, 267] width 196 height 7
click at [1058, 100] on div "TBD_ADM SC_NB JERSEY SKORT" at bounding box center [1050, 100] width 55 height 13
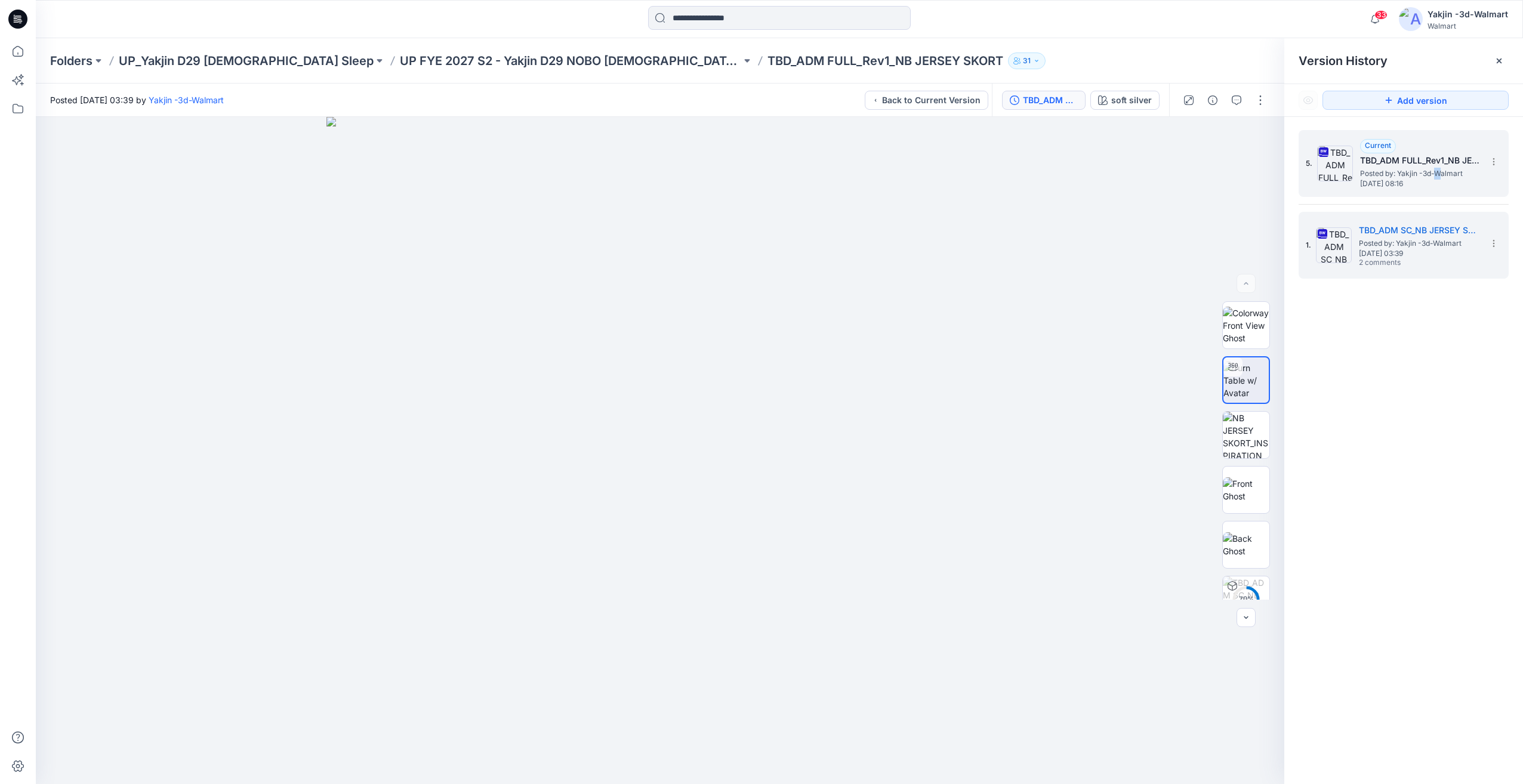
click at [1438, 177] on span "Posted by: Yakjin -3d-Walmart" at bounding box center [1419, 173] width 119 height 12
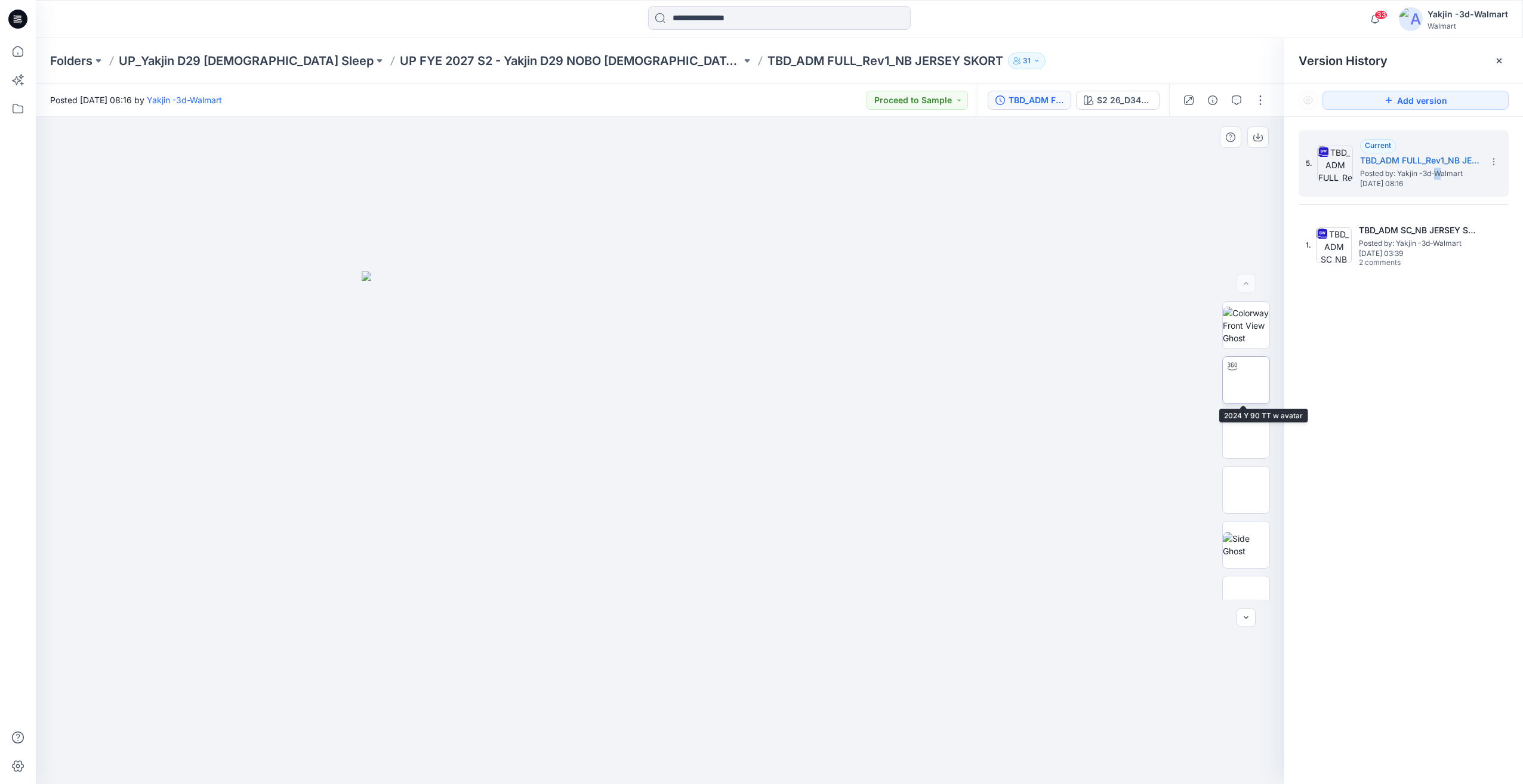
click at [1246, 380] on img at bounding box center [1246, 380] width 0 height 0
drag, startPoint x: 624, startPoint y: 754, endPoint x: 584, endPoint y: 757, distance: 40.1
click at [584, 757] on icon at bounding box center [661, 748] width 361 height 45
drag, startPoint x: 674, startPoint y: 756, endPoint x: 811, endPoint y: 750, distance: 137.1
click at [807, 750] on icon at bounding box center [661, 748] width 361 height 45
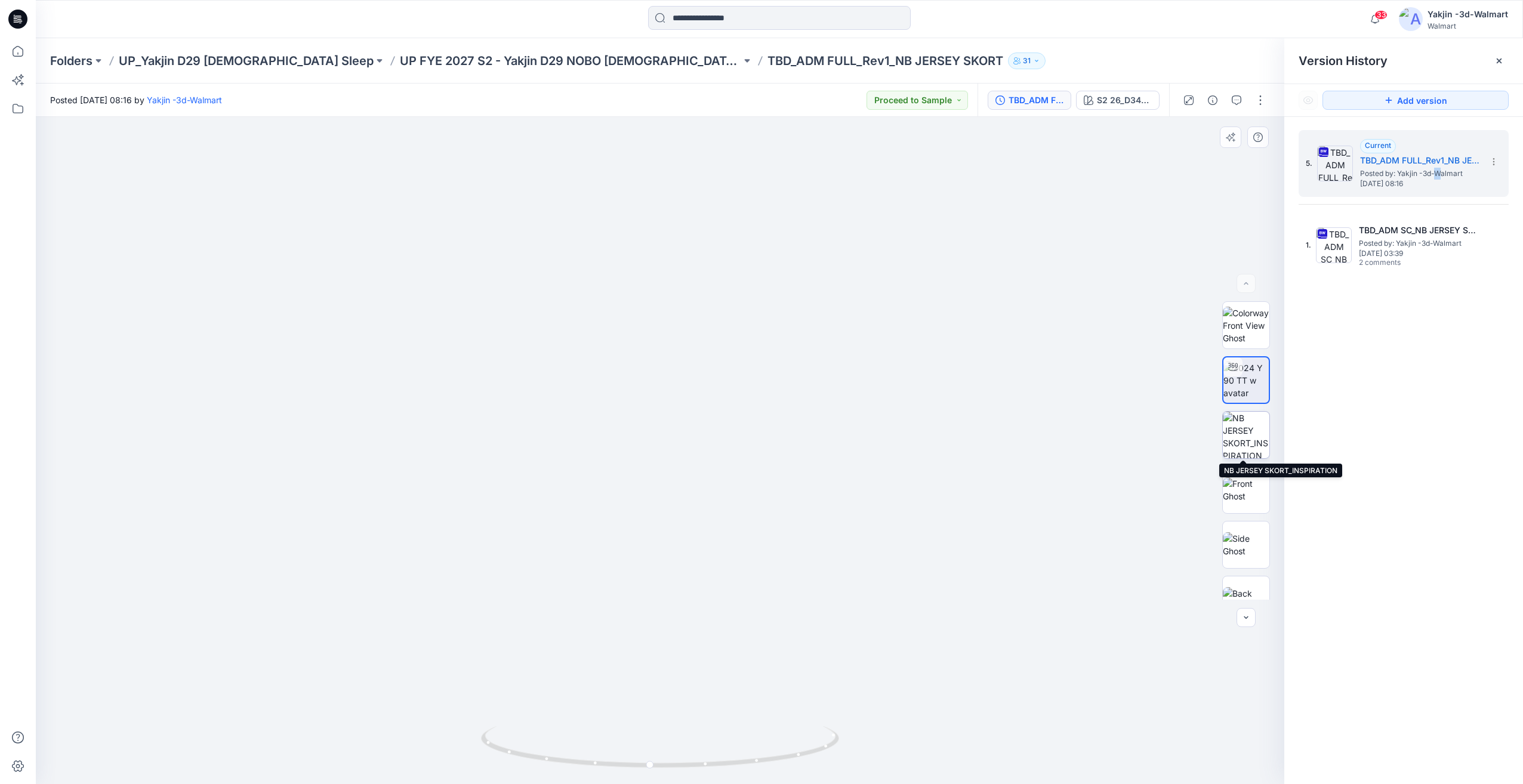
click at [1263, 428] on img at bounding box center [1246, 435] width 47 height 47
click at [1251, 382] on img at bounding box center [1246, 380] width 47 height 38
click at [1227, 437] on img at bounding box center [1246, 435] width 47 height 47
click at [1259, 397] on img at bounding box center [1246, 380] width 47 height 38
click at [723, 755] on icon at bounding box center [661, 748] width 361 height 45
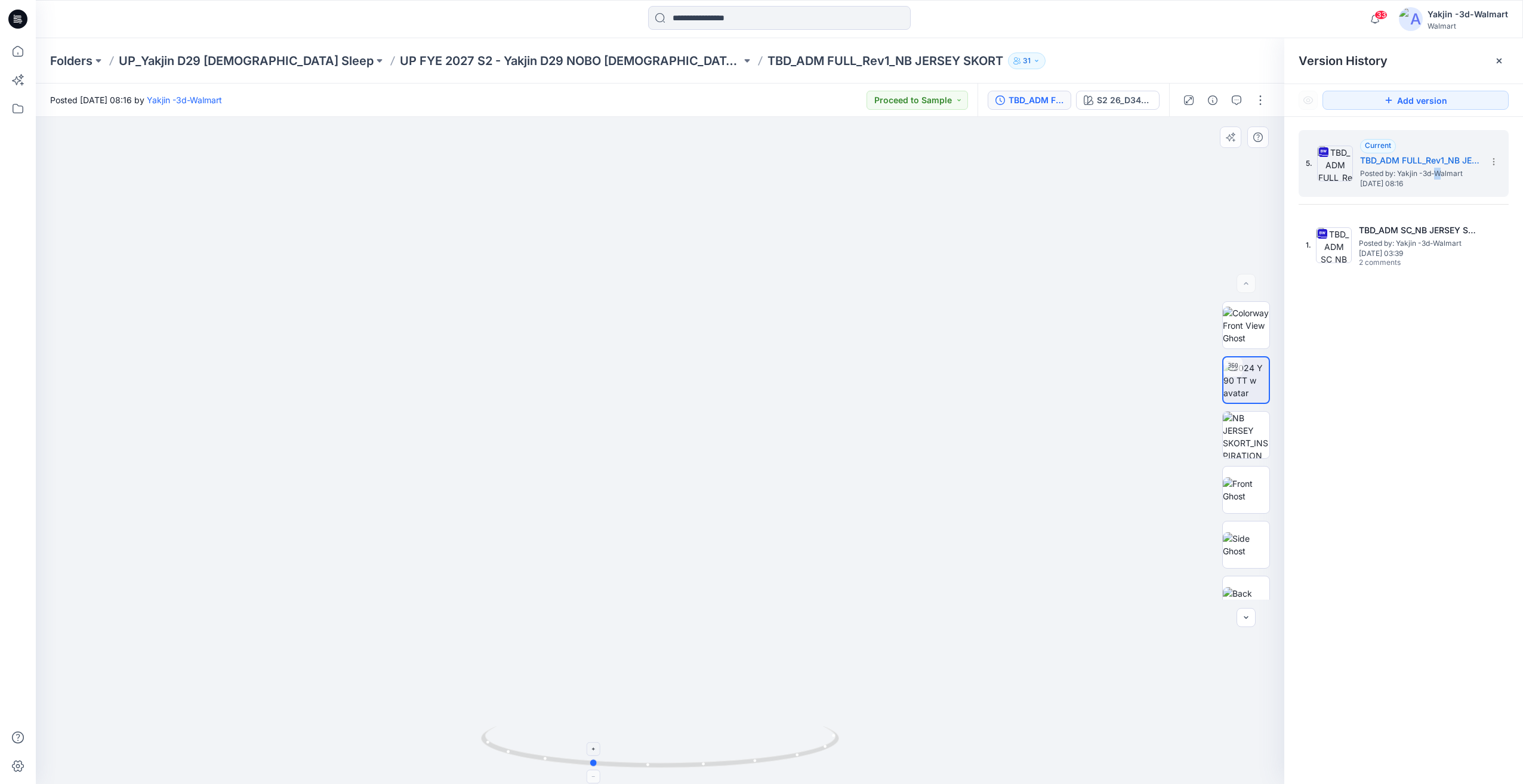
drag, startPoint x: 718, startPoint y: 729, endPoint x: 657, endPoint y: 737, distance: 61.5
click at [657, 737] on icon at bounding box center [661, 748] width 361 height 45
drag, startPoint x: 744, startPoint y: 724, endPoint x: 796, endPoint y: 727, distance: 52.1
click at [796, 727] on div at bounding box center [660, 450] width 1249 height 667
click at [1233, 445] on img at bounding box center [1246, 435] width 47 height 47
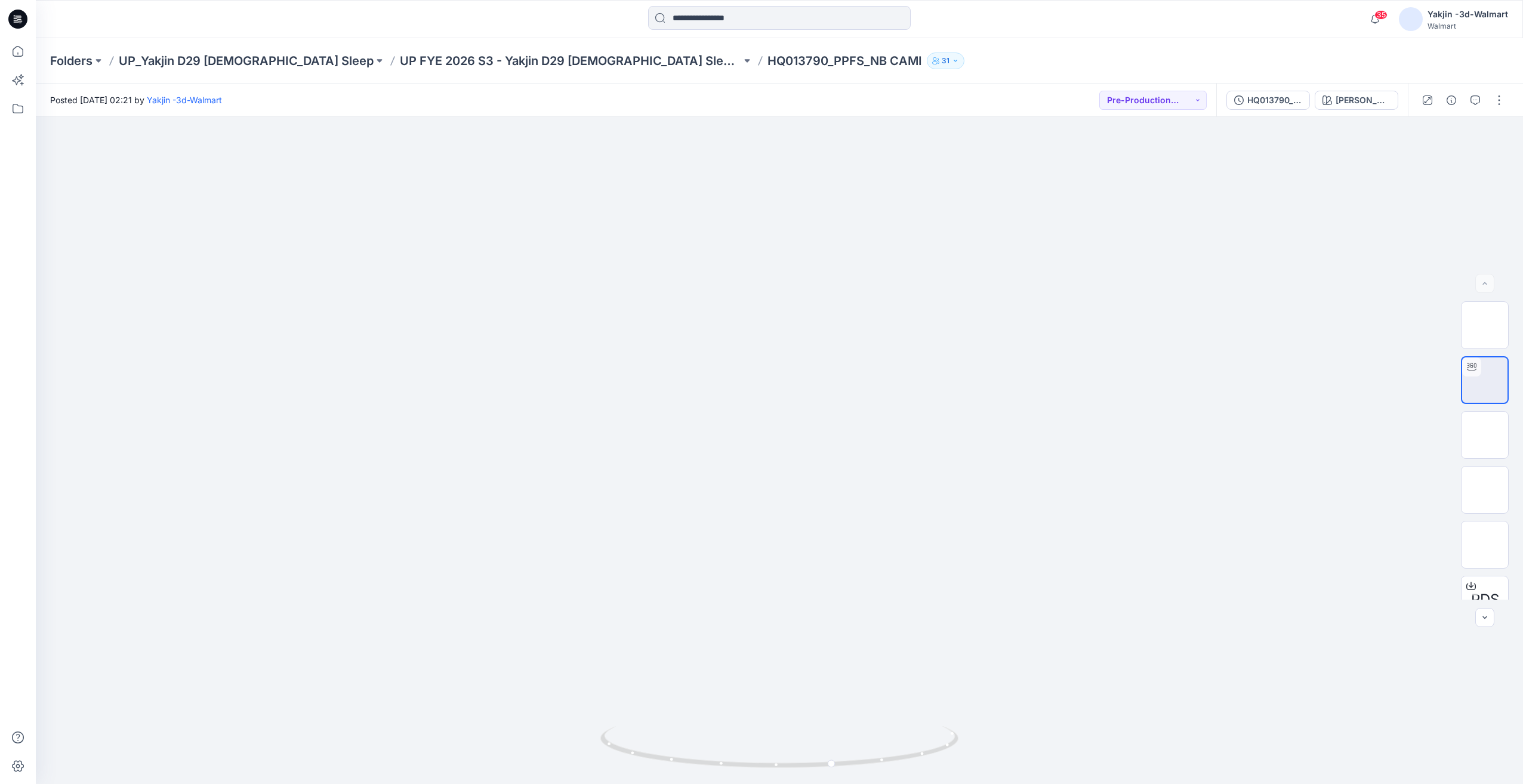
click at [247, 66] on p "UP_Yakjin D29 [DEMOGRAPHIC_DATA] Sleep" at bounding box center [247, 61] width 255 height 17
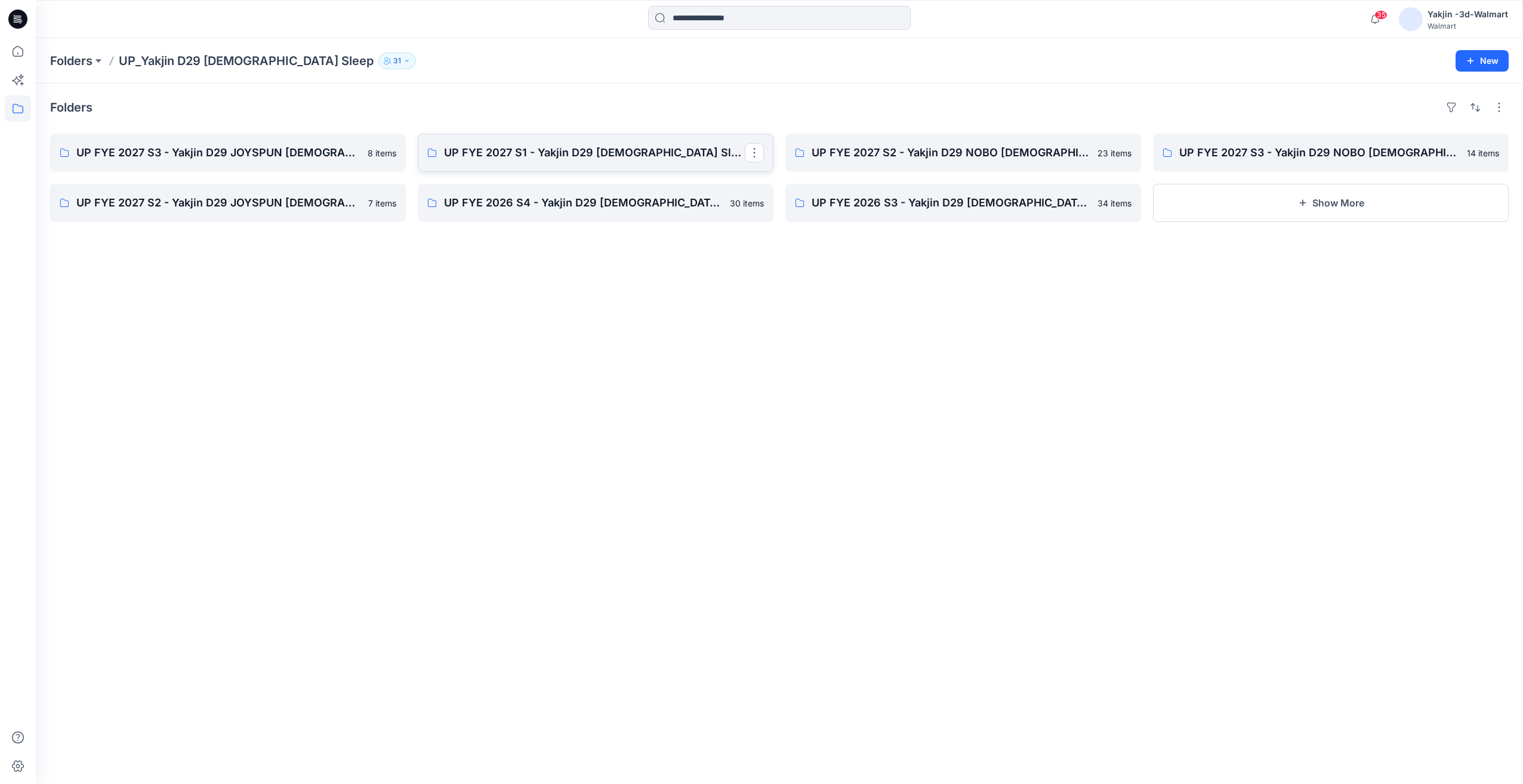
click at [643, 155] on p "UP FYE 2027 S1 - Yakjin D29 [DEMOGRAPHIC_DATA] Sleepwear" at bounding box center [594, 153] width 301 height 17
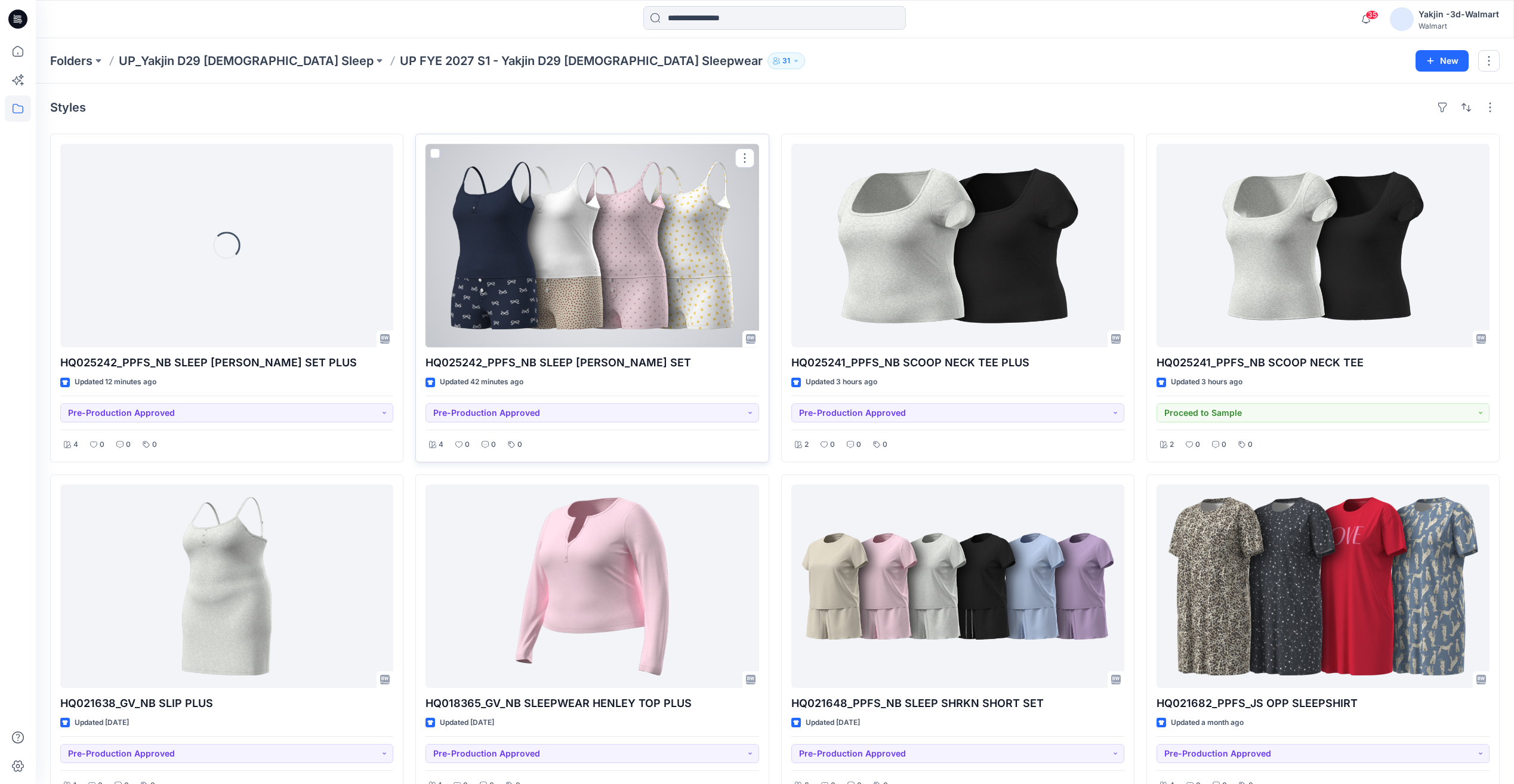
click at [602, 296] on div at bounding box center [592, 245] width 333 height 204
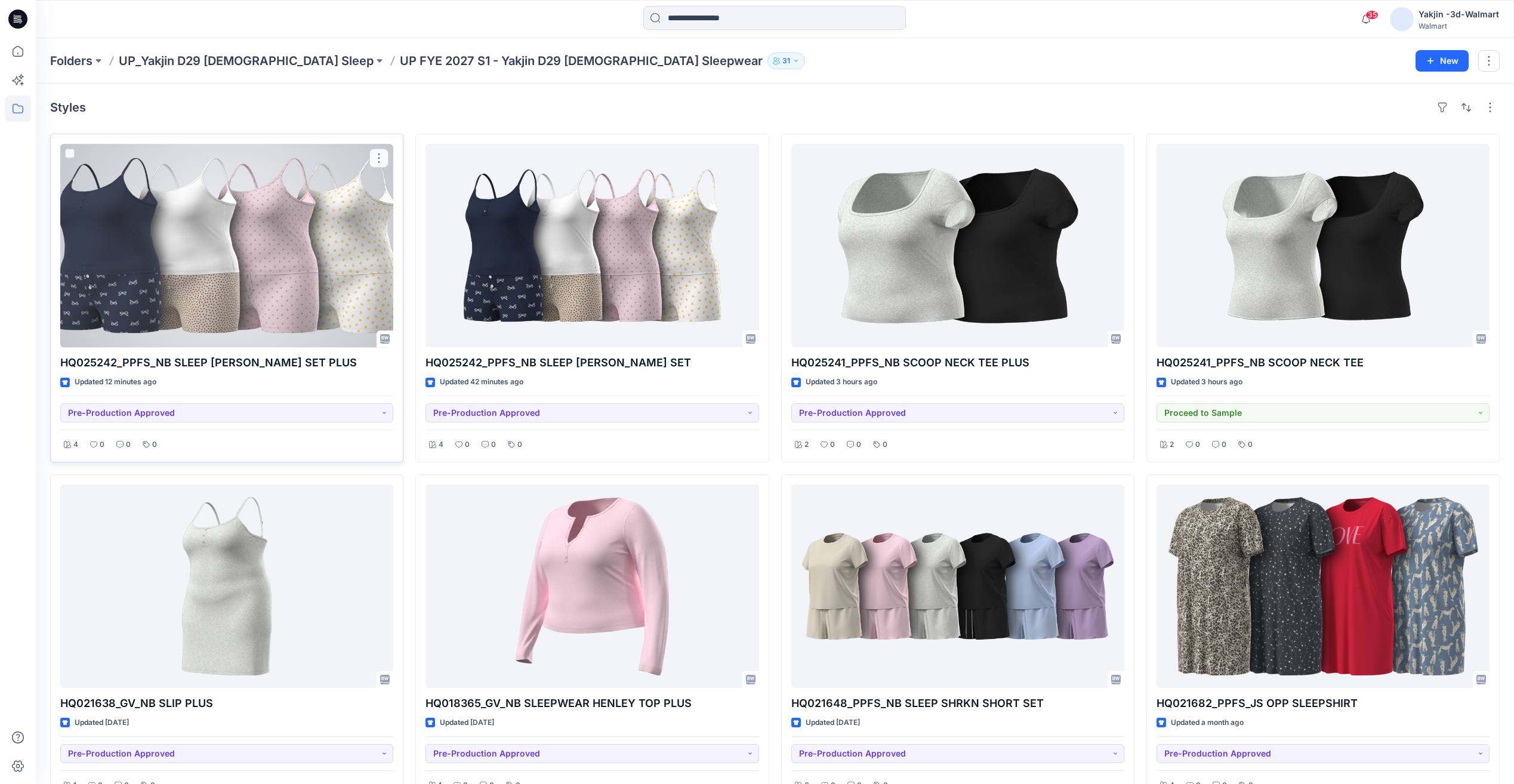
click at [319, 300] on div at bounding box center [226, 245] width 333 height 204
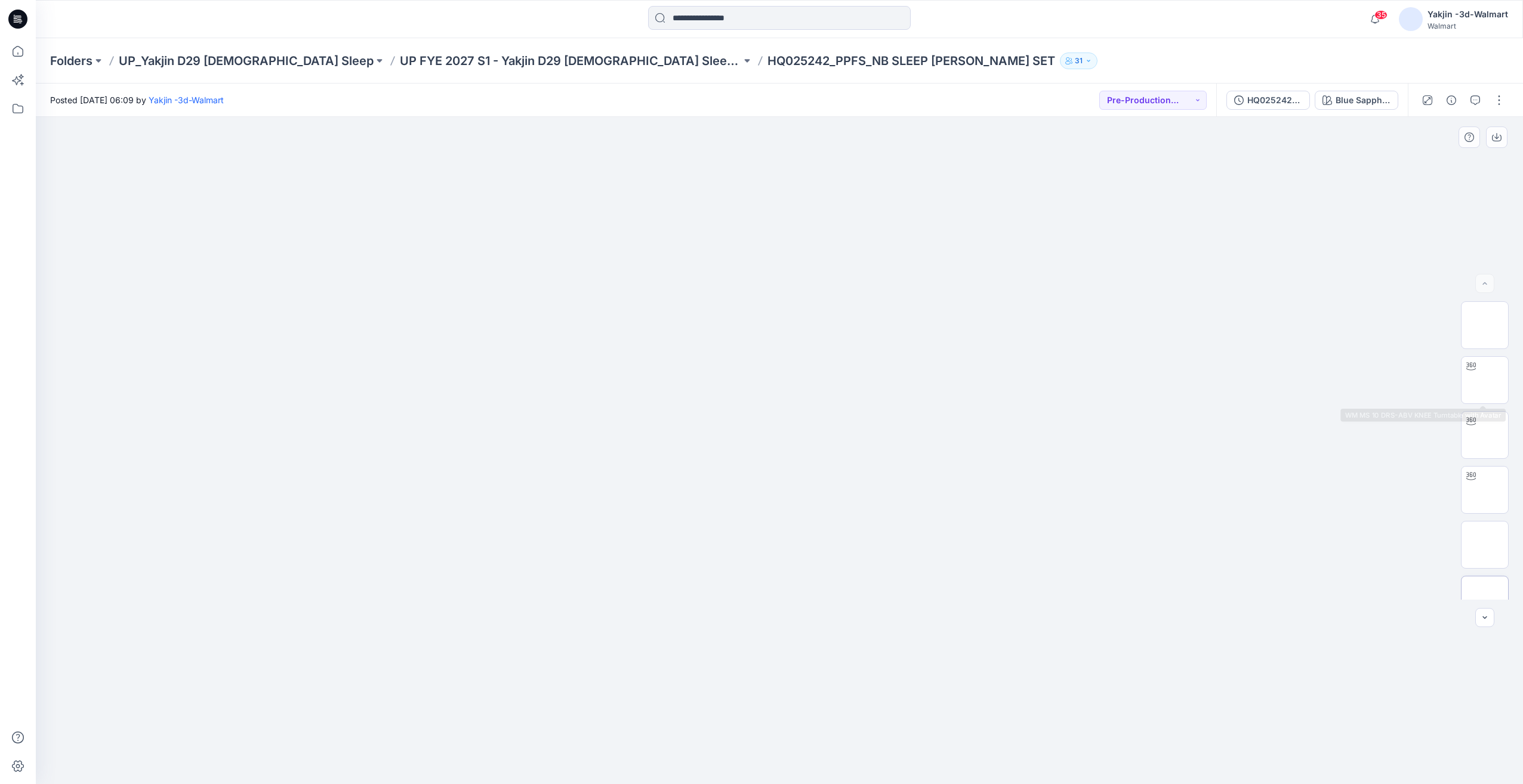
scroll to position [353, 0]
click at [1499, 104] on button "button" at bounding box center [1499, 100] width 19 height 19
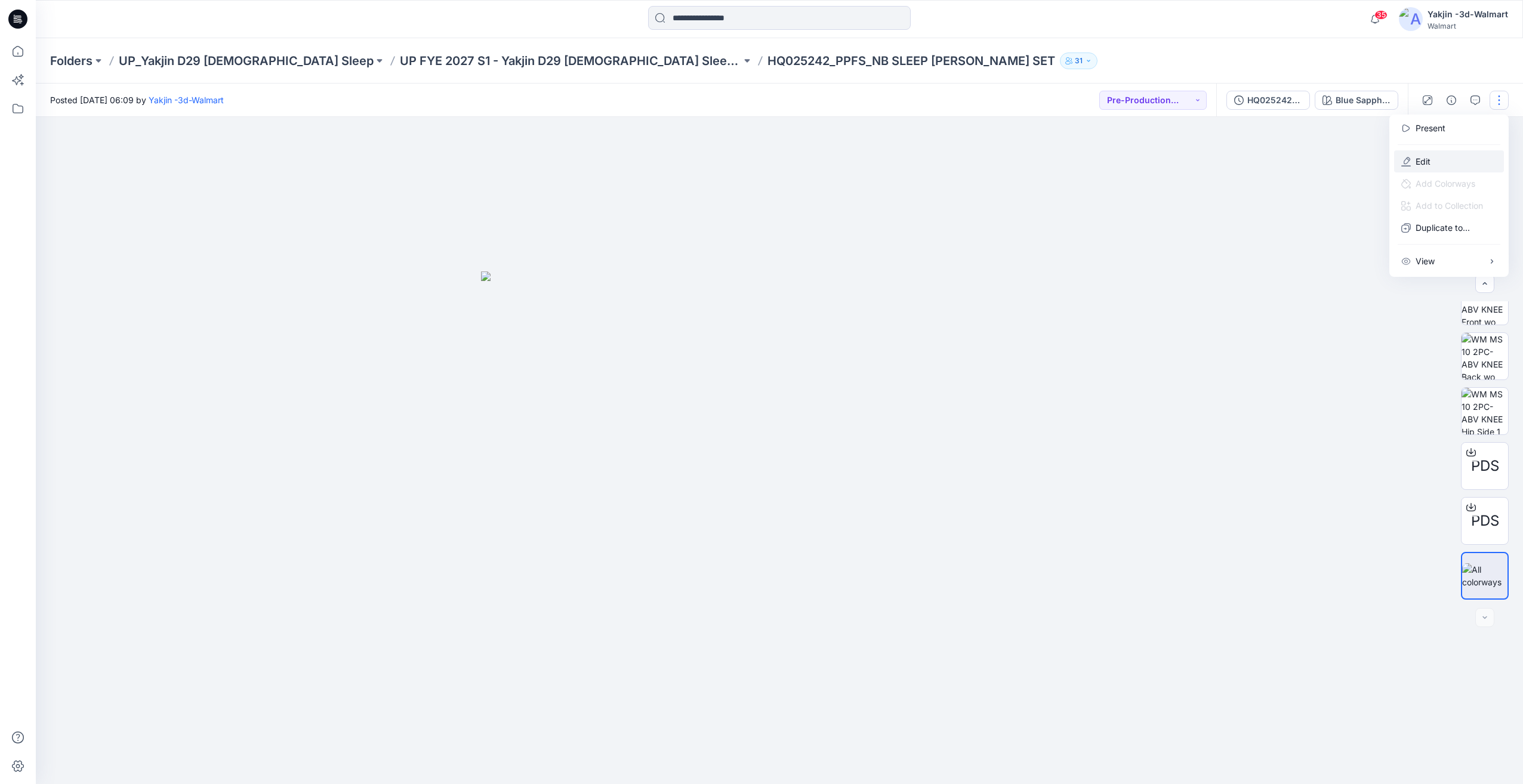
click at [1445, 161] on button "Edit" at bounding box center [1449, 161] width 110 height 22
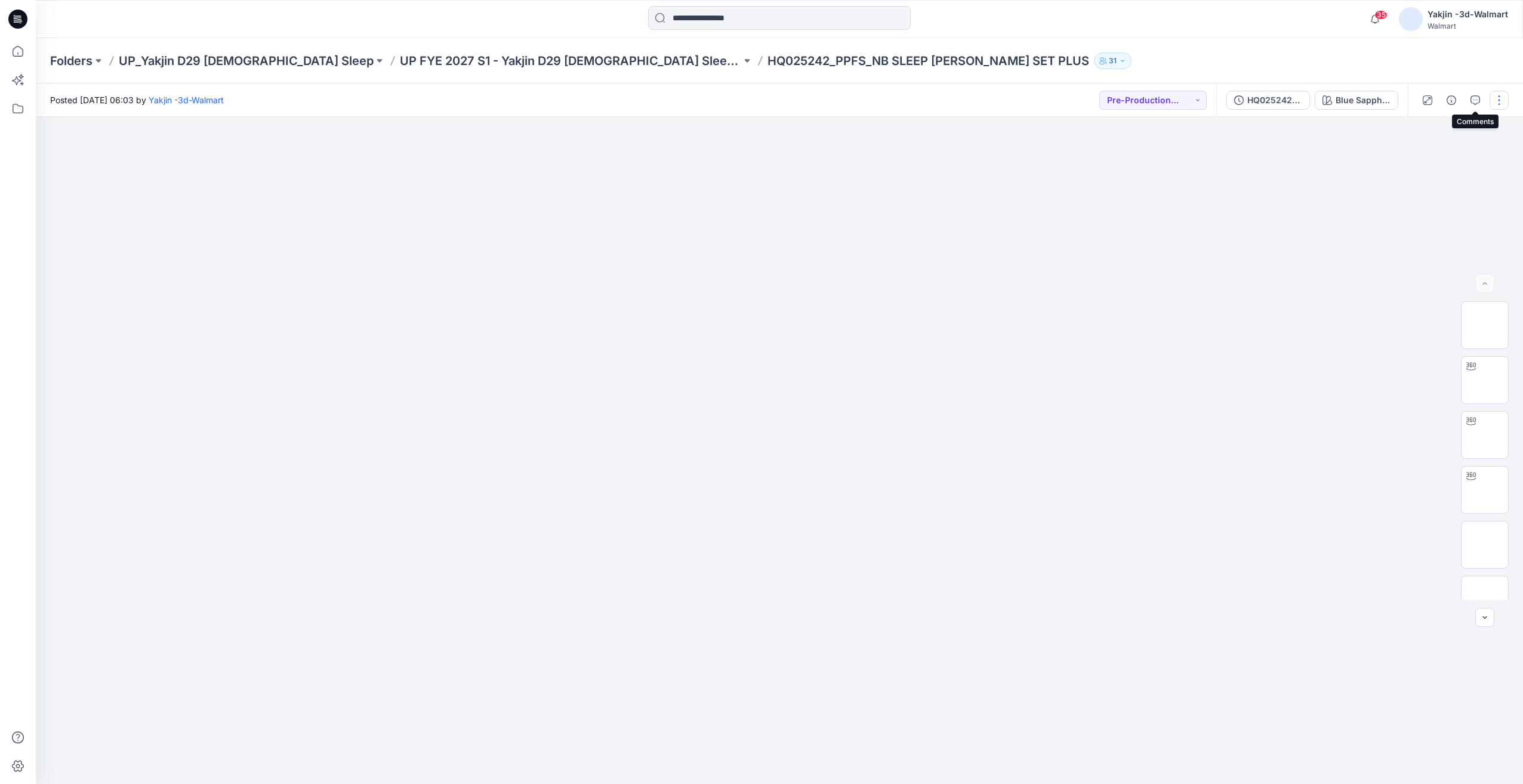
click at [1496, 98] on button "button" at bounding box center [1499, 100] width 19 height 19
click at [1423, 158] on p "Edit" at bounding box center [1423, 161] width 15 height 12
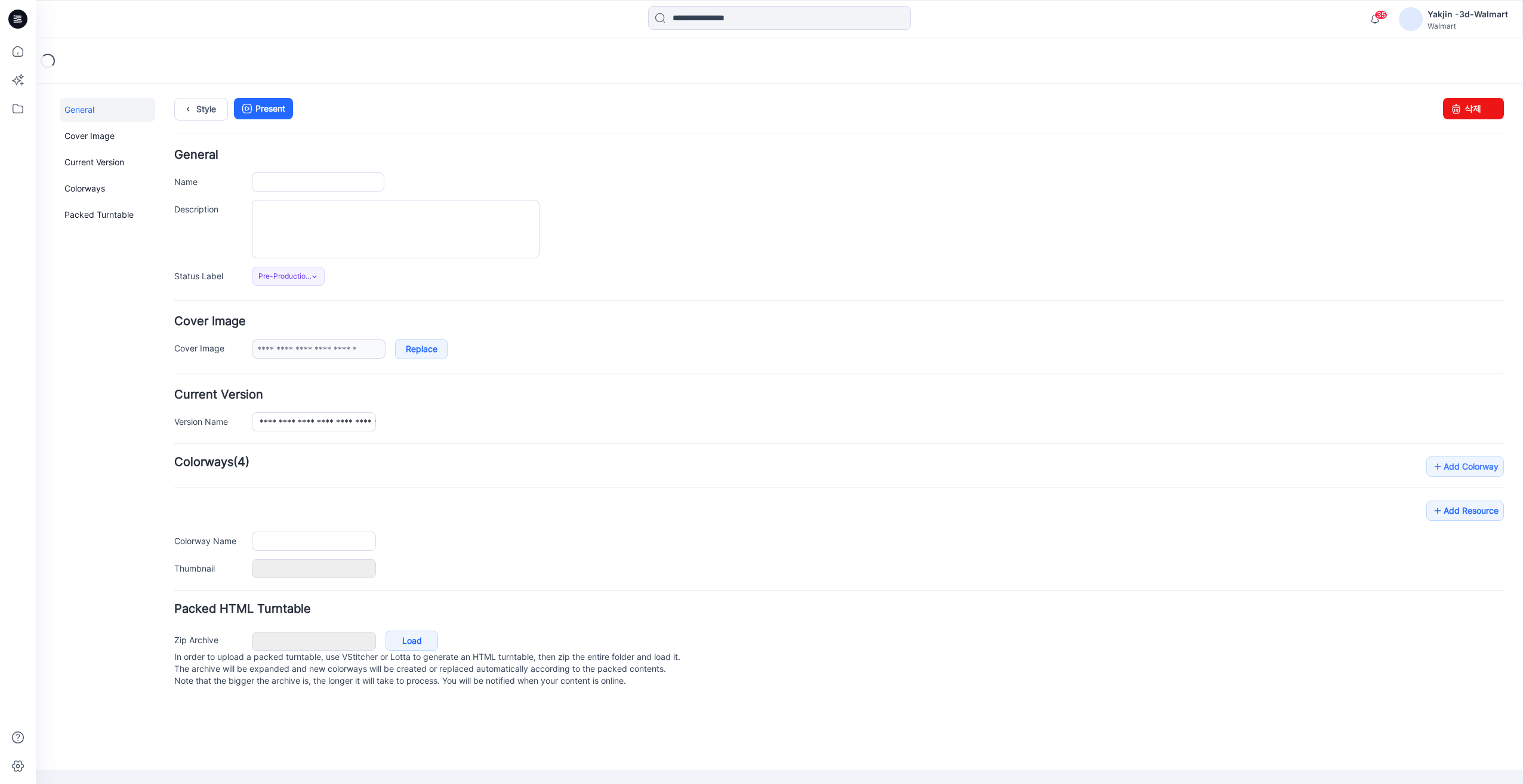
type input "**********"
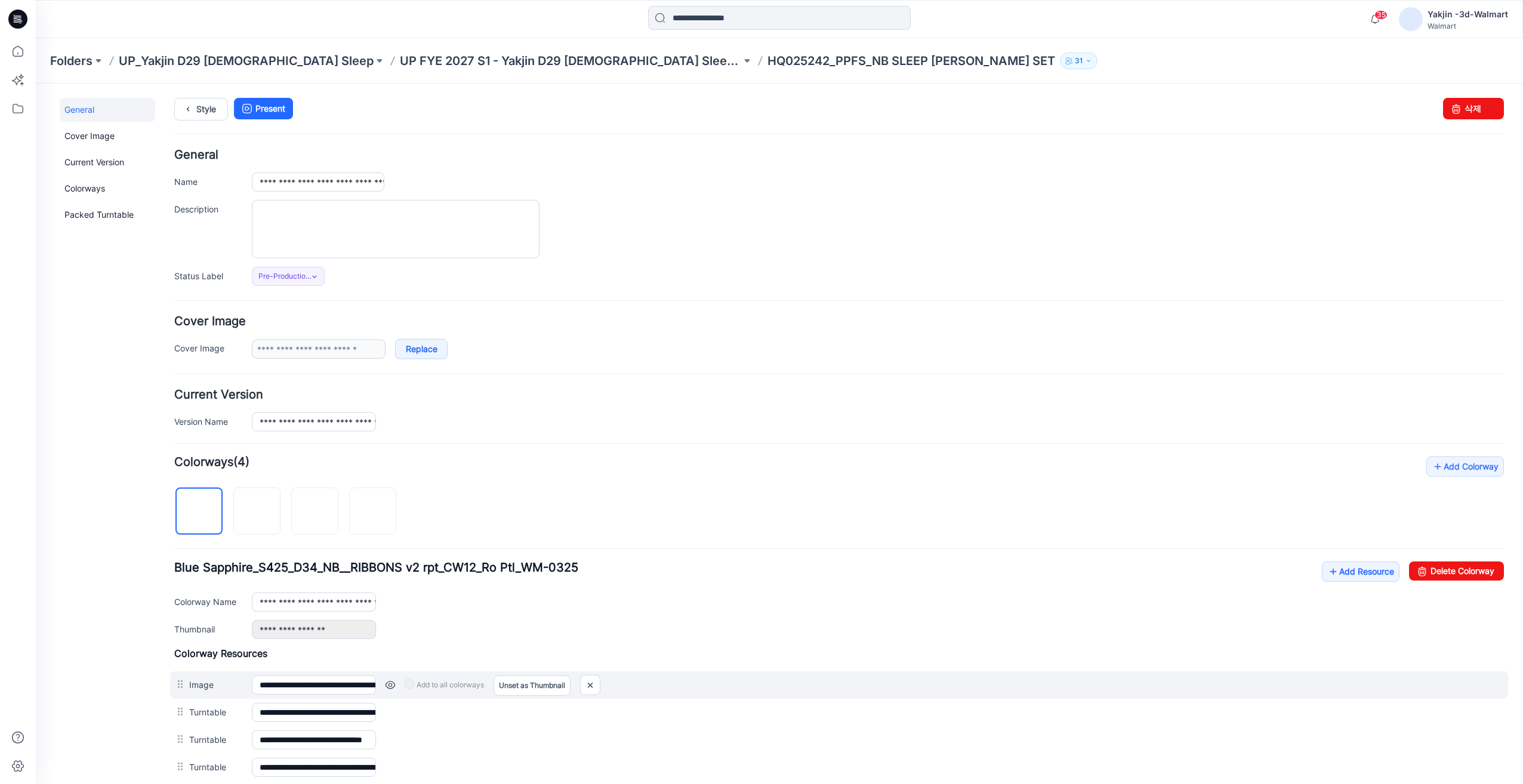
click at [1236, 699] on div "**********" at bounding box center [838, 712] width 1330 height 27
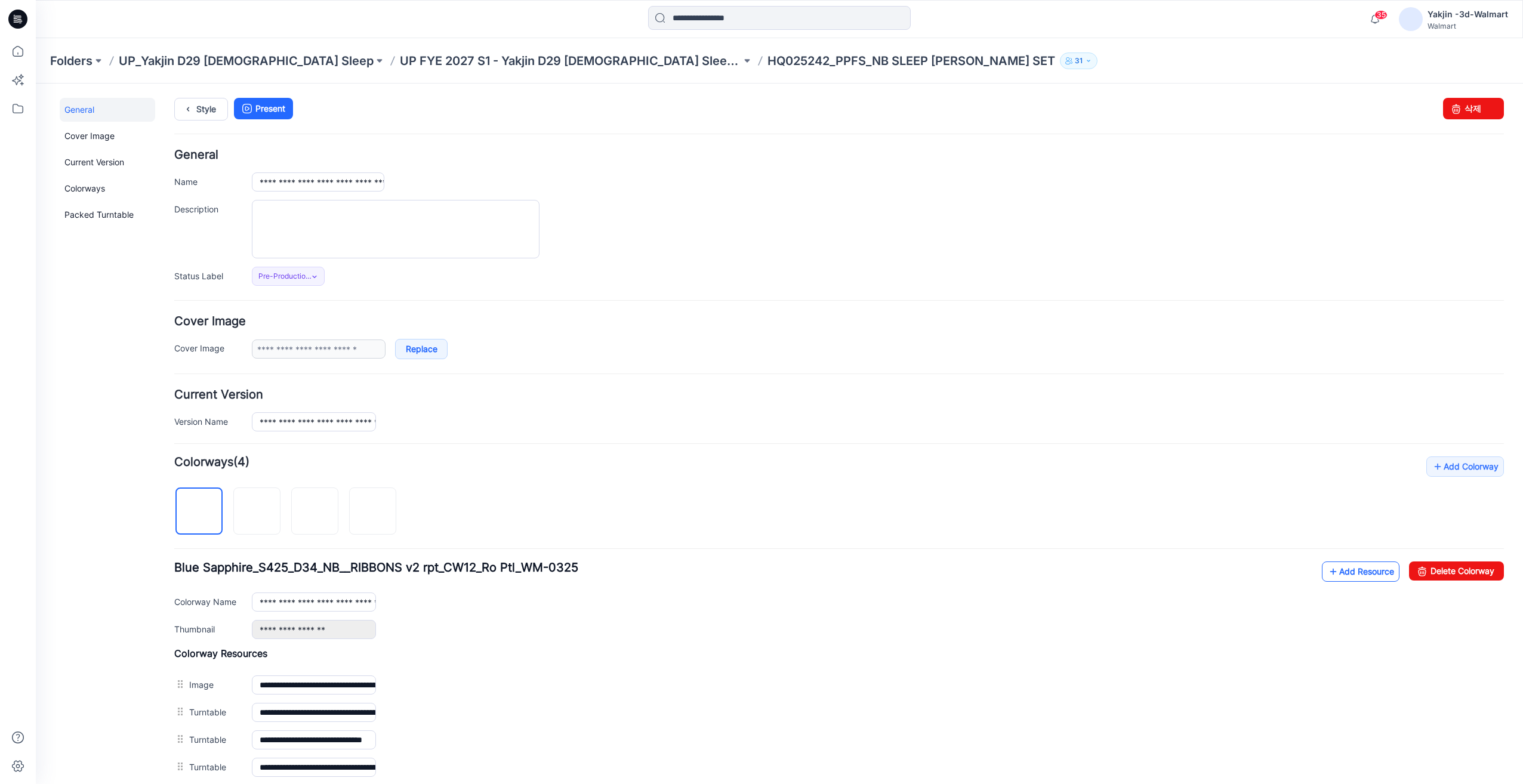
click at [1342, 568] on link "Add Resource" at bounding box center [1361, 571] width 78 height 20
click at [1328, 563] on icon at bounding box center [1333, 572] width 12 height 19
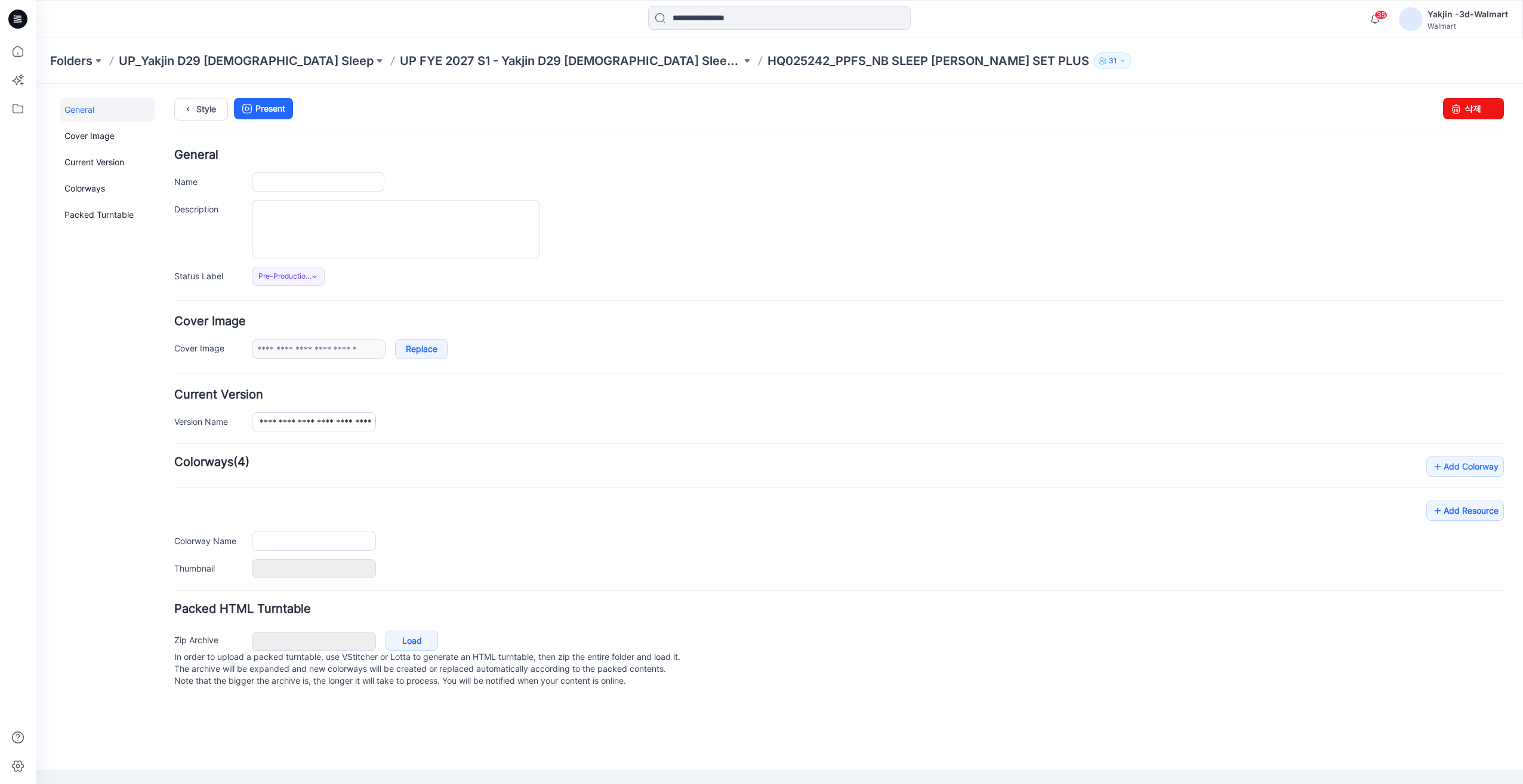
type input "**********"
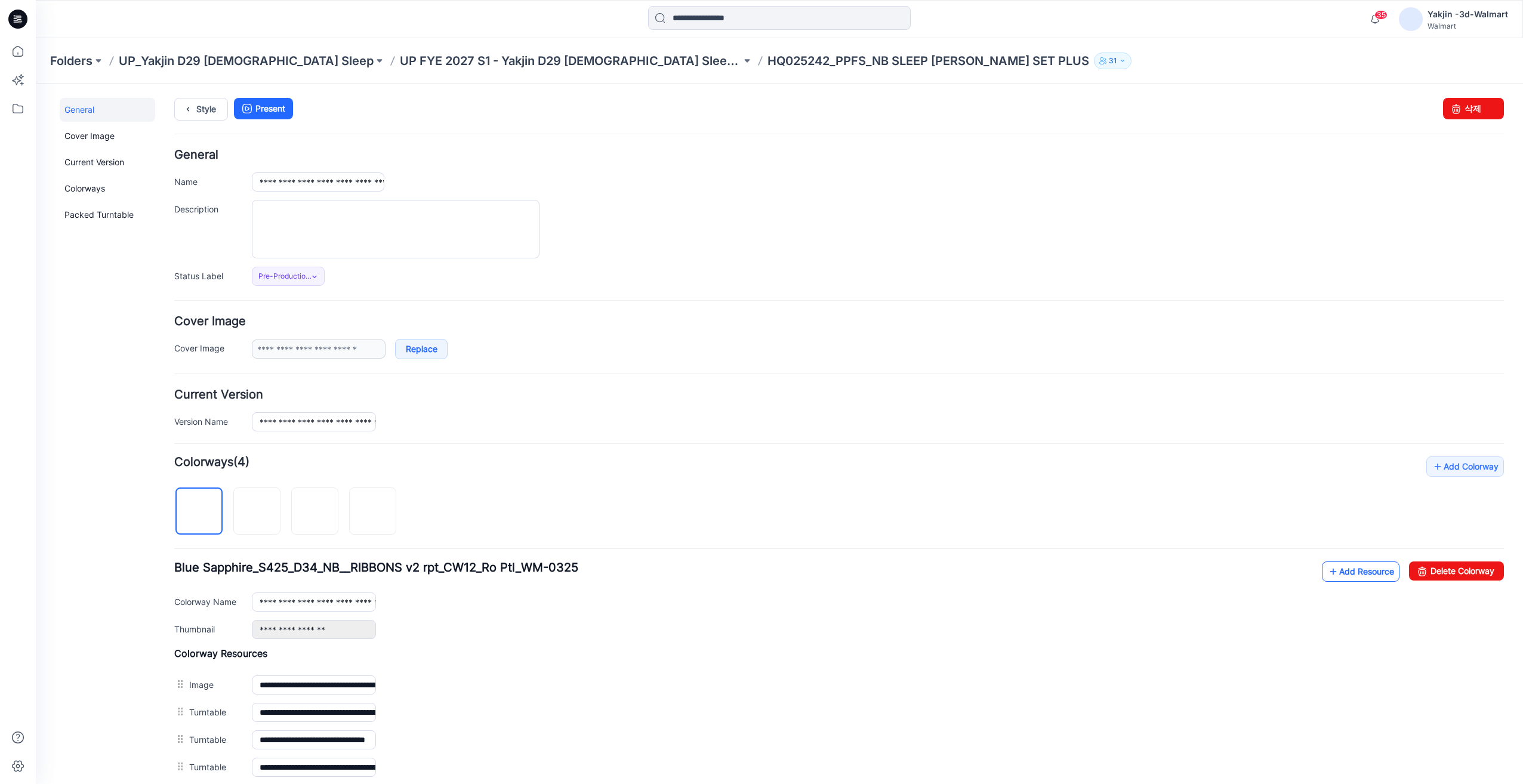
click at [1328, 578] on icon at bounding box center [1333, 572] width 12 height 19
click at [208, 123] on div "Style Present Changes Saved 삭제" at bounding box center [838, 123] width 1330 height 51
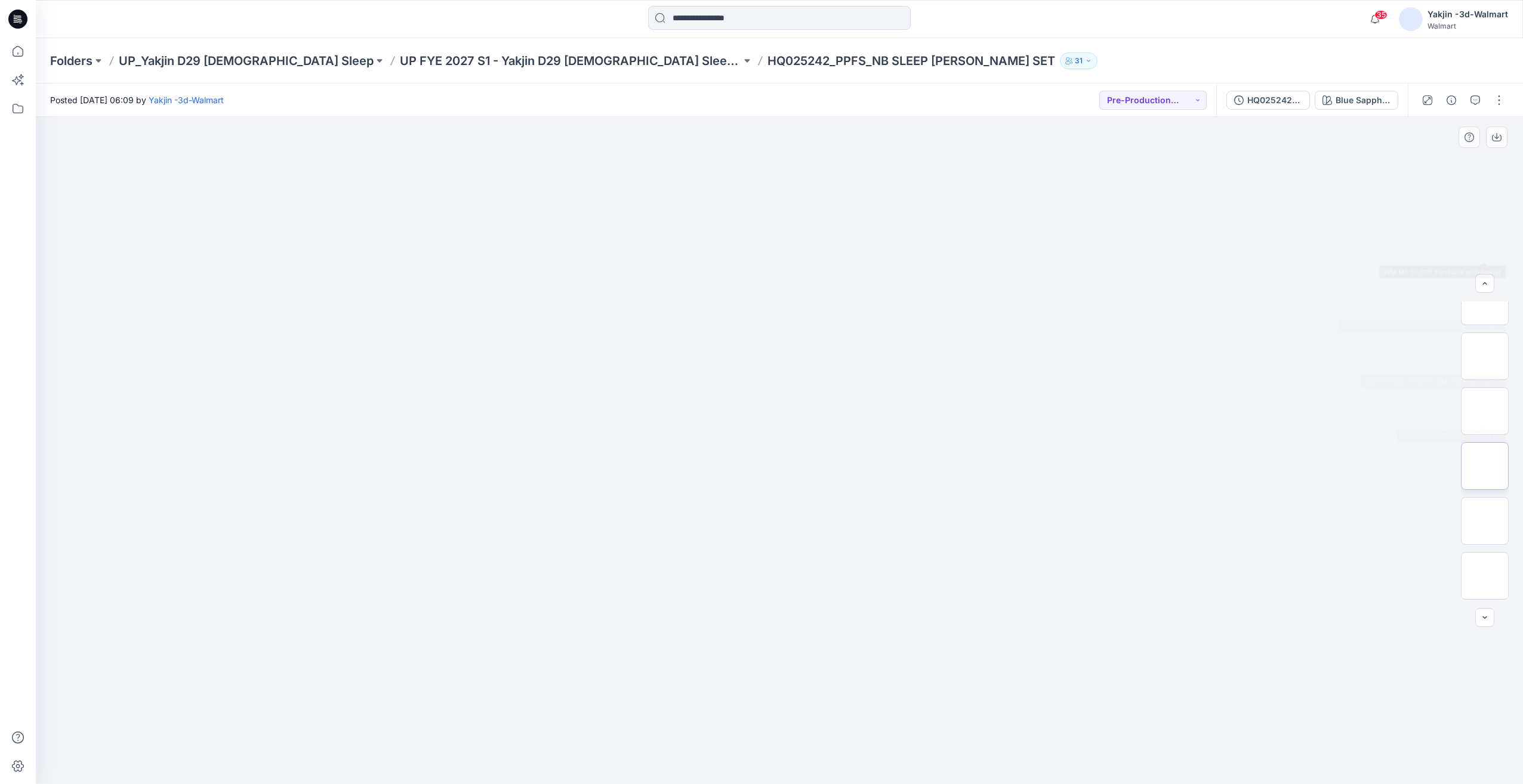
scroll to position [408, 0]
click at [1485, 521] on img at bounding box center [1485, 521] width 0 height 0
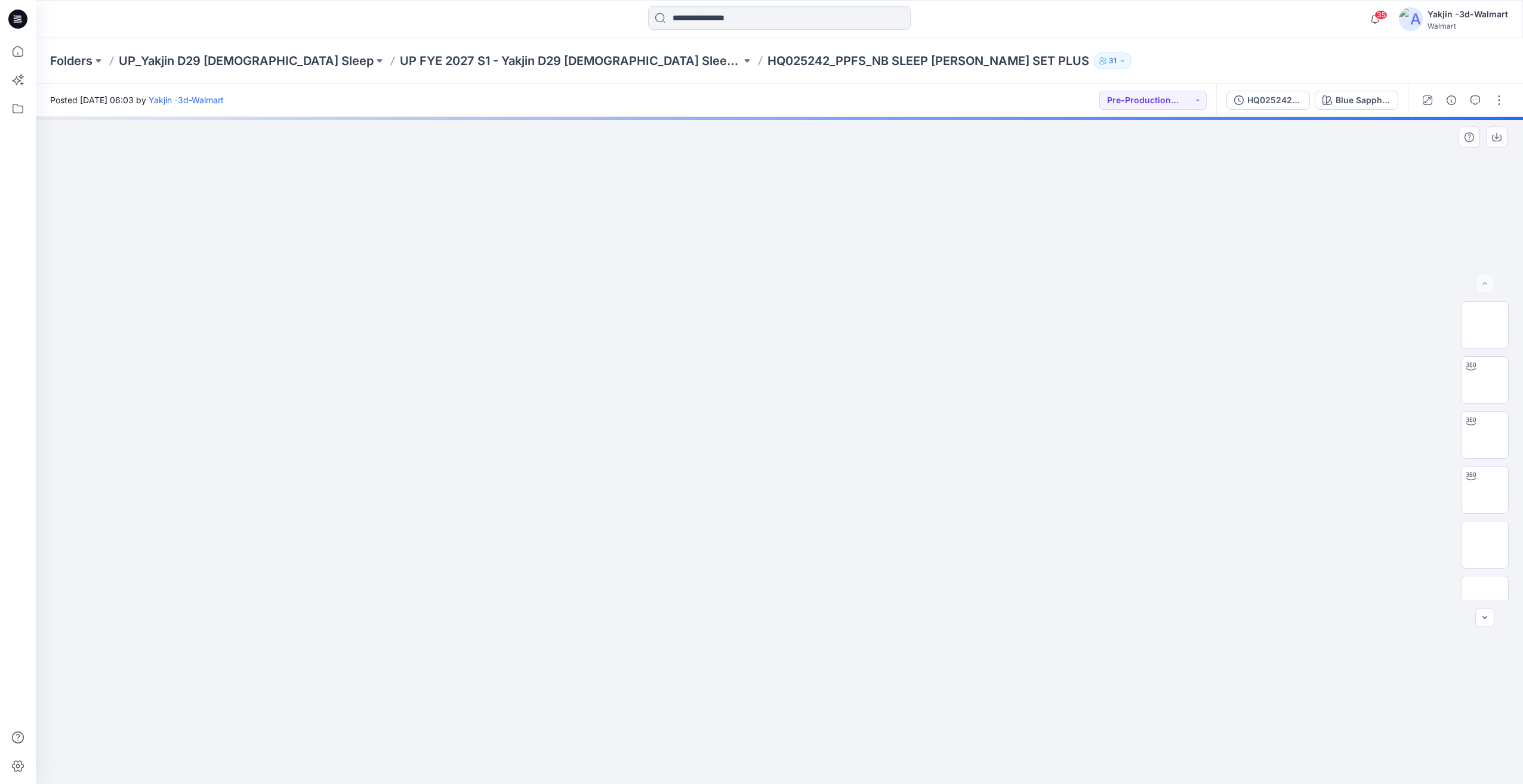
scroll to position [353, 0]
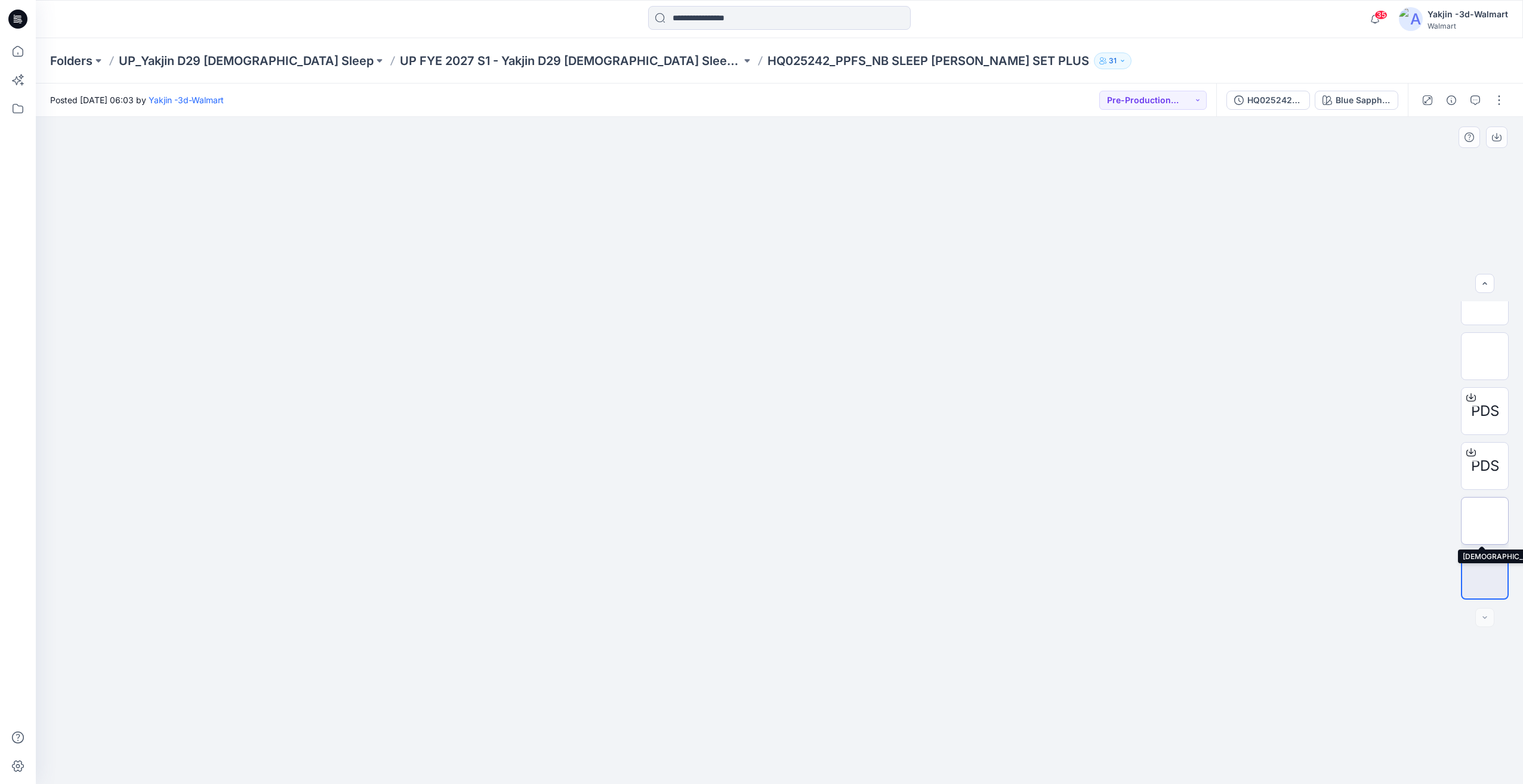
click at [1485, 521] on img at bounding box center [1485, 521] width 0 height 0
